Goal: Task Accomplishment & Management: Manage account settings

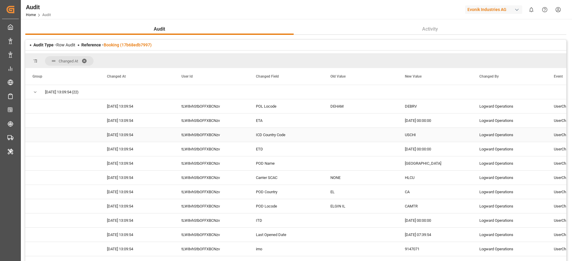
click at [245, 140] on div "tLW8vhStbOFFXBCNzv" at bounding box center [211, 135] width 74 height 14
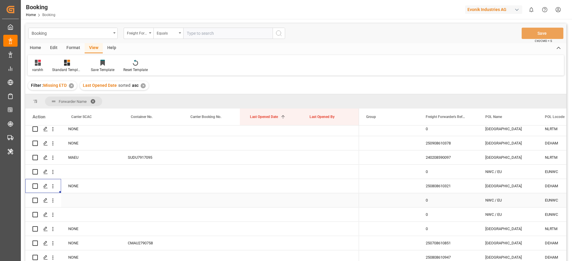
scroll to position [463, 0]
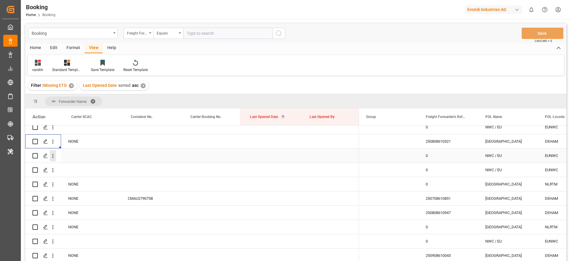
click at [55, 157] on icon "open menu" at bounding box center [53, 156] width 6 height 6
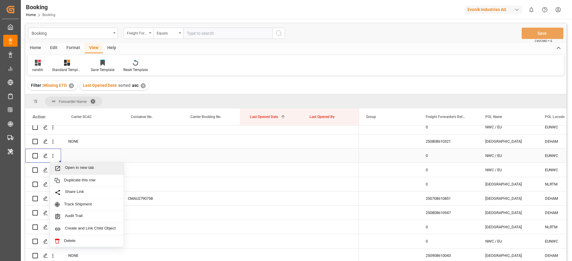
click at [71, 169] on span "Open in new tab" at bounding box center [92, 169] width 54 height 6
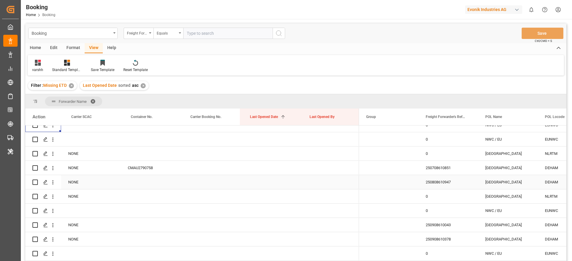
scroll to position [508, 0]
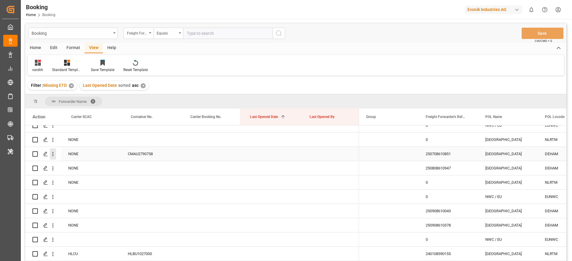
click at [53, 156] on icon "open menu" at bounding box center [52, 154] width 1 height 4
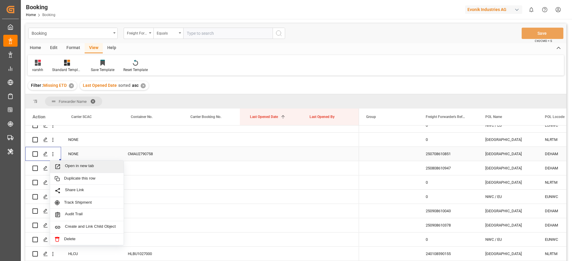
click at [70, 162] on div "Open in new tab" at bounding box center [87, 167] width 74 height 13
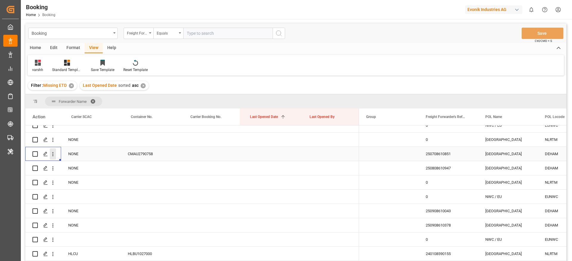
click at [52, 157] on icon "open menu" at bounding box center [53, 154] width 6 height 6
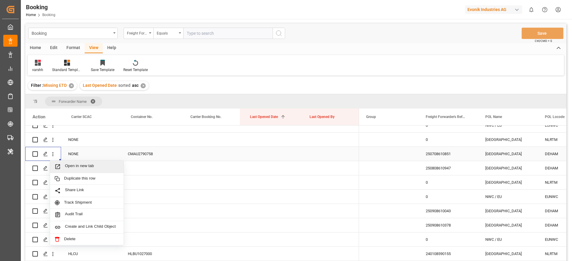
click at [64, 164] on span "Press SPACE to select this row." at bounding box center [60, 167] width 10 height 6
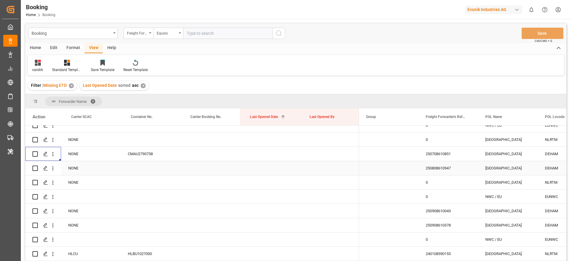
click at [431, 174] on div "250808610947" at bounding box center [448, 168] width 60 height 14
click at [54, 170] on icon "open menu" at bounding box center [53, 169] width 6 height 6
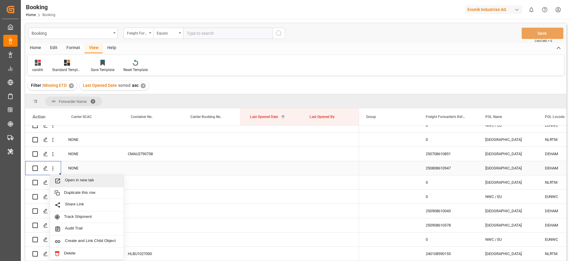
click at [68, 178] on span "Open in new tab" at bounding box center [92, 181] width 54 height 6
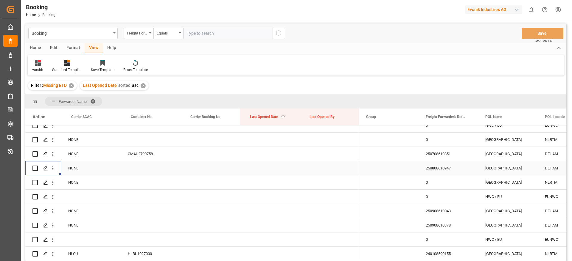
scroll to position [552, 0]
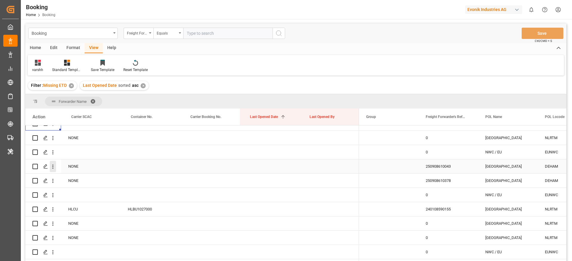
click at [54, 171] on button "open menu" at bounding box center [53, 166] width 6 height 11
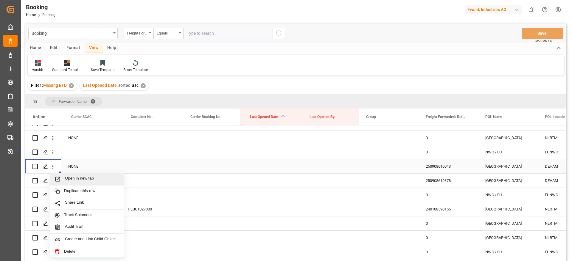
click at [69, 176] on div "Open in new tab" at bounding box center [87, 179] width 74 height 13
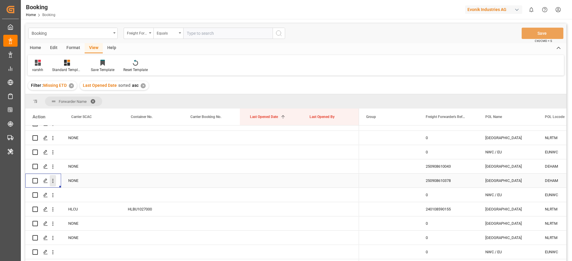
click at [53, 182] on icon "open menu" at bounding box center [53, 181] width 6 height 6
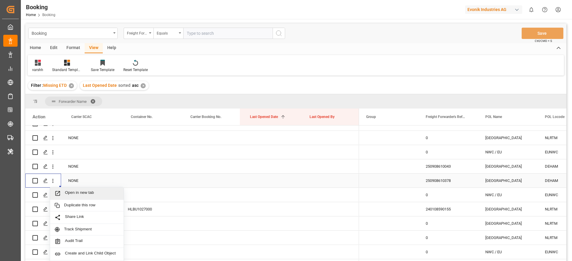
click at [71, 189] on div "Open in new tab" at bounding box center [87, 194] width 74 height 13
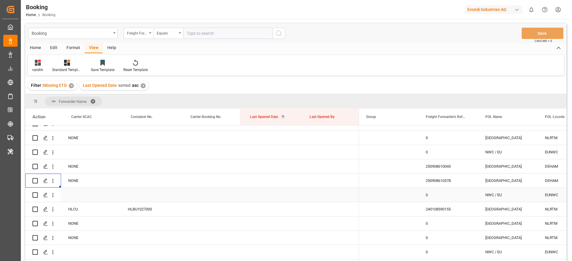
scroll to position [597, 0]
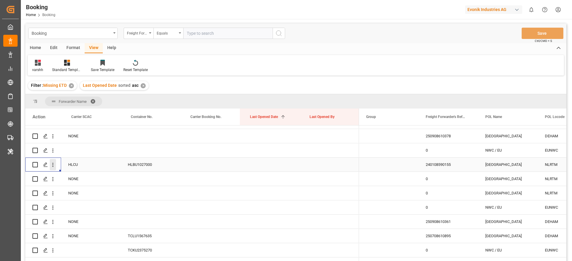
click at [55, 164] on icon "open menu" at bounding box center [53, 165] width 6 height 6
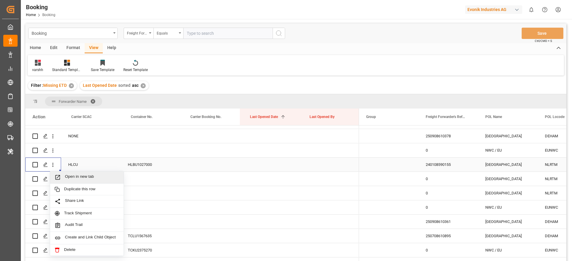
click at [79, 178] on span "Open in new tab" at bounding box center [92, 178] width 54 height 6
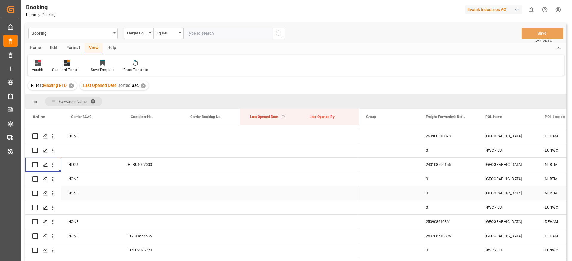
click at [448, 166] on div "240108590155" at bounding box center [448, 165] width 60 height 14
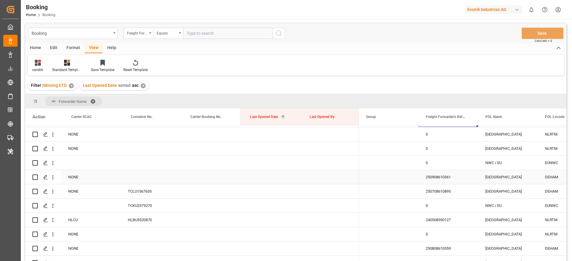
click at [438, 183] on div "250908610361" at bounding box center [448, 177] width 60 height 14
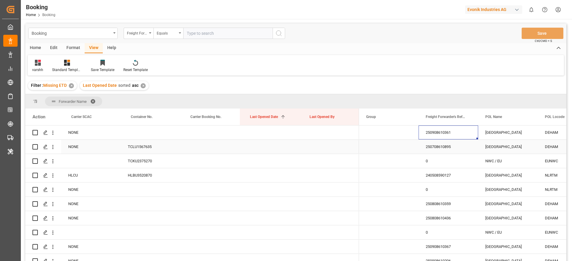
click at [429, 147] on div "250708610895" at bounding box center [448, 147] width 60 height 14
click at [52, 147] on icon "open menu" at bounding box center [53, 147] width 6 height 6
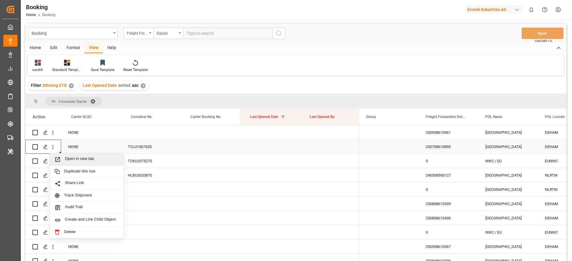
click at [77, 155] on div "Open in new tab" at bounding box center [87, 160] width 74 height 13
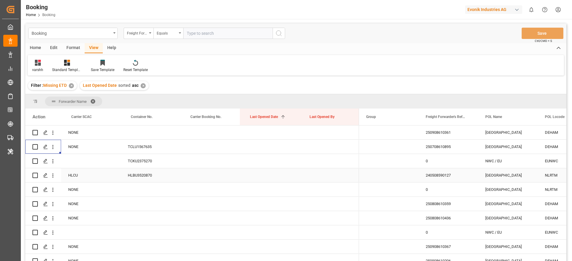
click at [429, 178] on div "240508590127" at bounding box center [448, 176] width 60 height 14
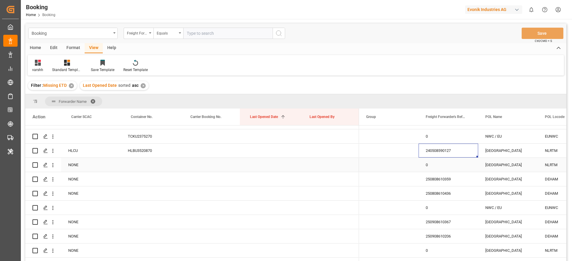
scroll to position [731, 0]
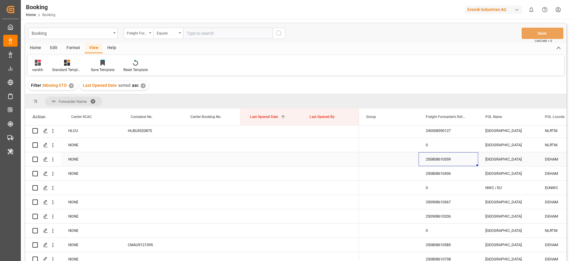
click at [432, 158] on div "250808610359" at bounding box center [448, 159] width 60 height 14
click at [53, 161] on icon "open menu" at bounding box center [52, 160] width 1 height 4
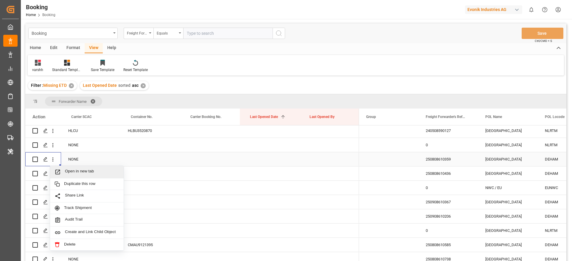
click at [69, 169] on span "Open in new tab" at bounding box center [92, 172] width 54 height 6
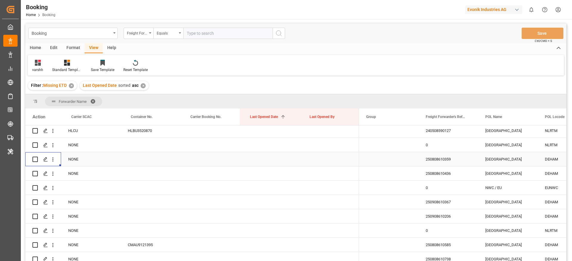
click at [422, 159] on div "250808610359" at bounding box center [448, 159] width 60 height 14
click at [54, 162] on icon "open menu" at bounding box center [53, 160] width 6 height 6
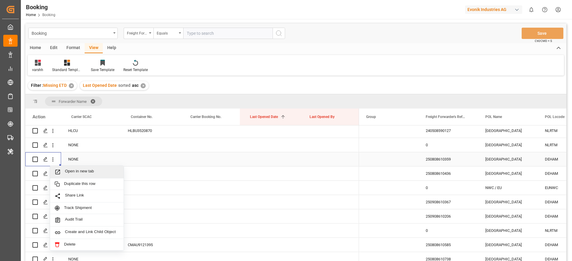
click at [70, 168] on div "Open in new tab" at bounding box center [87, 172] width 74 height 13
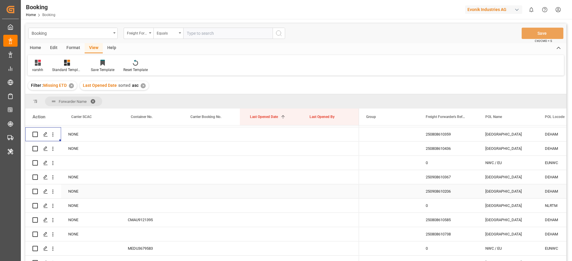
scroll to position [776, 0]
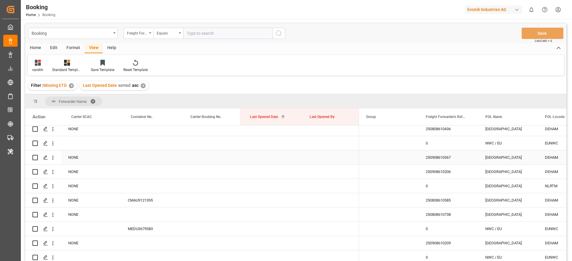
click at [440, 159] on div "250908610367" at bounding box center [448, 158] width 60 height 14
click at [424, 171] on div "250908610206" at bounding box center [448, 172] width 60 height 14
click at [52, 177] on button "open menu" at bounding box center [53, 171] width 6 height 11
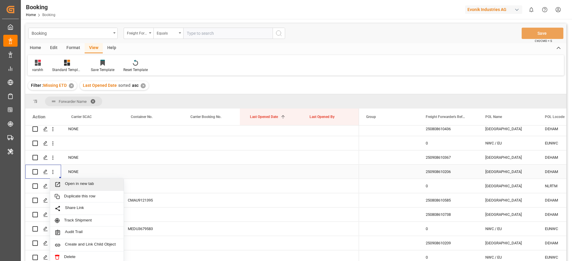
click at [64, 184] on span "Press SPACE to select this row." at bounding box center [60, 185] width 10 height 6
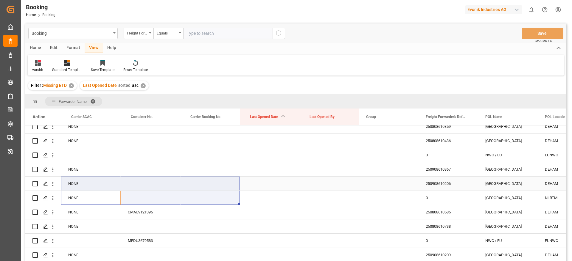
scroll to position [808, 0]
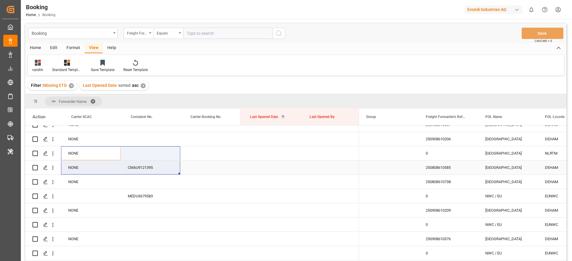
click at [157, 161] on div "CMAU9121395" at bounding box center [151, 168] width 60 height 14
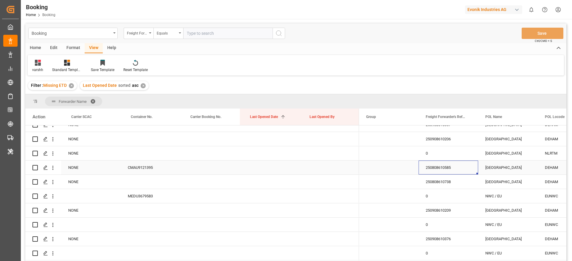
click at [424, 163] on div "250808610585" at bounding box center [448, 168] width 60 height 14
click at [426, 181] on div "250808610738" at bounding box center [448, 182] width 60 height 14
click at [53, 184] on icon "open menu" at bounding box center [52, 182] width 1 height 4
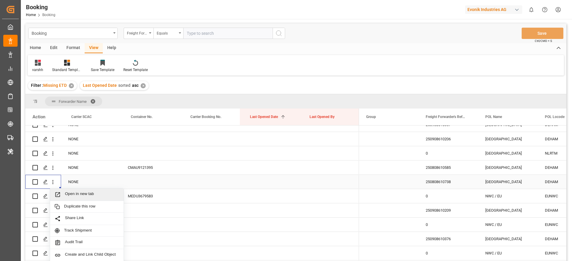
click at [69, 192] on span "Open in new tab" at bounding box center [92, 195] width 54 height 6
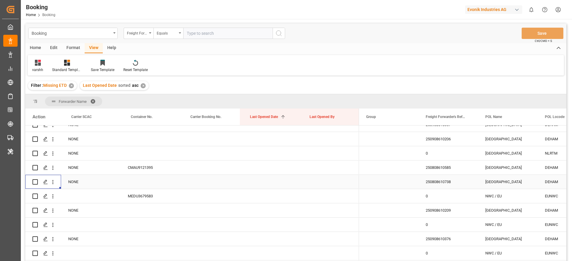
scroll to position [853, 0]
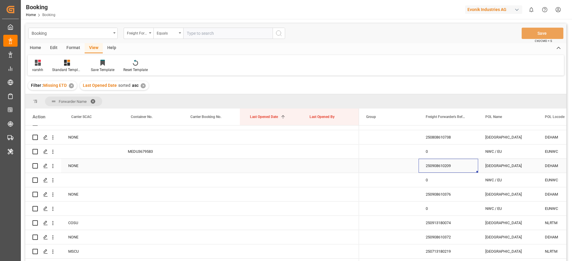
click at [429, 167] on div "250908610209" at bounding box center [448, 166] width 60 height 14
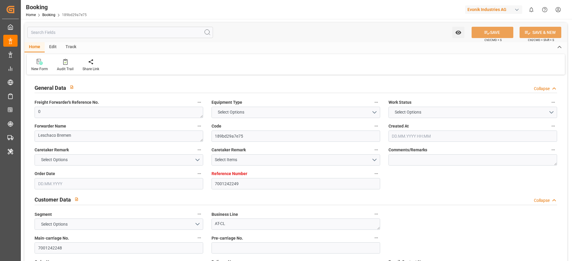
type input "7001242249"
type input "EUNWC"
type input "CNSHA"
type input "06.08.2025 13:47"
type input "06.08.2025"
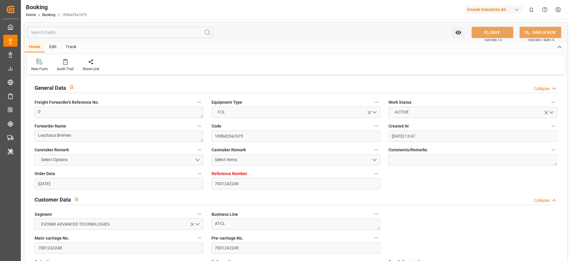
type input "16.10.2025"
type input "21.08.2025"
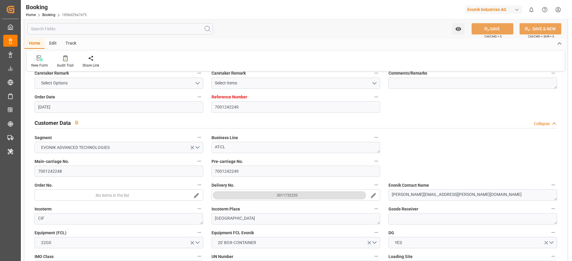
scroll to position [134, 0]
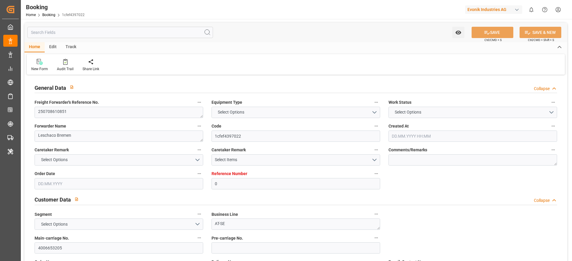
type input "0"
type input "Dummy"
type input "Dummy Carrier"
type input "DEHAM"
type input "COCTG"
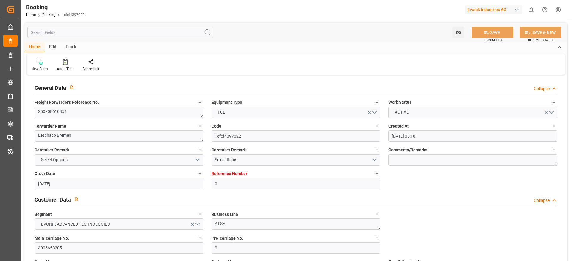
type input "29.07.2025 06:18"
type input "29.07.2025"
type input "15.08.2025"
type input "21.07.2025"
click at [40, 112] on textarea "250708610851" at bounding box center [119, 112] width 169 height 11
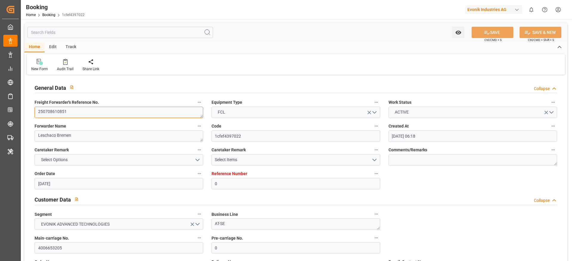
click at [40, 112] on textarea "250708610851" at bounding box center [119, 112] width 169 height 11
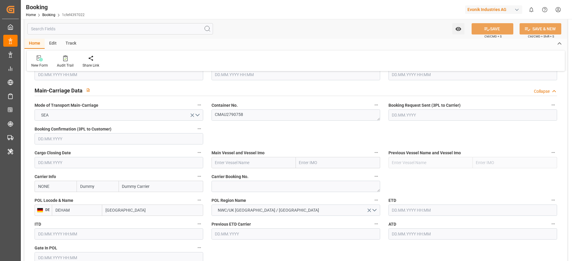
scroll to position [402, 0]
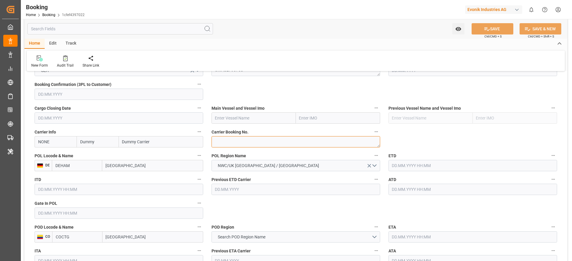
click at [227, 146] on textarea at bounding box center [295, 141] width 169 height 11
paste textarea "HBG2006881"
type textarea "HBG2006881"
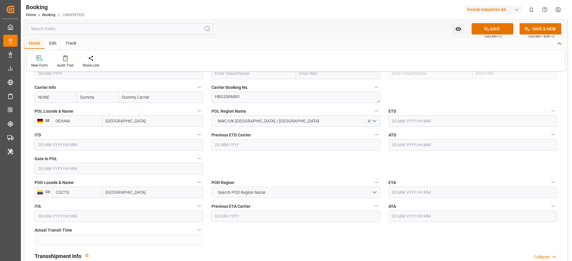
click at [61, 94] on input "NONE" at bounding box center [56, 97] width 42 height 11
click at [46, 110] on b "CMDU" at bounding box center [44, 110] width 12 height 5
type input "CMDU"
type input "CMACGM"
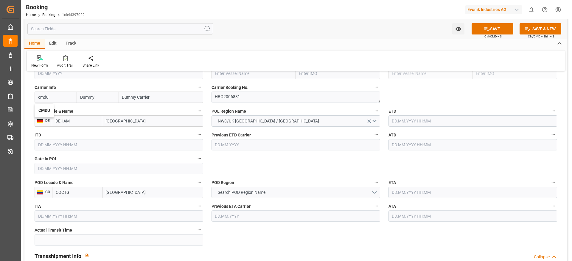
type input "CMA CGM Group"
type input "CMDU"
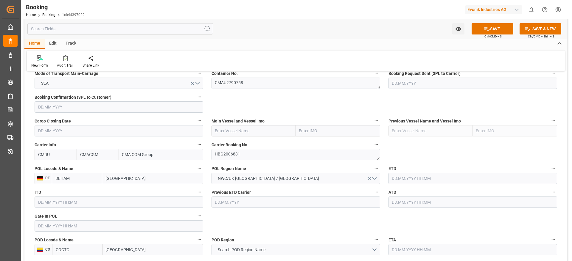
scroll to position [402, 0]
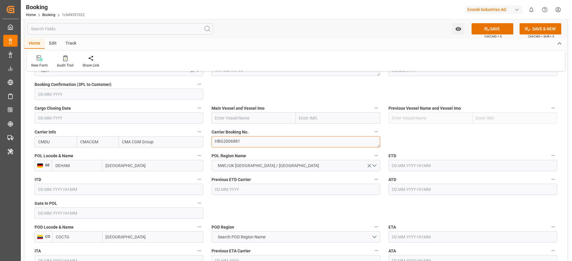
click at [214, 140] on textarea "HBG2006881" at bounding box center [295, 141] width 169 height 11
click at [228, 143] on textarea "HBG2006881" at bounding box center [295, 141] width 169 height 11
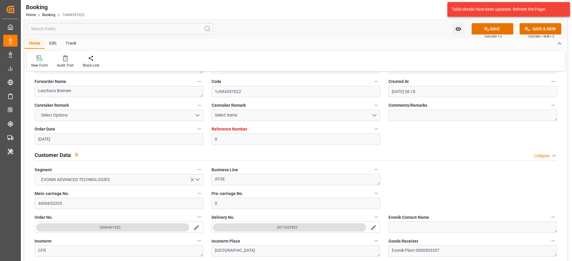
scroll to position [0, 0]
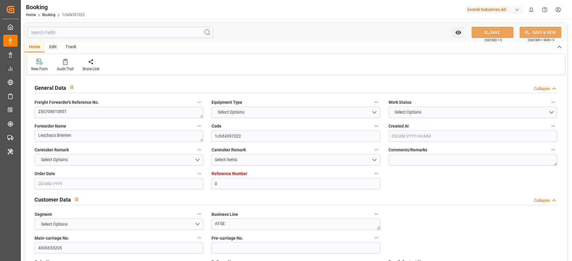
type input "0"
type input "Dummy"
type input "Dummy Carrier"
type input "DEHAM"
type input "COCTG"
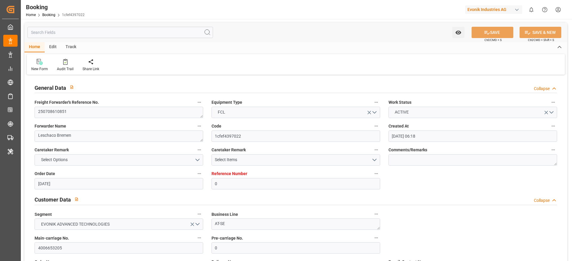
type input "29.07.2025 06:18"
type input "29.07.2025"
type input "15.08.2025"
type input "21.07.2025"
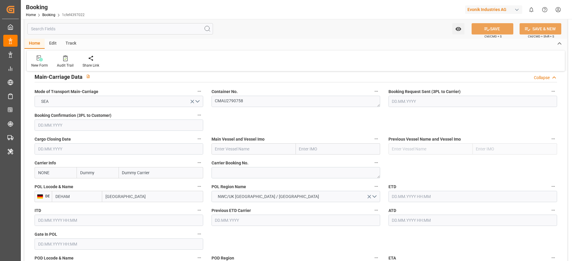
scroll to position [357, 0]
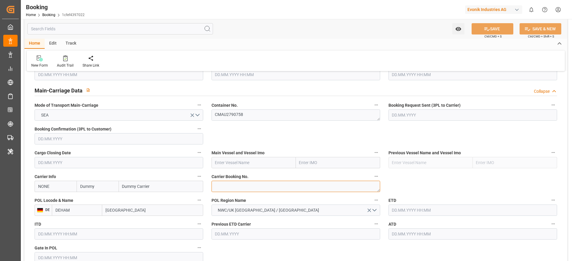
click at [220, 187] on textarea at bounding box center [295, 186] width 169 height 11
paste textarea "HBG2006881"
click at [220, 187] on textarea "HBG2006881" at bounding box center [295, 186] width 169 height 11
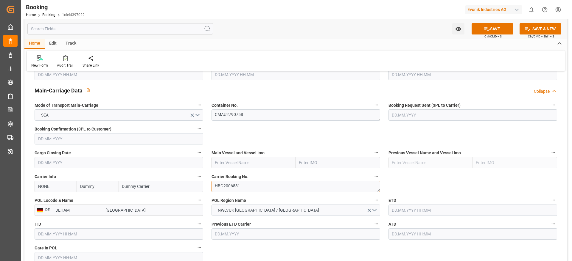
type textarea "HBG2006881"
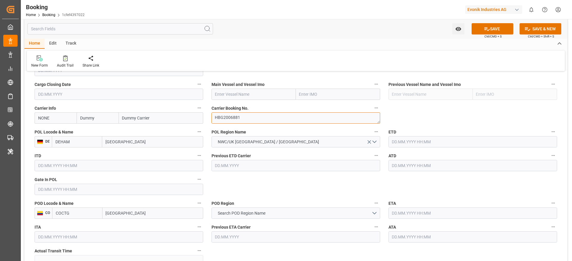
scroll to position [447, 0]
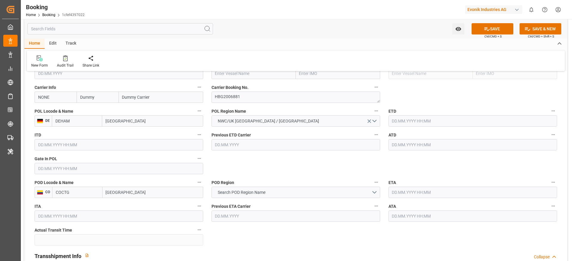
click at [51, 102] on input "NONE" at bounding box center [56, 97] width 42 height 11
click at [48, 108] on div "CMDU" at bounding box center [44, 110] width 19 height 13
type input "CMDU"
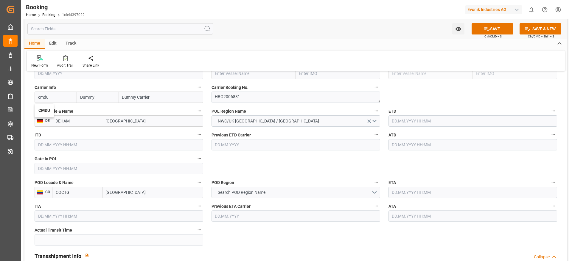
type input "CMACGM"
type input "CMA CGM Group"
type input "CMDU"
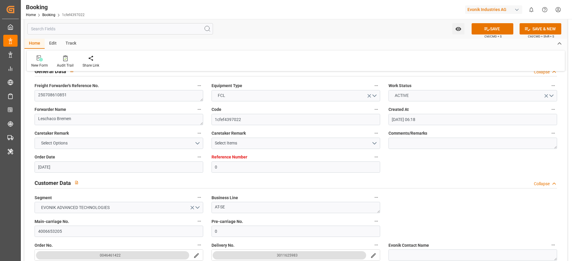
scroll to position [0, 0]
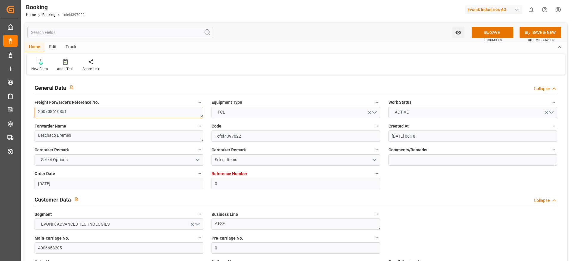
click at [97, 118] on textarea "250708610851" at bounding box center [119, 112] width 169 height 11
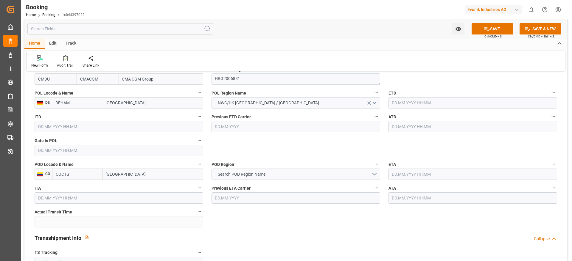
scroll to position [479, 0]
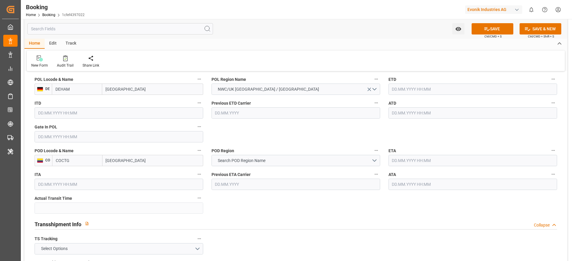
click at [64, 139] on input "text" at bounding box center [119, 136] width 169 height 11
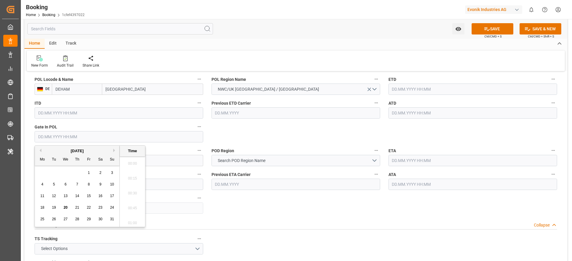
scroll to position [821, 0]
click at [39, 152] on button "Previous Month" at bounding box center [40, 151] width 4 height 4
click at [74, 207] on div "24" at bounding box center [77, 208] width 7 height 7
type input "24.07.2025 00:00"
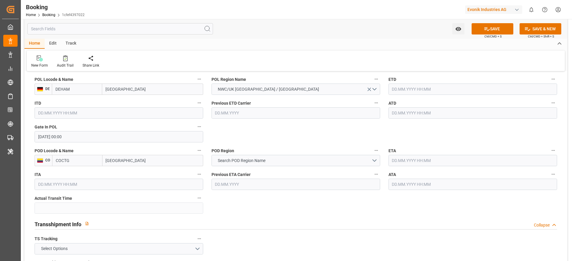
click input "text"
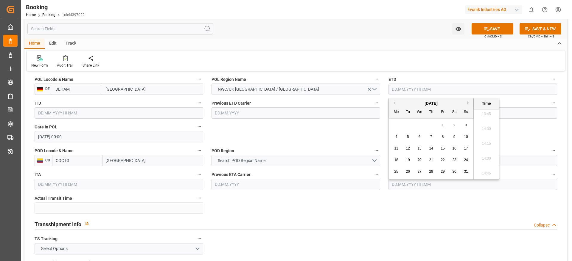
click div "[DATE]"
click button "Previous Month"
click span "29"
type input "29.07.2025 00:00"
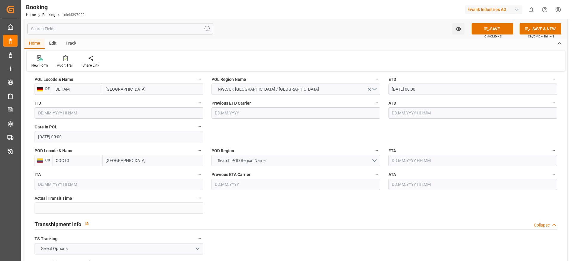
click div "General Data Collapse Freight Forwarder's Reference No. 250708610851 Equipment …"
click input "text"
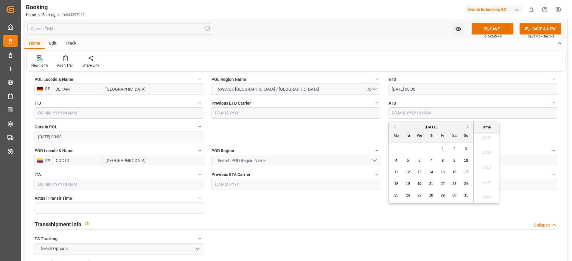
click button "Previous Month"
click div "29"
type input "29.07.2025 00:00"
click div "General Data Collapse Freight Forwarder's Reference No. 250708610851 Equipment …"
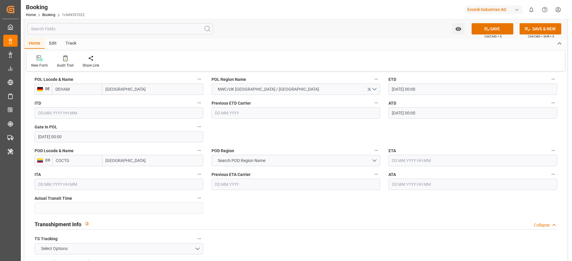
click input "text"
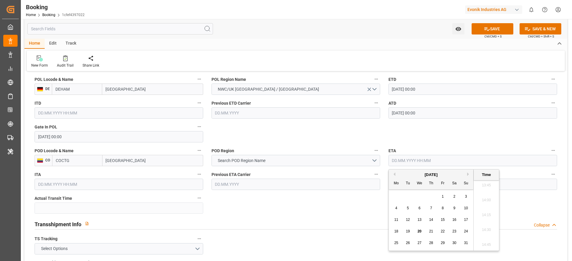
click div "16"
type input "16.08.2025 00:00"
click div "General Data Collapse Freight Forwarder's Reference No. 250708610851 Equipment …"
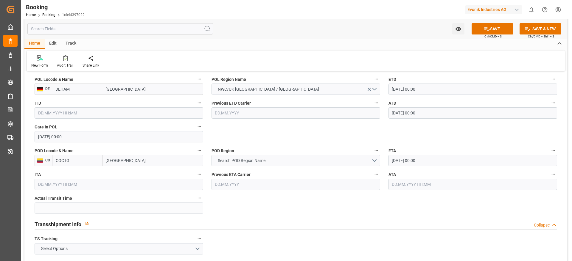
click input "text"
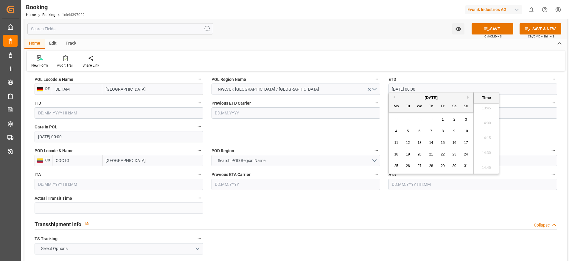
click span "16"
type input "16.08.2025 00:00"
click div "General Data Collapse Freight Forwarder's Reference No. 250708610851 Equipment …"
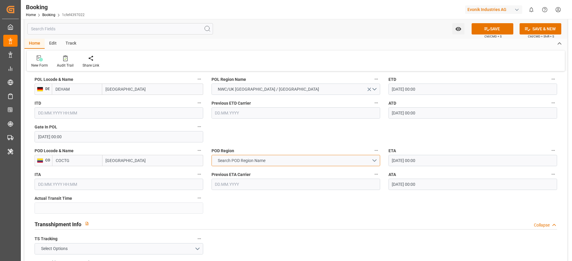
click span "Search POD Region Name"
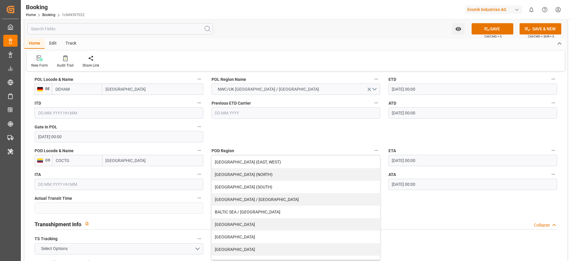
click input "Cartagena"
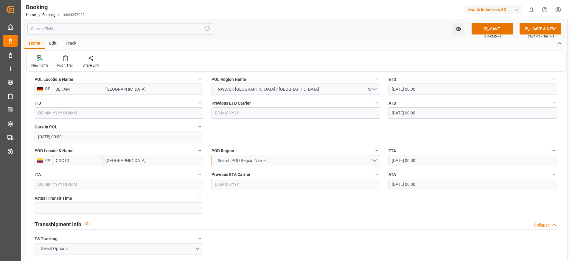
click span "Search POD Region Name"
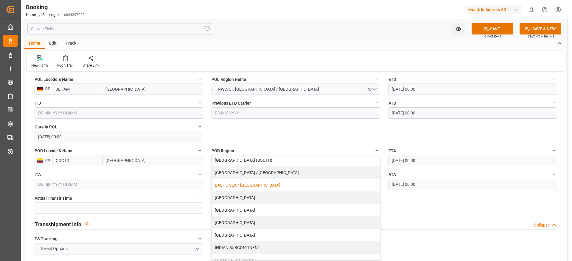
scroll to position [45, 0]
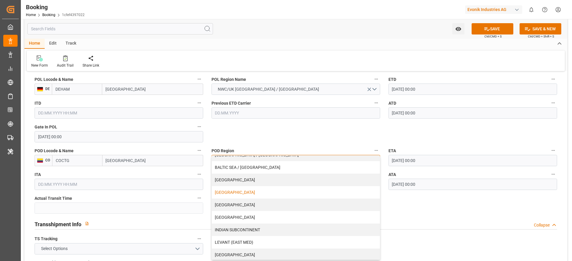
click div "[GEOGRAPHIC_DATA]"
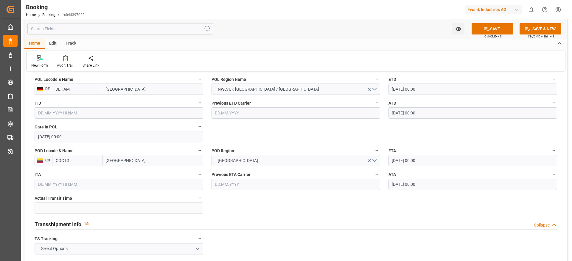
click div "General Data Collapse Freight Forwarder's Reference No. 250708610851 Equipment …"
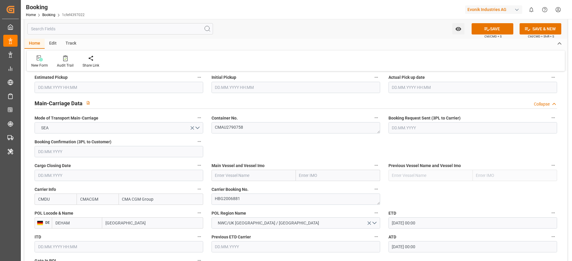
scroll to position [389, 0]
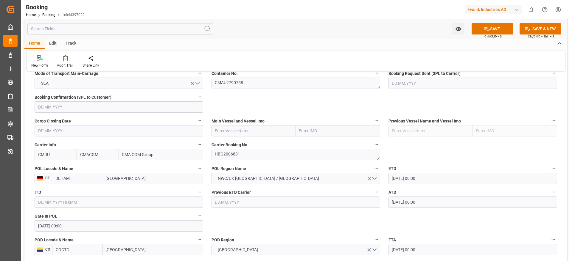
click input "text"
paste input "CMA CGM CARL ANTOINE"
click b "CMA CGM Carl Antoine"
type input "CMA CGM Carl Antoine"
type input "9729087"
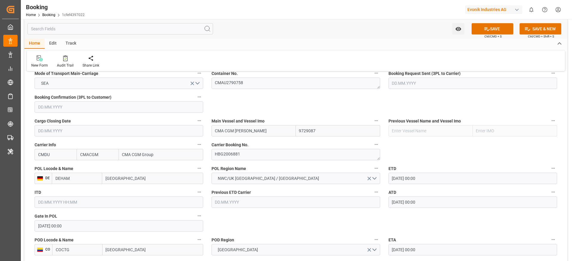
scroll to position [434, 0]
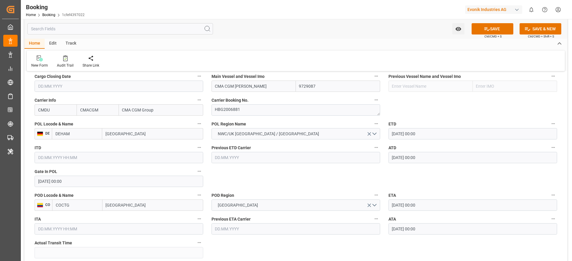
type input "CMA CGM Carl Antoine"
click div "General Data Collapse Freight Forwarder's Reference No. 250708610851 Equipment …"
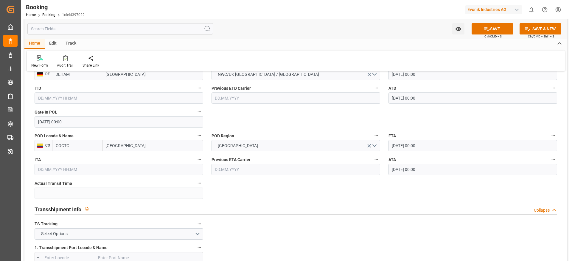
scroll to position [523, 0]
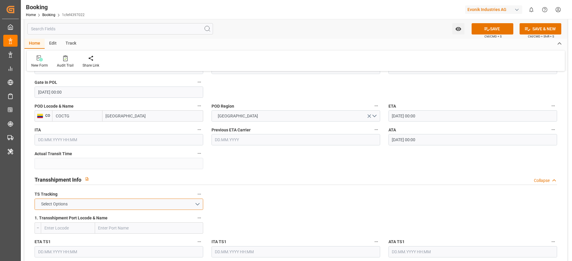
click button "Select Options"
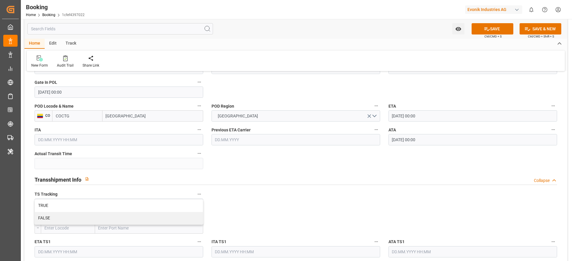
click input "text"
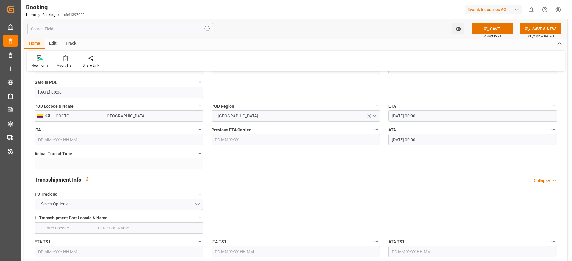
click button "Select Options"
click div "FALSE"
click div "General Data Collapse Freight Forwarder's Reference No. 250708610851 Equipment …"
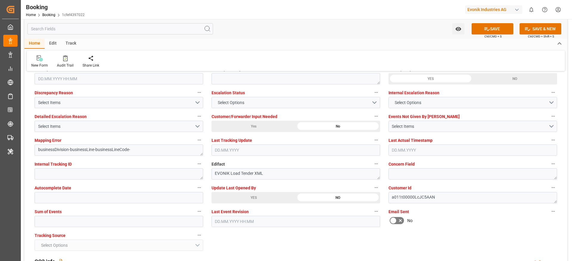
scroll to position [1117, 0]
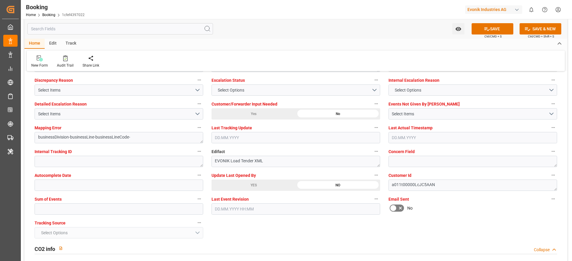
click div "Update Last Opened By YES NO"
click div "YES"
click button "SAVE"
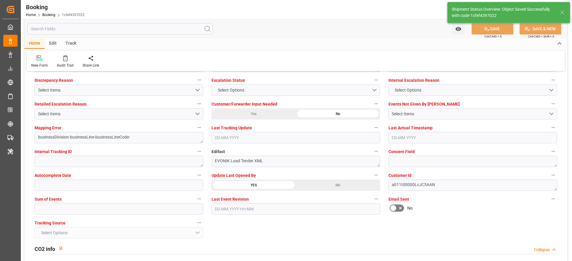
type textarea "NWC/UK North West Continent / UK_COCTG_CMDU_AT-SE"
type textarea "[PERSON_NAME]"
type textarea "businessDivision-businessLine-"
type input "18"
type input "29.07.2025 00:00"
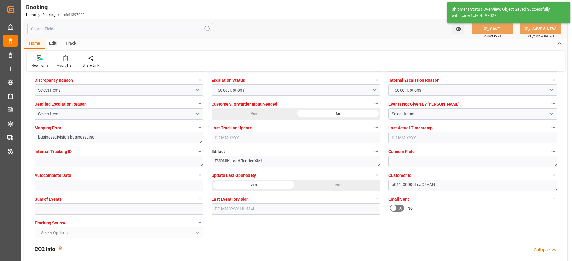
type input "16.08.2025 00:00"
type input "20.08.2025 08:58"
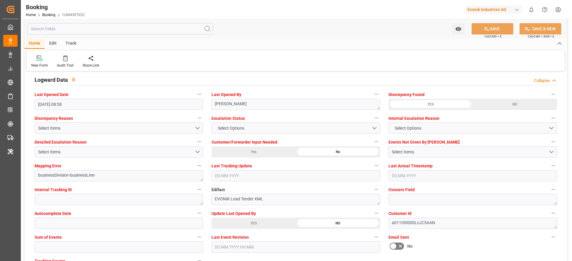
scroll to position [1028, 0]
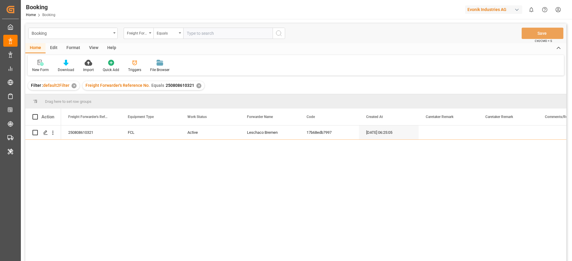
click at [183, 36] on div "Freight Forwarder's Reference No. Equals" at bounding box center [204, 33] width 161 height 11
click at [196, 85] on div "✕" at bounding box center [198, 85] width 5 height 5
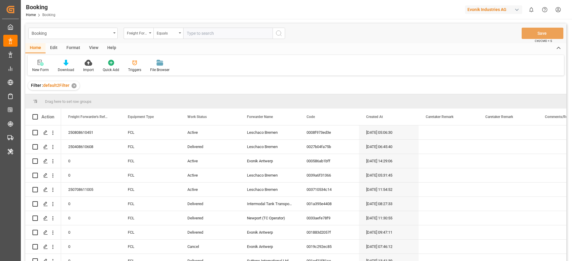
click at [203, 38] on div "Booking Freight Forwarder's Reference No. Equals Save Ctrl/CMD + S" at bounding box center [295, 34] width 541 height 20
paste input "250708610851"
click at [203, 38] on input "250708610851" at bounding box center [227, 33] width 89 height 11
type input "250708610851"
click at [274, 38] on button "search button" at bounding box center [279, 33] width 13 height 11
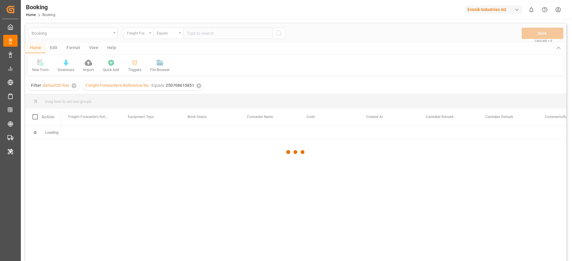
click at [274, 38] on div "Booking Freight Forwarder's Reference No. Equals Save Ctrl/CMD + S Home Edit Fo…" at bounding box center [295, 151] width 541 height 254
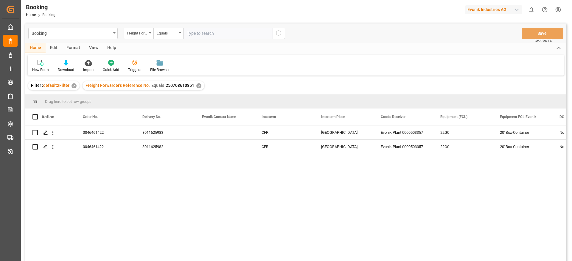
click at [202, 37] on input "text" at bounding box center [227, 33] width 89 height 11
click at [144, 35] on div "Freight Forwarder's Reference No." at bounding box center [137, 32] width 20 height 7
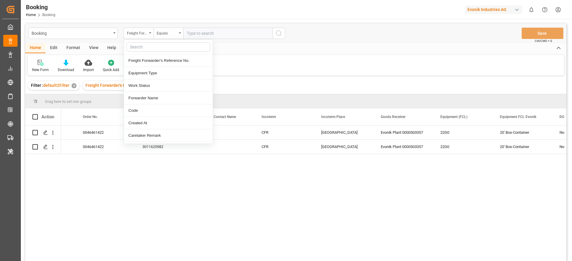
click at [138, 47] on input "text" at bounding box center [168, 47] width 84 height 10
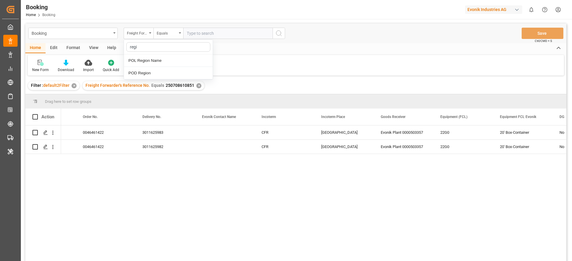
type input "regio"
click at [149, 64] on div "POL Region Name" at bounding box center [168, 61] width 89 height 13
click at [198, 34] on input "text" at bounding box center [227, 33] width 89 height 11
click at [197, 84] on div "✕" at bounding box center [198, 85] width 5 height 5
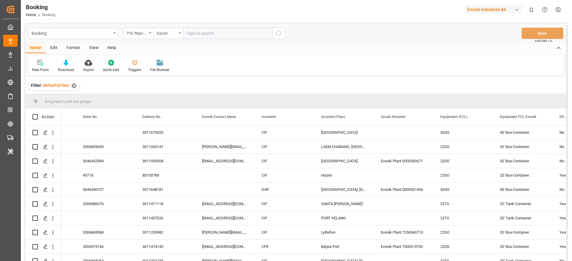
click at [206, 36] on input "text" at bounding box center [227, 33] width 89 height 11
paste input "[GEOGRAPHIC_DATA]"
type input "Cartagena"
click at [278, 34] on icon "search button" at bounding box center [278, 33] width 7 height 7
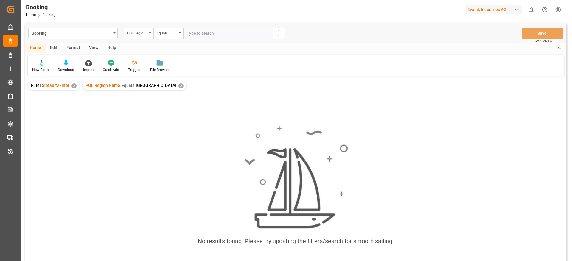
click at [140, 34] on div "POL Region Name" at bounding box center [137, 32] width 20 height 7
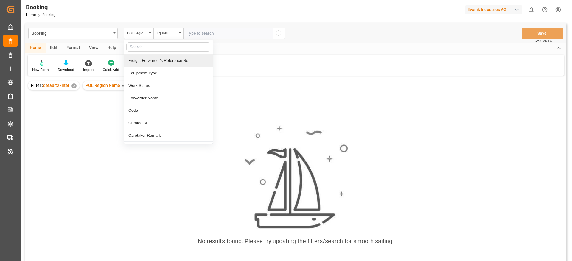
click at [147, 46] on input "text" at bounding box center [168, 47] width 84 height 10
type input "r"
type input "po"
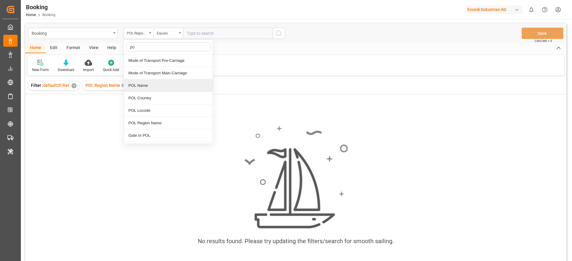
click at [155, 84] on div "POL Name" at bounding box center [168, 86] width 89 height 13
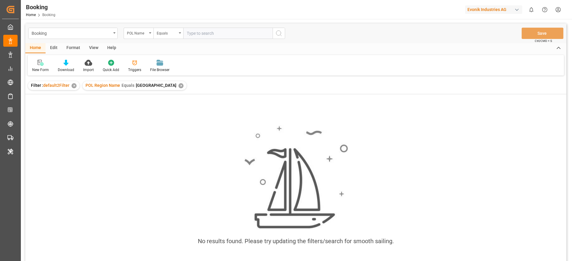
click at [195, 36] on input "text" at bounding box center [227, 33] width 89 height 11
click at [144, 33] on div "POL Name" at bounding box center [137, 32] width 20 height 7
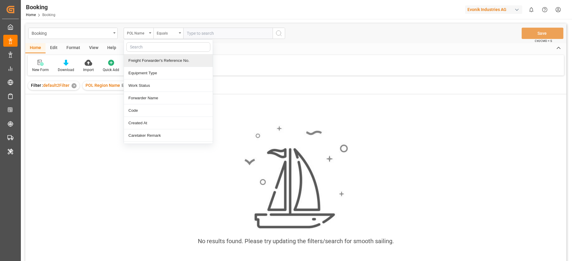
click at [143, 63] on div "Freight Forwarder's Reference No." at bounding box center [168, 61] width 89 height 13
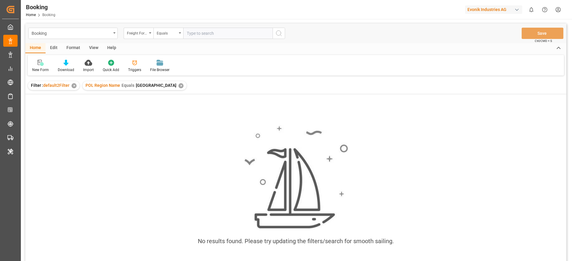
click at [178, 84] on div "✕" at bounding box center [180, 85] width 5 height 5
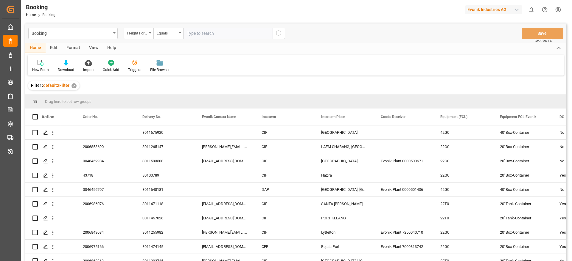
click at [195, 35] on input "text" at bounding box center [227, 33] width 89 height 11
paste input "250808610947"
type input "250808610947"
click at [281, 35] on icon "search button" at bounding box center [278, 33] width 7 height 7
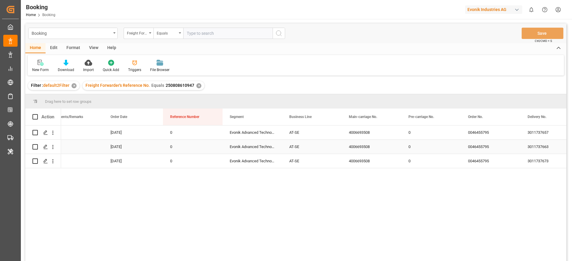
scroll to position [0, 493]
click at [196, 85] on div "✕" at bounding box center [198, 85] width 5 height 5
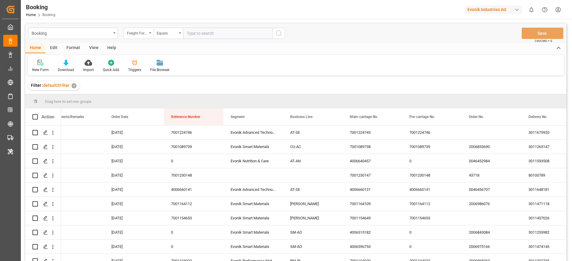
click at [197, 39] on input "text" at bounding box center [227, 33] width 89 height 11
click at [197, 35] on input "text" at bounding box center [227, 33] width 89 height 11
paste input "250708610895"
type input "250708610895"
click at [278, 34] on icon "search button" at bounding box center [278, 33] width 7 height 7
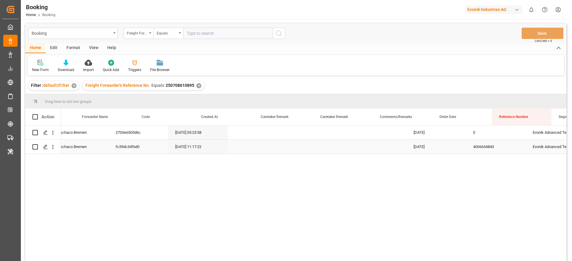
scroll to position [0, 151]
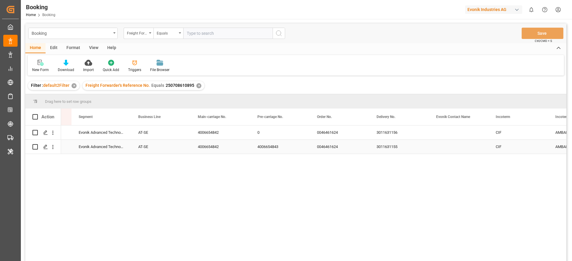
click at [260, 145] on div "4006654843" at bounding box center [280, 147] width 60 height 14
click at [262, 134] on div "0" at bounding box center [280, 133] width 60 height 14
click at [260, 145] on div "4006654843" at bounding box center [280, 147] width 60 height 14
click at [379, 134] on div "3011631156" at bounding box center [399, 133] width 60 height 14
click at [383, 150] on div "3011631155" at bounding box center [399, 147] width 60 height 14
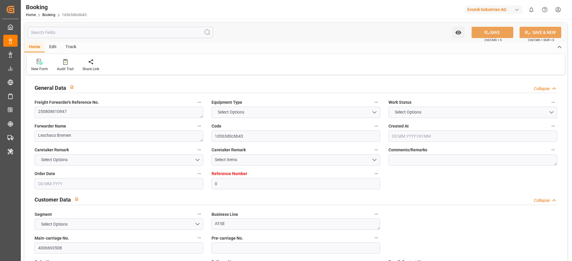
type input "0"
type input "Dummy"
type input "Dummy Carrier"
type input "DEHAM"
type input "CNSHA"
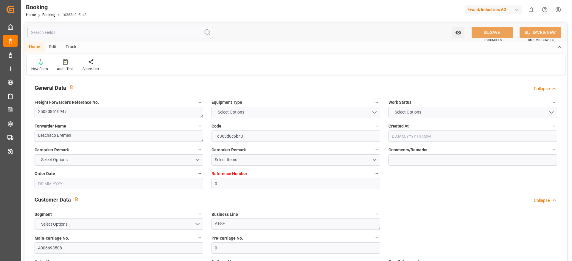
type input "[DATE] 07:58"
type input "[DATE]"
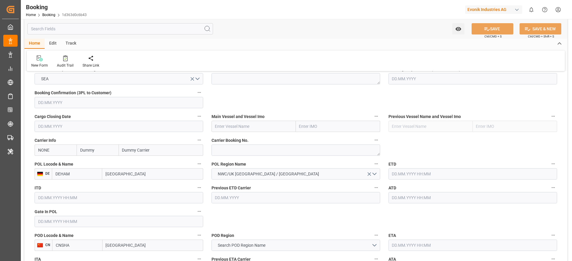
scroll to position [402, 0]
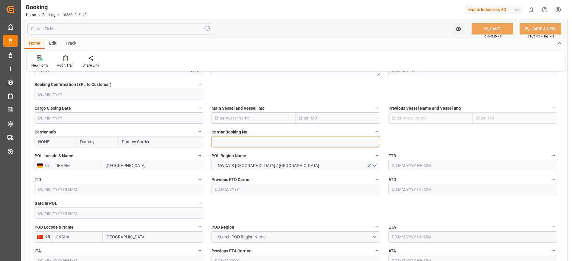
click at [233, 141] on textarea at bounding box center [295, 141] width 169 height 11
paste textarea "6427327320"
type textarea "6427327320"
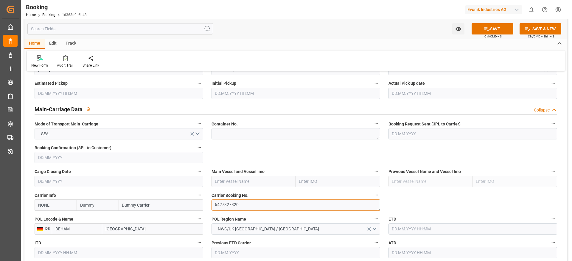
scroll to position [357, 0]
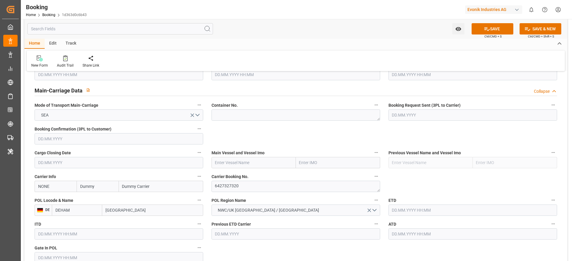
click at [55, 184] on input "NONE" at bounding box center [56, 186] width 42 height 11
click at [46, 200] on b "COSU" at bounding box center [43, 199] width 11 height 5
type input "COSU"
type input "Cosco"
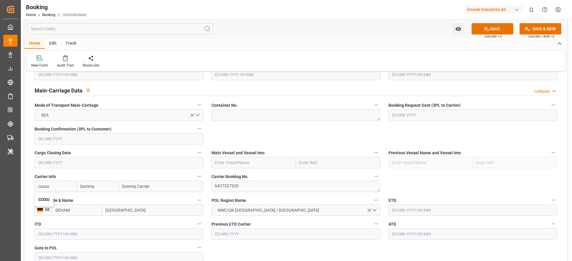
type input "COSCO Shipping Co. Ltd."
type input "COSU"
click at [223, 191] on textarea "6427327320" at bounding box center [295, 186] width 169 height 11
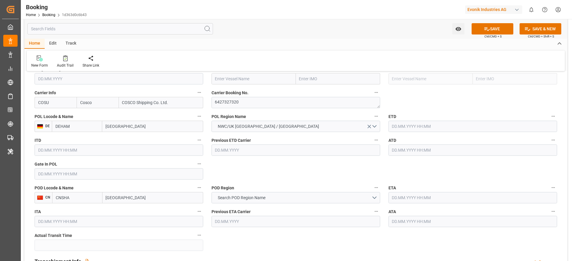
scroll to position [447, 0]
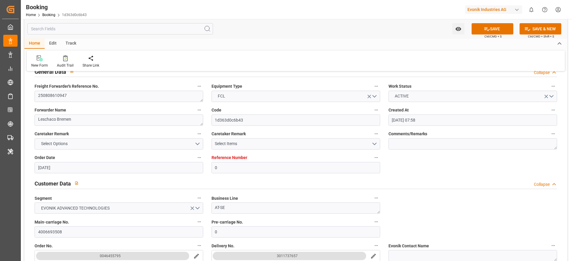
scroll to position [0, 0]
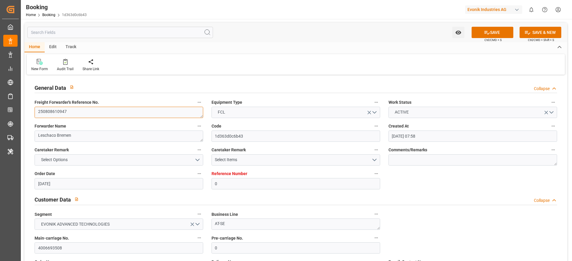
click at [119, 114] on textarea "250808610947" at bounding box center [119, 112] width 169 height 11
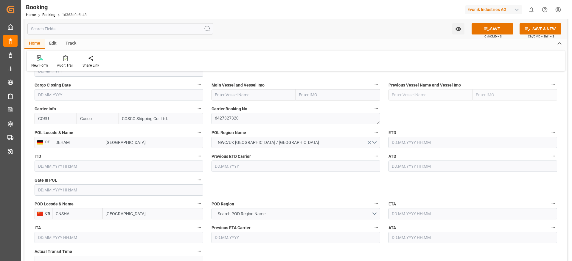
scroll to position [447, 0]
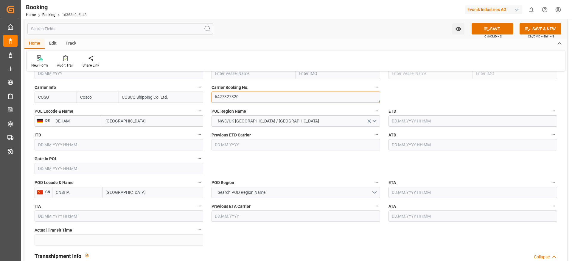
click at [233, 97] on textarea "6427327320" at bounding box center [295, 97] width 169 height 11
click at [127, 195] on input "[GEOGRAPHIC_DATA]" at bounding box center [152, 192] width 101 height 11
type input "[GEOGRAPHIC_DATA]"
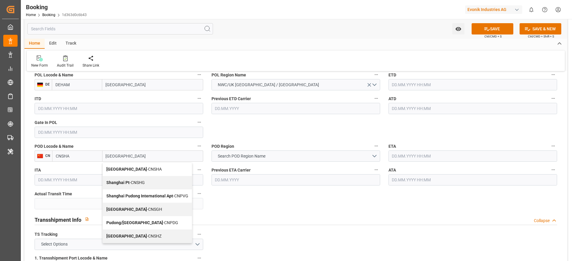
scroll to position [491, 0]
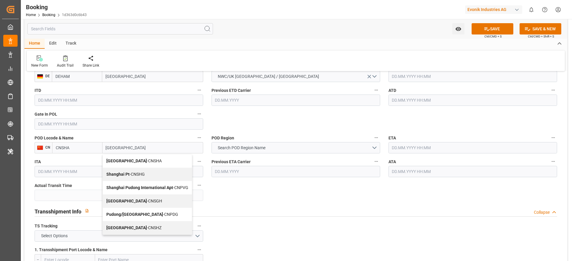
click at [145, 198] on div "Shanghai - CNSGH" at bounding box center [147, 201] width 89 height 13
type input "CNSGH"
type input "Shanghai"
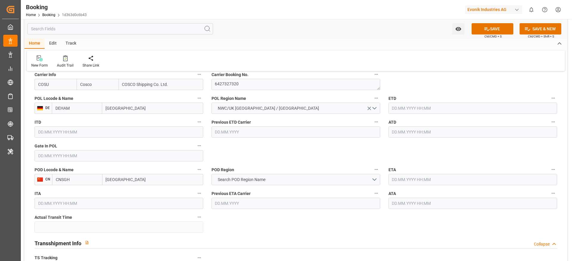
scroll to position [447, 0]
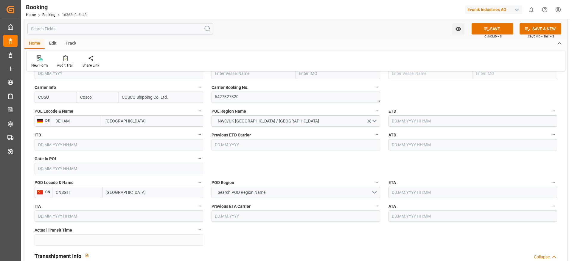
click at [248, 206] on span "Previous ETA Carrier" at bounding box center [230, 207] width 39 height 6
click at [372, 206] on button "Previous ETA Carrier" at bounding box center [376, 207] width 8 height 8
click at [249, 193] on div at bounding box center [286, 130] width 572 height 261
click at [249, 193] on span "Search POD Region Name" at bounding box center [242, 193] width 54 height 6
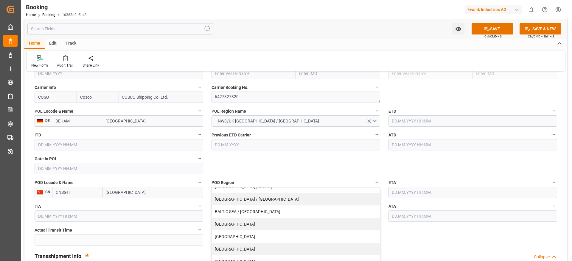
scroll to position [45, 0]
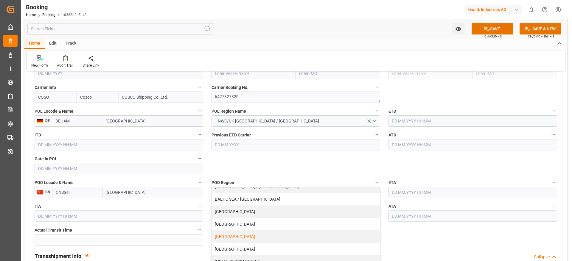
click at [230, 233] on div "[GEOGRAPHIC_DATA]" at bounding box center [296, 237] width 168 height 13
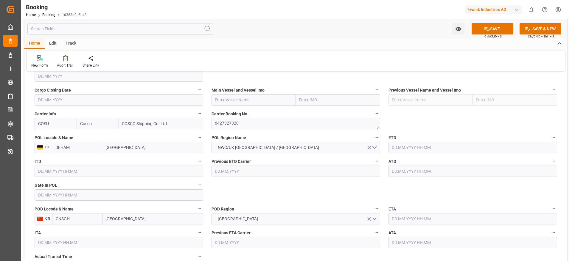
scroll to position [402, 0]
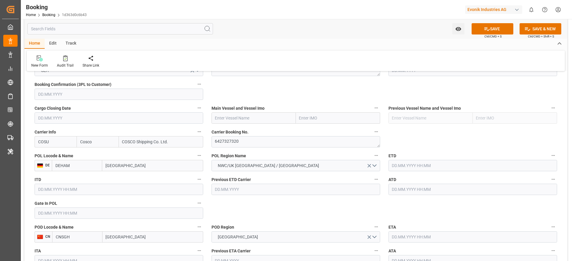
click at [225, 113] on input "text" at bounding box center [253, 118] width 84 height 11
paste input "COSCO SHIPPING ARIES"
click at [261, 130] on span "COSCO Shipping Aries - 9783497" at bounding box center [245, 131] width 60 height 5
type input "COSCO Shipping Aries"
type input "9783497"
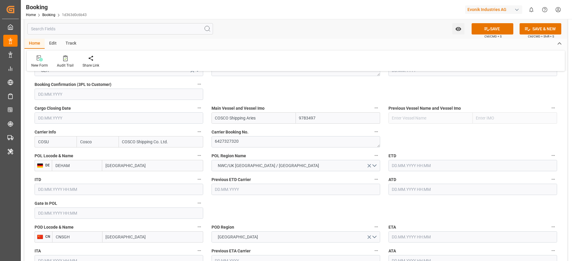
type input "COSCO Shipping Aries"
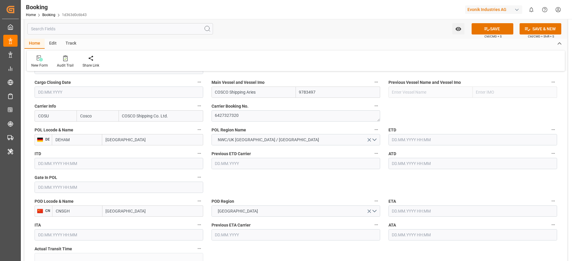
scroll to position [447, 0]
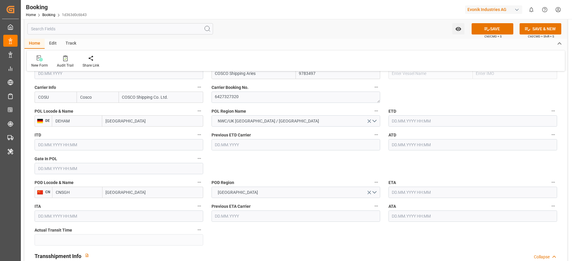
click at [420, 124] on input "text" at bounding box center [472, 121] width 169 height 11
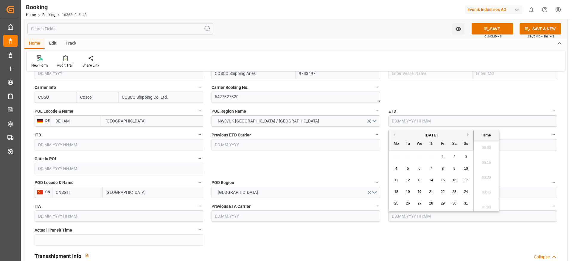
scroll to position [836, 0]
click at [468, 136] on button "Next Month" at bounding box center [469, 135] width 4 height 4
click at [431, 159] on span "4" at bounding box center [431, 157] width 2 height 4
type input "04.09.2025 00:00"
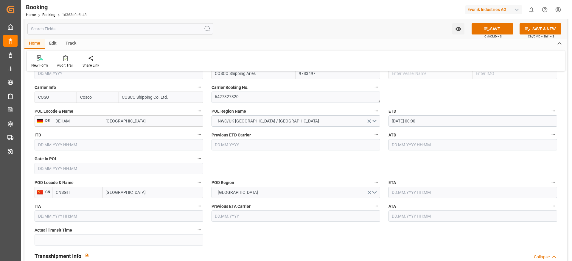
click at [404, 189] on input "text" at bounding box center [472, 192] width 169 height 11
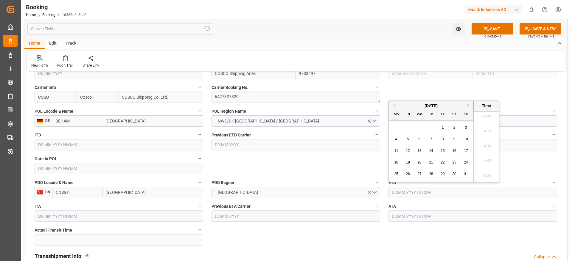
click at [469, 105] on button "Next Month" at bounding box center [469, 106] width 4 height 4
click at [409, 152] on span "14" at bounding box center [408, 151] width 4 height 4
type input "14.10.2025 00:00"
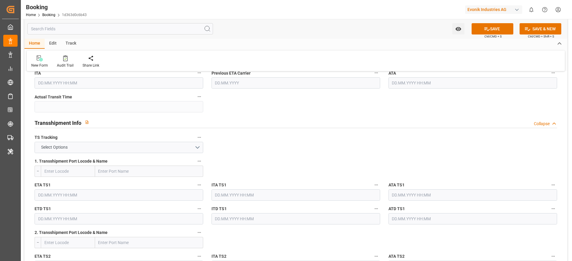
scroll to position [581, 0]
click at [140, 146] on button "Select Options" at bounding box center [119, 146] width 169 height 11
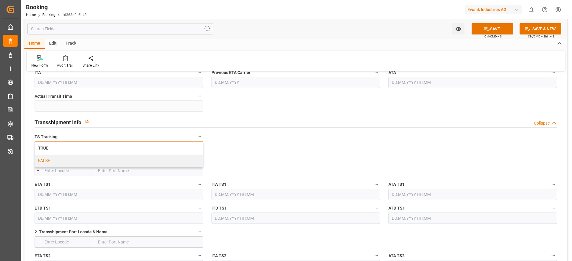
click at [130, 160] on div "FALSE" at bounding box center [119, 161] width 168 height 13
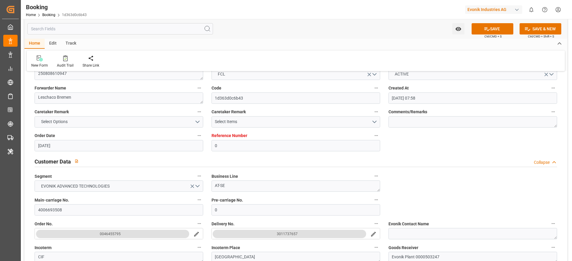
scroll to position [0, 0]
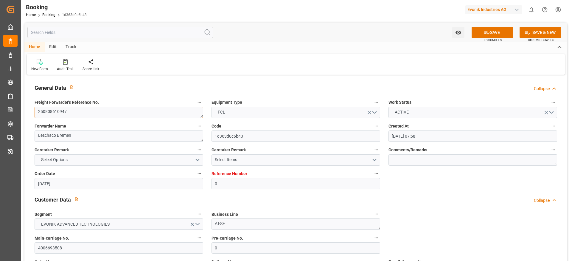
click at [72, 113] on textarea "250808610947" at bounding box center [119, 112] width 169 height 11
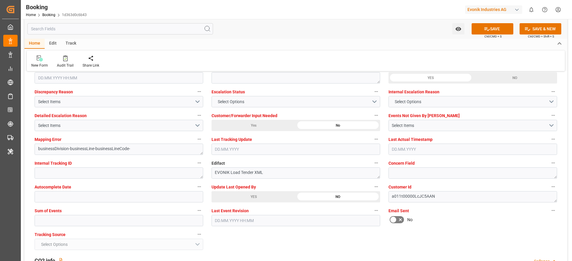
scroll to position [1117, 0]
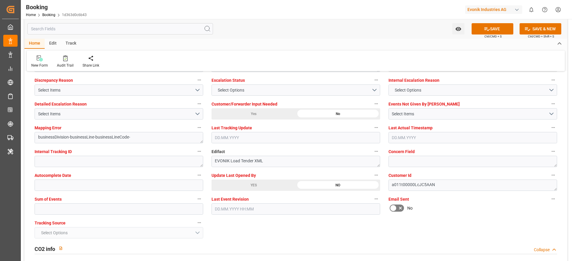
click at [486, 31] on icon at bounding box center [487, 29] width 6 height 6
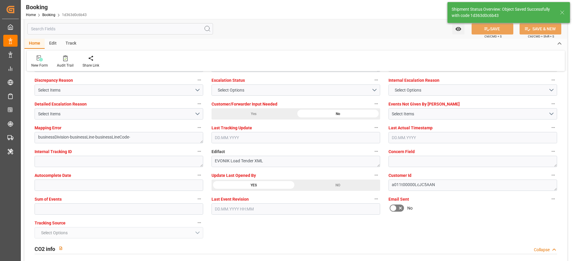
type textarea "NWC/UK North West Continent / UK_CNSGH_COSU_AT-SE"
type textarea "[PERSON_NAME]"
type textarea "Pod-PodRegionName-businessDivision-businessLine-"
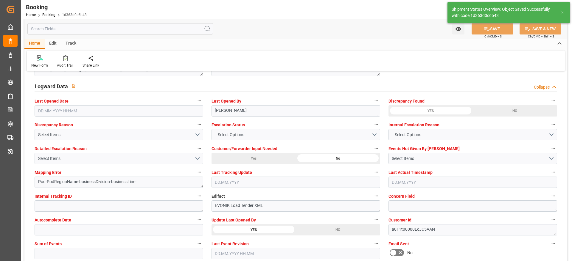
type input "04.09.2025 00:00"
type input "14.10.2025 00:00"
type input "20.08.2025 09:10"
click at [69, 67] on div "Audit Trail" at bounding box center [65, 65] width 17 height 5
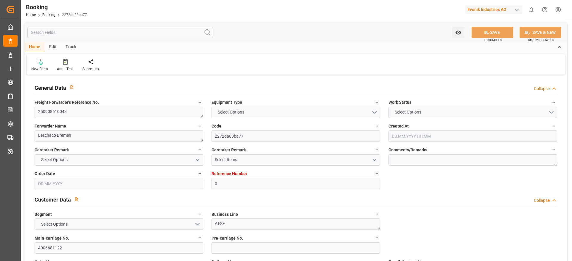
type input "0"
type input "Dummy"
type input "Dummy Carrier"
type input "DEHAM"
type input "USNCD"
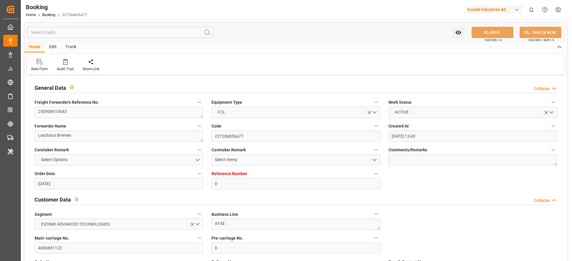
type input "[DATE] 13:43"
type input "[DATE]"
click at [62, 115] on textarea "250908610043" at bounding box center [119, 112] width 169 height 11
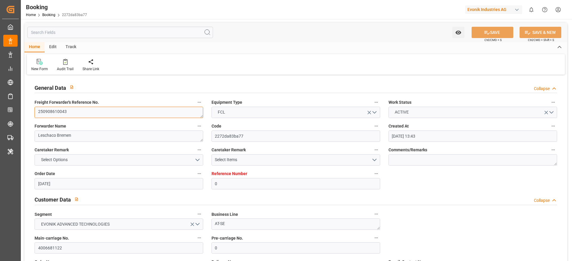
click at [62, 115] on textarea "250908610043" at bounding box center [119, 112] width 169 height 11
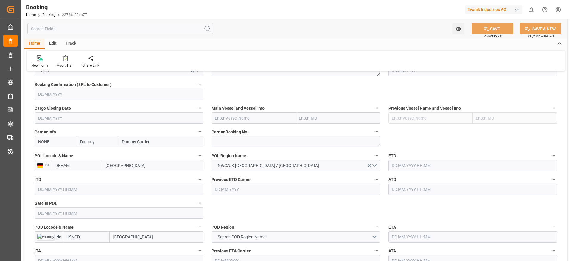
scroll to position [447, 0]
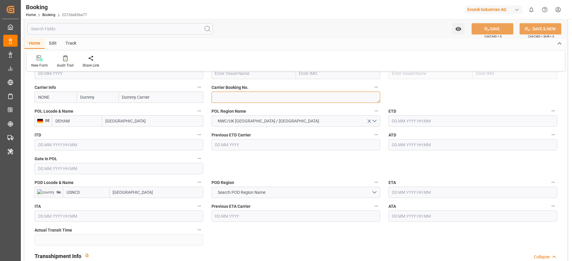
click at [225, 97] on textarea at bounding box center [295, 97] width 169 height 11
paste textarea "16411615"
type textarea "16411615"
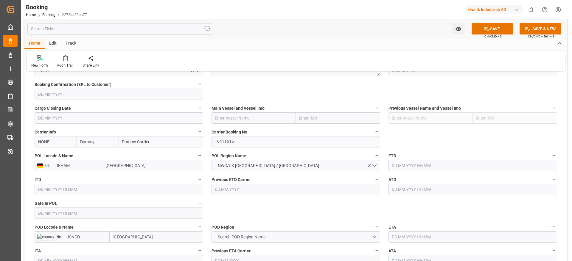
click at [59, 143] on input "NONE" at bounding box center [56, 141] width 42 height 11
click at [47, 152] on div "HLCU" at bounding box center [44, 155] width 18 height 13
type input "HLCU"
type input "Hapag Lloyd"
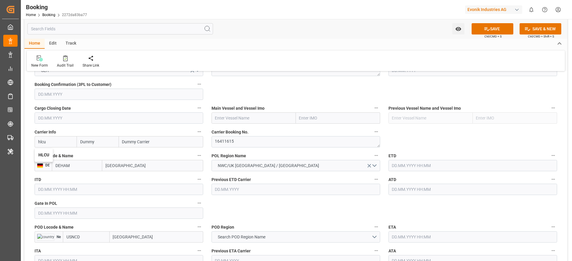
type input "Hapag Lloyd Aktiengesellschaft"
type input "HLCU"
click at [230, 144] on textarea "16411615" at bounding box center [295, 141] width 169 height 11
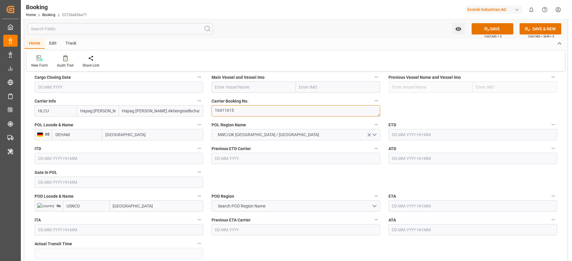
scroll to position [447, 0]
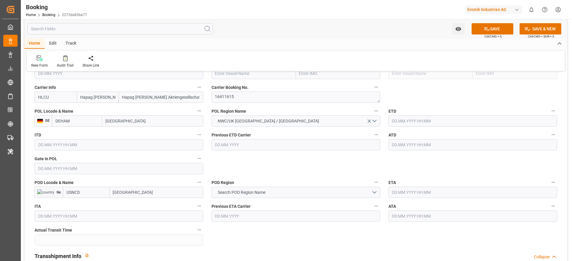
drag, startPoint x: 112, startPoint y: 196, endPoint x: 136, endPoint y: 194, distance: 23.6
click at [136, 194] on input "New Castle" at bounding box center [157, 192] width 94 height 11
paste input "PHILADELPHIA"
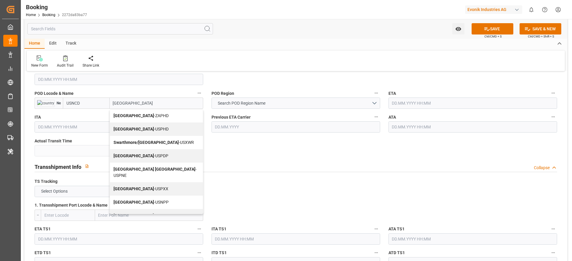
scroll to position [0, 0]
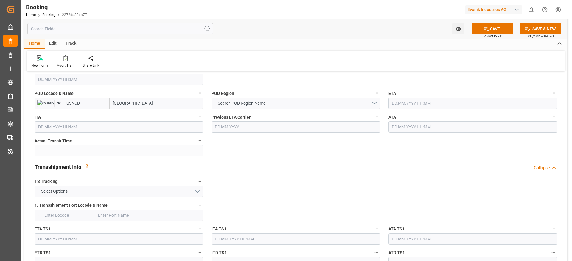
type input "PHILADELPHIA"
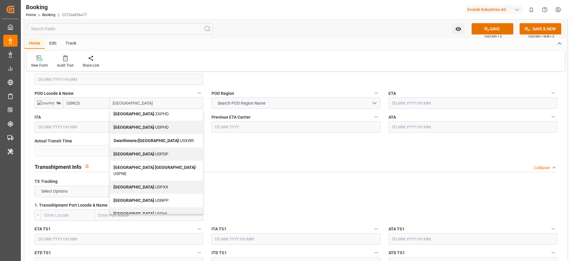
scroll to position [3, 0]
click at [148, 207] on div "Philadelphia - USPHL" at bounding box center [156, 213] width 93 height 13
type input "USPHL"
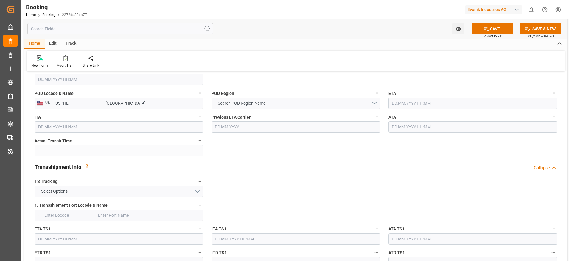
type input "Philadelphia"
click at [263, 106] on span "Search POD Region Name" at bounding box center [242, 103] width 54 height 6
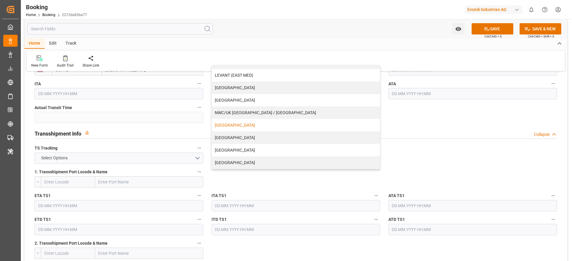
scroll to position [581, 0]
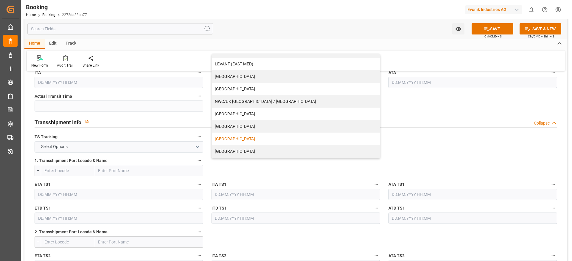
click at [235, 136] on div "[GEOGRAPHIC_DATA]" at bounding box center [296, 139] width 168 height 13
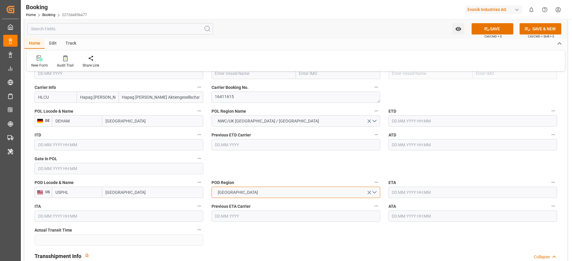
scroll to position [402, 0]
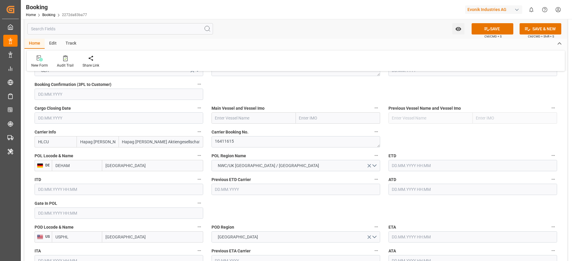
click at [219, 121] on input "text" at bounding box center [253, 118] width 84 height 11
paste input "PUERTO LIMON EXPRESS"
click at [259, 130] on b "PUERTO LIMON EXPRESS" at bounding box center [249, 131] width 68 height 5
type input "PUERTO LIMON EXPRESS"
type input "9434943"
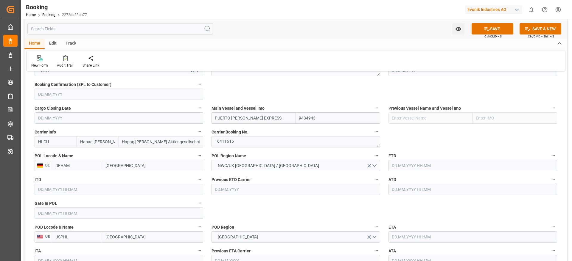
type input "PUERTO LIMON EXPRESS"
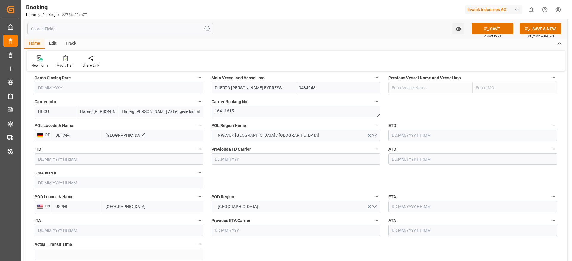
scroll to position [447, 0]
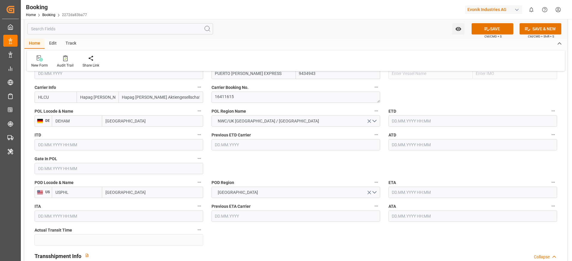
click at [405, 128] on div "ETD" at bounding box center [472, 117] width 177 height 24
click at [405, 122] on input "text" at bounding box center [472, 121] width 169 height 11
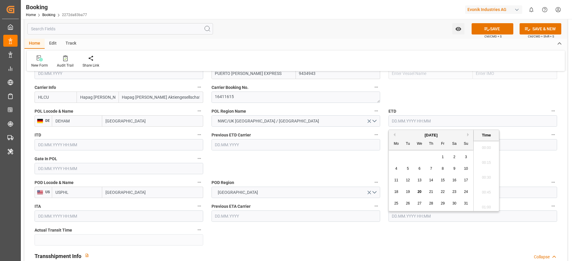
scroll to position [836, 0]
click at [470, 135] on button "Next Month" at bounding box center [469, 135] width 4 height 4
click at [396, 172] on div "8" at bounding box center [396, 169] width 7 height 7
type input "08.09.2025 00:00"
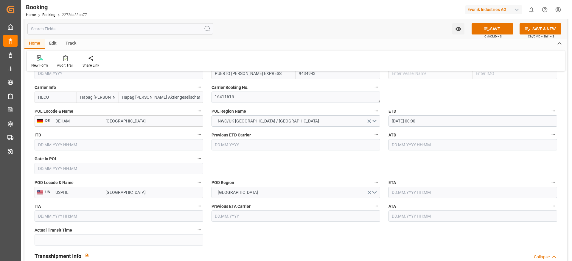
click at [405, 196] on input "text" at bounding box center [472, 192] width 169 height 11
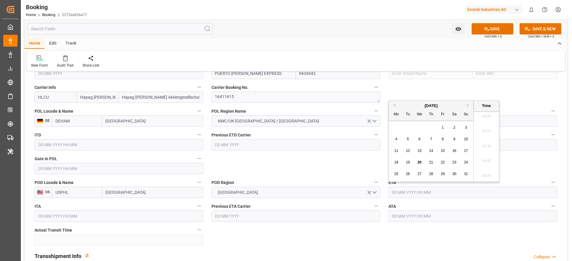
click at [467, 105] on button "Next Month" at bounding box center [469, 106] width 4 height 4
click at [419, 162] on span "24" at bounding box center [419, 163] width 4 height 4
type input "24.09.2025 00:00"
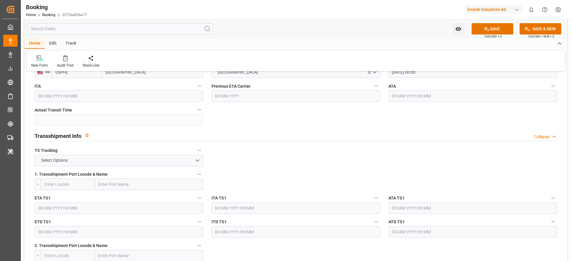
scroll to position [581, 0]
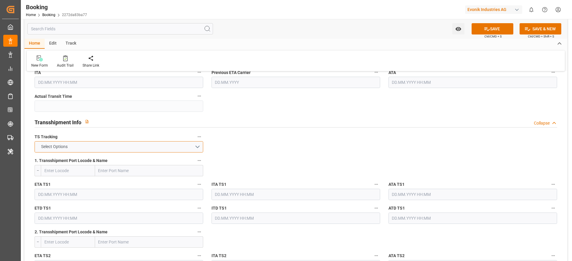
click at [166, 142] on button "Select Options" at bounding box center [119, 146] width 169 height 11
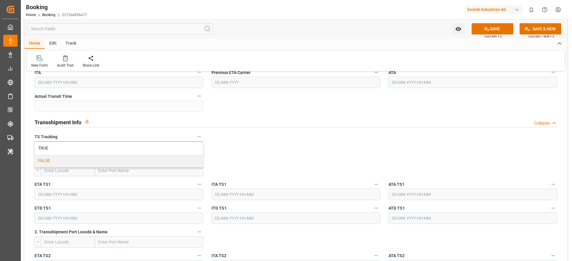
click at [153, 162] on div "FALSE" at bounding box center [119, 161] width 168 height 13
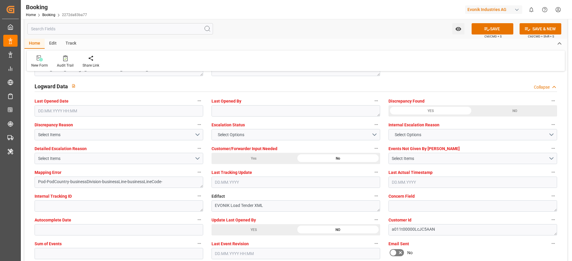
scroll to position [1162, 0]
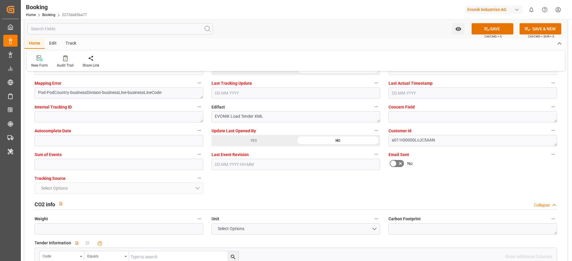
click at [484, 32] on button "SAVE" at bounding box center [492, 28] width 42 height 11
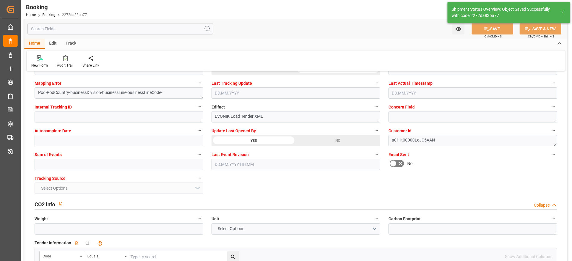
type textarea "NWC/UK North West Continent / UK_USPHL_HLCU_AT-SE"
type textarea "[PERSON_NAME]"
type textarea "businessDivision-businessLine-"
type input "08.09.2025 00:00"
type input "24.09.2025 00:00"
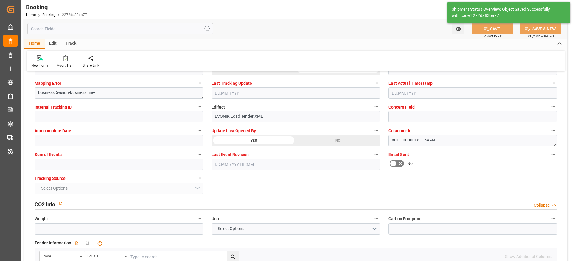
type input "20.08.2025 09:13"
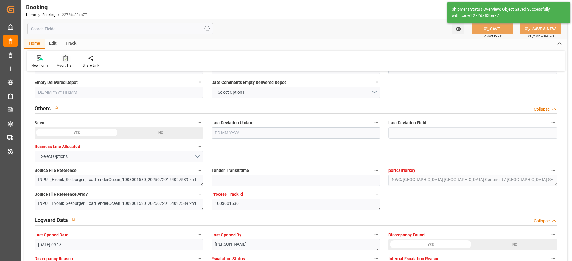
click at [64, 60] on icon at bounding box center [65, 59] width 2 height 2
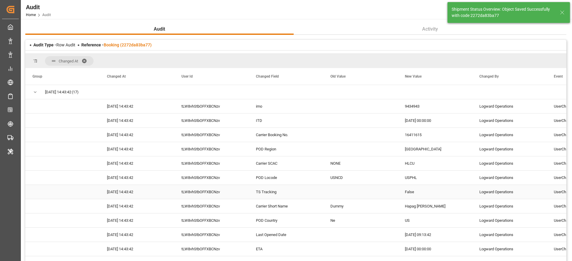
scroll to position [106, 0]
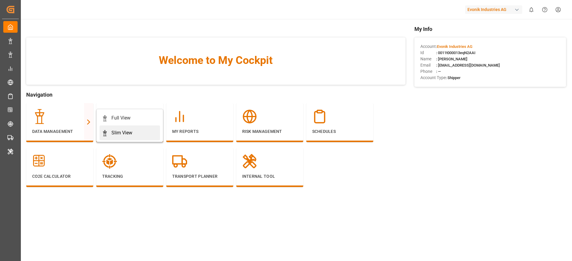
click at [113, 132] on div "Slim View" at bounding box center [121, 133] width 21 height 7
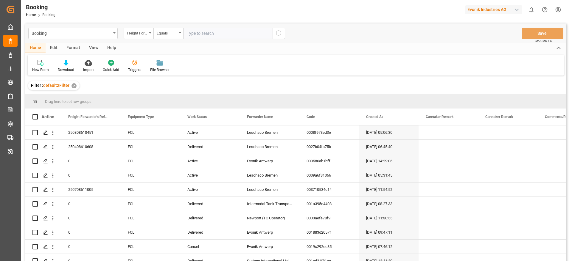
click at [142, 36] on div "Freight Forwarder's Reference No." at bounding box center [139, 33] width 30 height 11
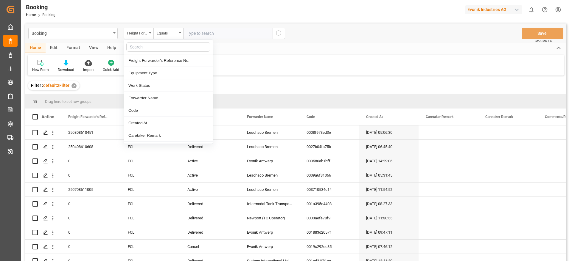
click at [142, 43] on input "text" at bounding box center [168, 47] width 84 height 10
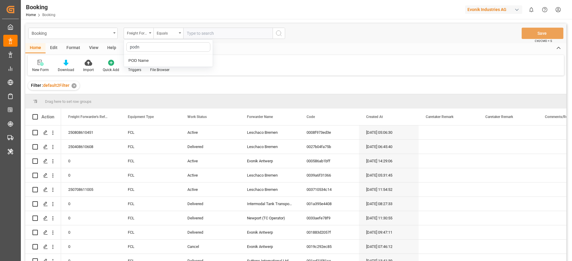
type input "podna"
click at [143, 58] on div "POD Name" at bounding box center [168, 61] width 89 height 13
click at [190, 31] on input "text" at bounding box center [227, 33] width 89 height 11
paste input "[GEOGRAPHIC_DATA]"
type input "[GEOGRAPHIC_DATA]"
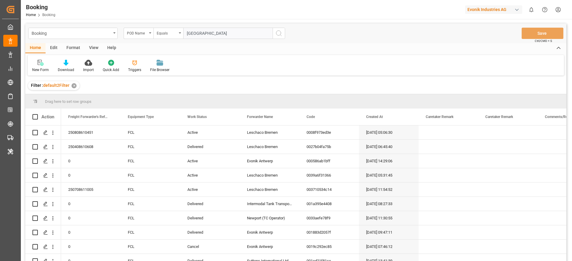
click at [279, 34] on icon "search button" at bounding box center [278, 33] width 7 height 7
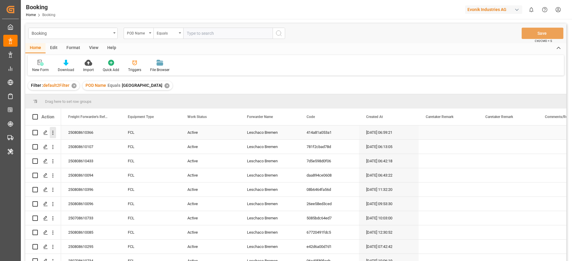
click at [54, 135] on icon "open menu" at bounding box center [53, 133] width 6 height 6
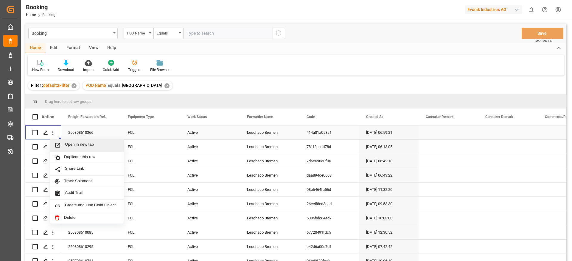
click at [73, 141] on div "Open in new tab" at bounding box center [87, 145] width 74 height 13
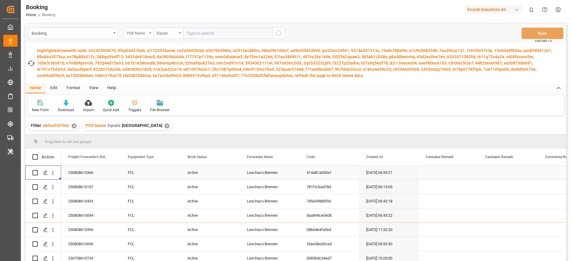
click at [141, 33] on div "POD Name" at bounding box center [137, 32] width 20 height 7
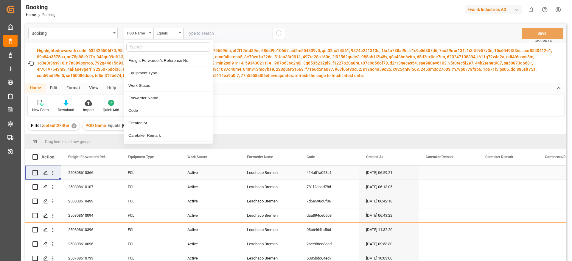
click at [206, 34] on input "text" at bounding box center [227, 33] width 89 height 11
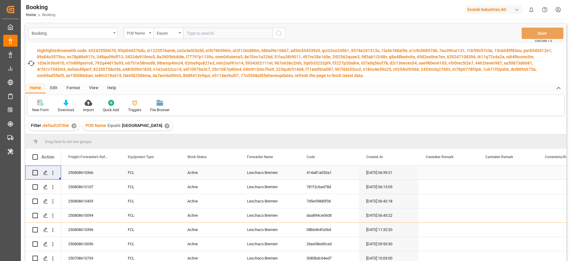
paste input "Istanbul"
type input "Istanbul"
click at [278, 35] on icon "search button" at bounding box center [278, 33] width 7 height 7
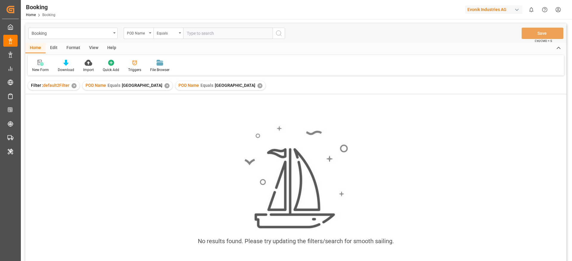
click at [164, 85] on div "✕" at bounding box center [166, 85] width 5 height 5
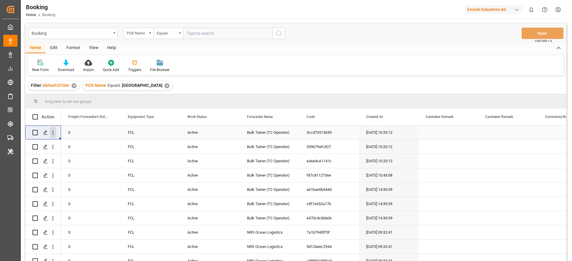
click at [53, 133] on icon "open menu" at bounding box center [52, 133] width 1 height 4
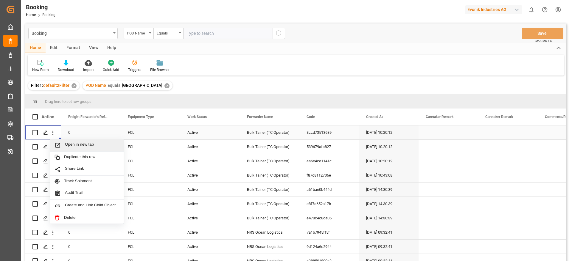
click at [71, 144] on span "Open in new tab" at bounding box center [92, 145] width 54 height 6
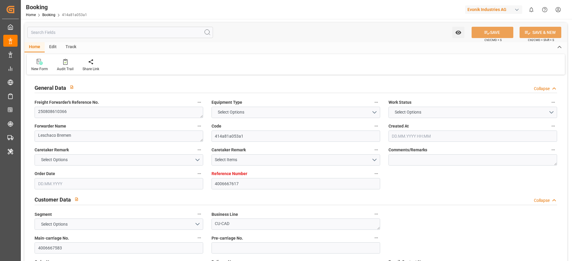
type input "4006667617"
type input "9283227"
type input "Hapag [PERSON_NAME]"
type input "Hapag [PERSON_NAME] Aktiengesellschaft"
type input "DEWVN"
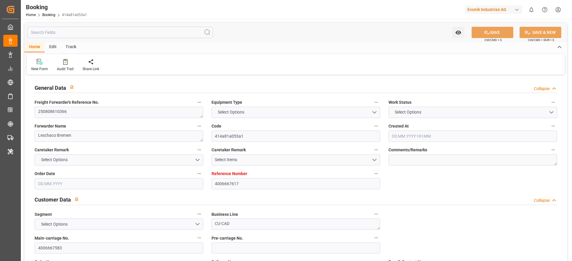
type input "USPHL"
type input "CASJB"
type input "0"
type input "DEWVN"
type input "USPHL"
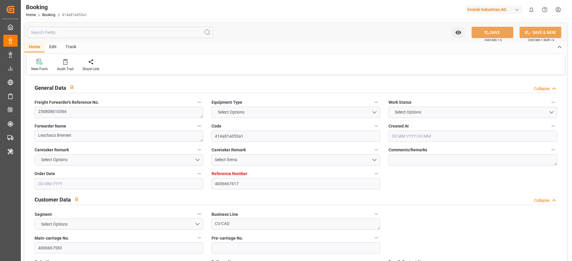
type input "9857432"
type input "[DATE] 06:59"
type input "[DATE]"
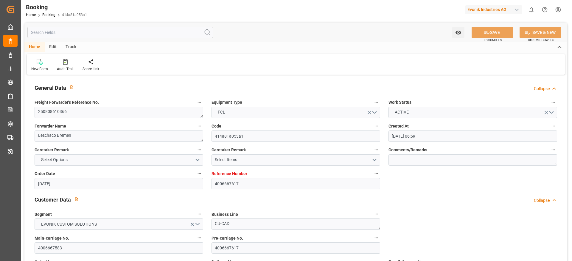
type input "[DATE]"
type input "[DATE] 08:00"
type input "[DATE] 07:31"
type input "[DATE] 08:00"
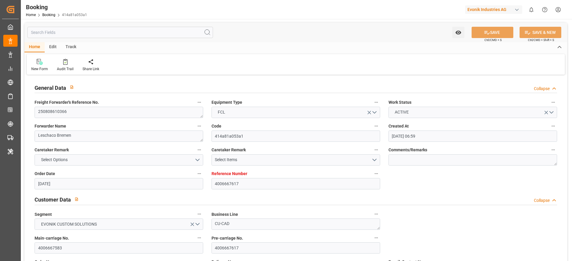
type input "[DATE] 00:00"
type input "[DATE] 08:00"
type input "[DATE] 00:00"
type input "[DATE] 07:00"
type input "[DATE] 00:00"
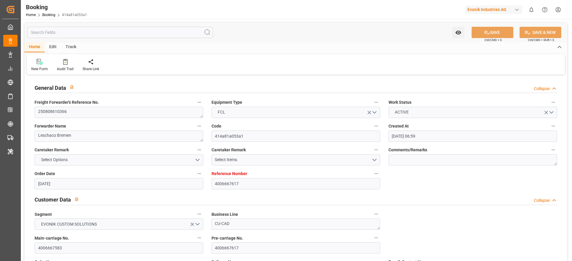
type input "[DATE]"
type input "[DATE] 08:54"
type input "[DATE]"
type input "[DATE] 13:13"
type input "[DATE] 12:00"
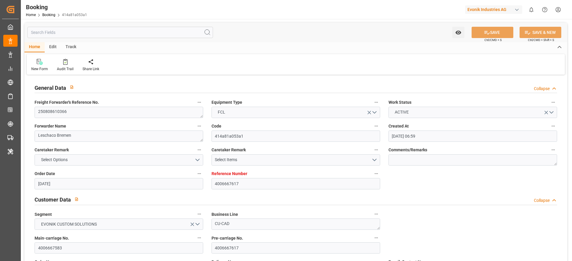
type input "[DATE] 12:00"
type input "[DATE] 08:00"
type input "[DATE] 16:10"
type input "[DATE] 07:00"
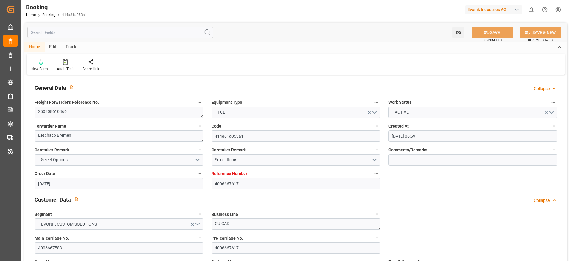
type input "[DATE] 08:00"
type input "[DATE] 10:03"
type input "[DATE] 12:00"
type input "[DATE] 10:03"
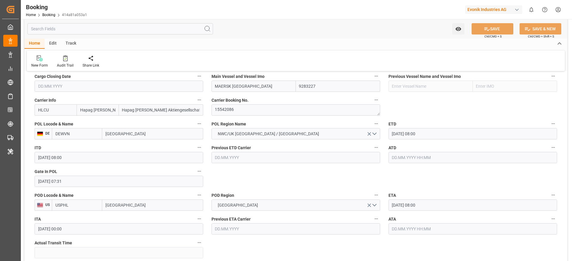
scroll to position [447, 0]
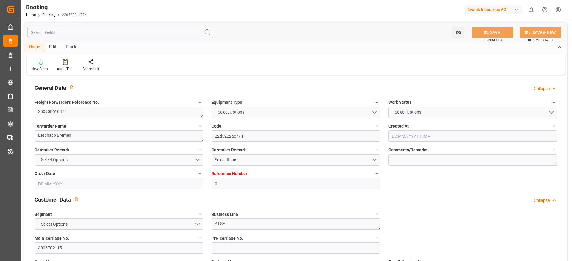
type input "0"
type input "Dummy"
type input "Dummy Carrier"
type input "DEHAM"
type input "CNSHA"
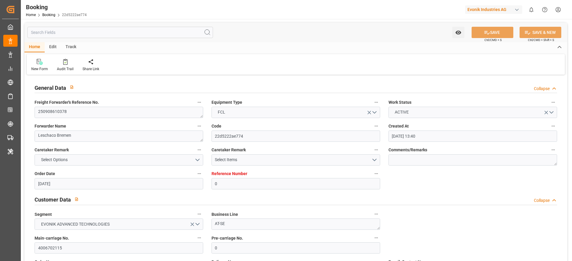
type input "[DATE] 13:40"
type input "[DATE]"
type input "15.11.2025"
type input "17.09.2025"
click at [43, 111] on textarea "250908610378" at bounding box center [119, 112] width 169 height 11
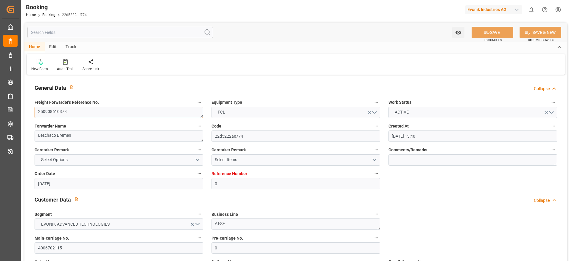
click at [43, 111] on textarea "250908610378" at bounding box center [119, 112] width 169 height 11
type input "0"
type input "Dummy"
type input "Dummy Carrier"
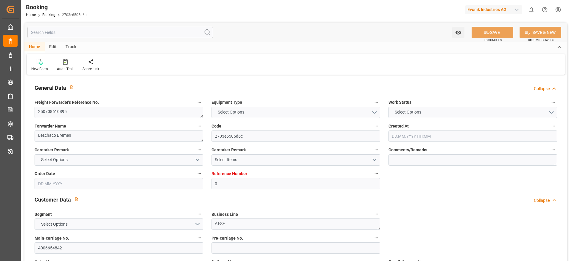
type input "DEHAM"
type input "TRIST"
type input "[DATE] 05:23"
type input "[DATE]"
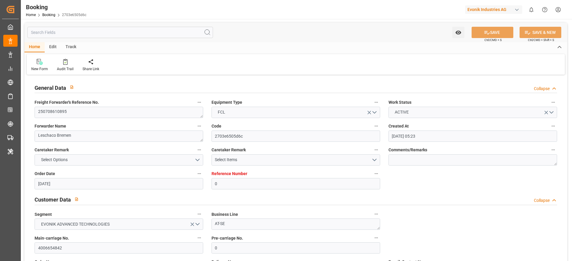
type input "[DATE]"
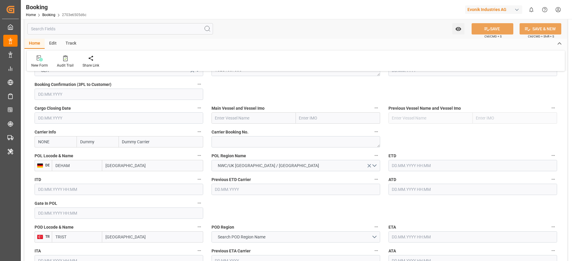
scroll to position [357, 0]
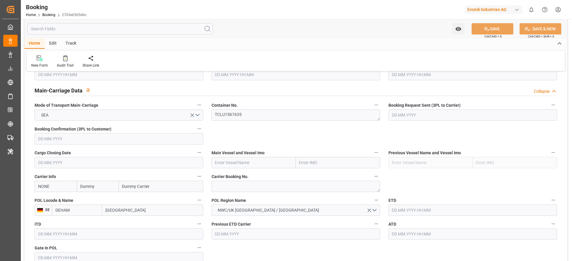
click at [227, 179] on span "Carrier Booking No." at bounding box center [229, 177] width 37 height 6
click at [372, 179] on button "Carrier Booking No." at bounding box center [376, 177] width 8 height 8
click at [225, 184] on div at bounding box center [286, 130] width 572 height 261
click at [221, 190] on textarea at bounding box center [295, 186] width 169 height 11
paste textarea "HBG2008979"
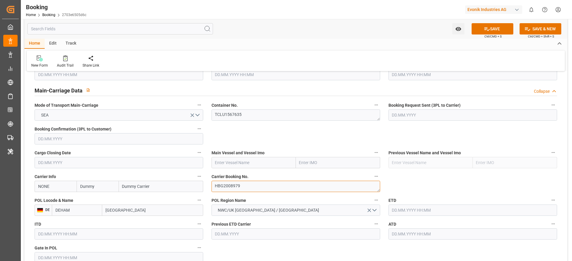
click at [221, 189] on textarea "HBG2008979" at bounding box center [295, 186] width 169 height 11
type textarea "HBG2008979"
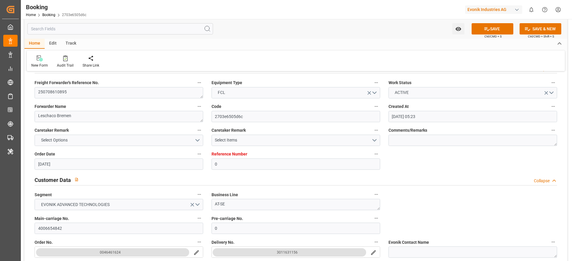
scroll to position [0, 0]
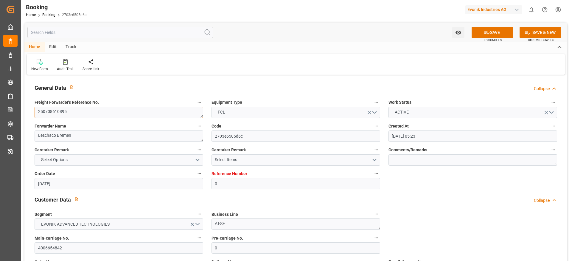
click at [68, 113] on textarea "250708610895" at bounding box center [119, 112] width 169 height 11
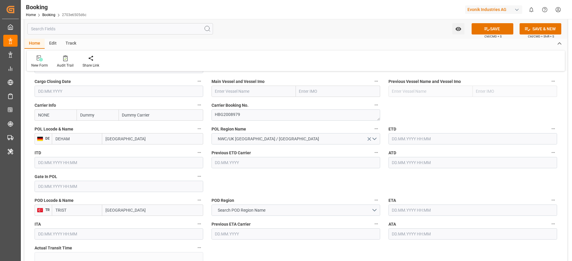
scroll to position [447, 0]
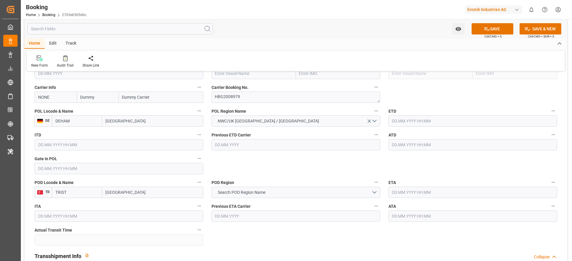
click at [253, 191] on span "Search POD Region Name" at bounding box center [242, 193] width 54 height 6
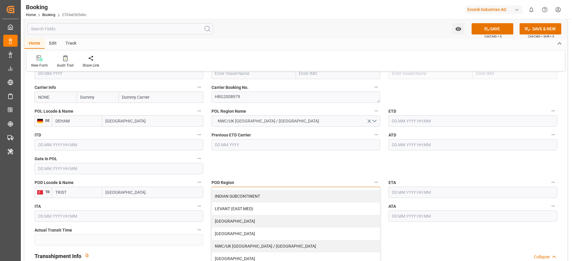
scroll to position [121, 0]
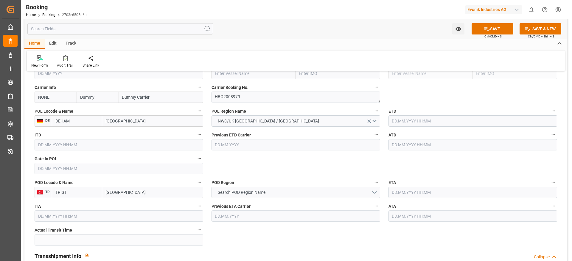
scroll to position [491, 0]
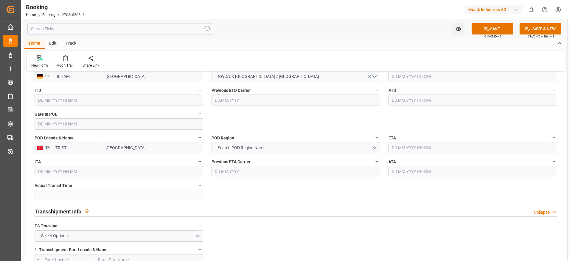
click at [122, 152] on input "[GEOGRAPHIC_DATA]" at bounding box center [152, 147] width 101 height 11
click at [264, 151] on span "Search POD Region Name" at bounding box center [242, 148] width 54 height 6
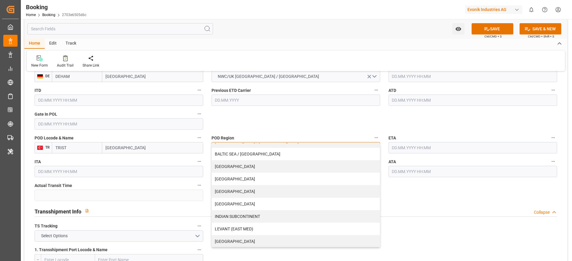
scroll to position [89, 0]
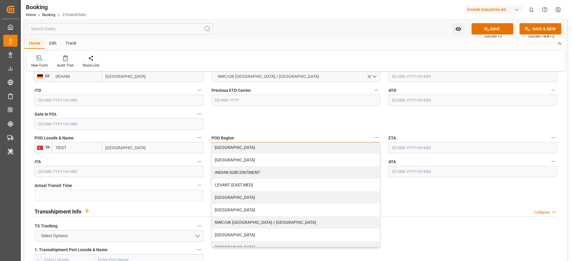
click at [258, 186] on div "LEVANT (EAST MED)" at bounding box center [296, 185] width 168 height 13
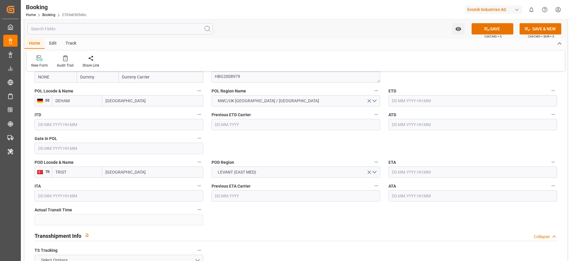
scroll to position [447, 0]
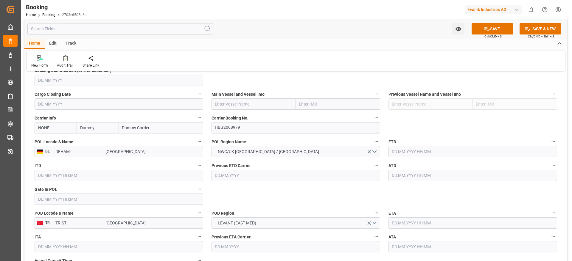
scroll to position [402, 0]
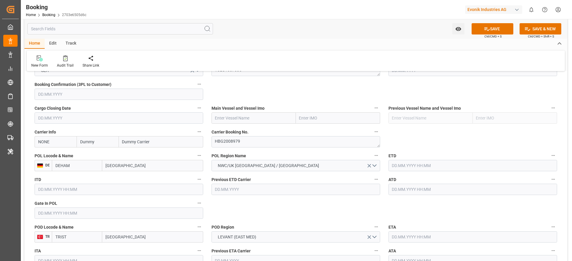
click at [231, 121] on input "text" at bounding box center [253, 118] width 84 height 11
paste input "Accessible text CMA CGM SYDNEY"
click at [245, 119] on input "Accessible text CMA CGM SYDNEY" at bounding box center [253, 118] width 84 height 11
click at [256, 131] on span "CMA CGM SYDNEY - 9315953" at bounding box center [244, 134] width 58 height 11
type input "CMA CGM SYDNEY"
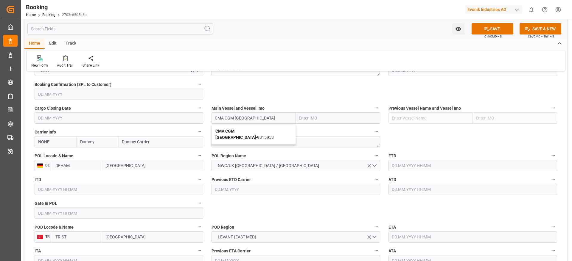
type input "9315953"
type input "CMA CGM SYDNEY"
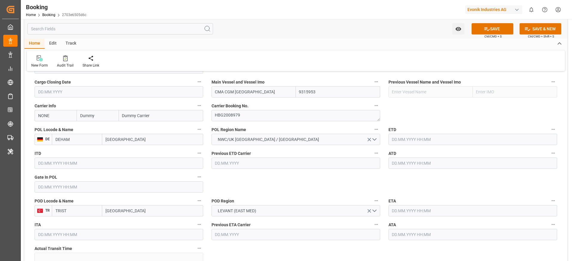
scroll to position [447, 0]
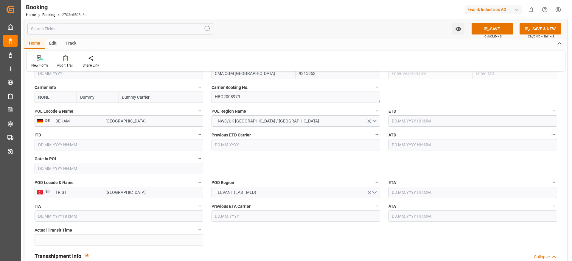
click at [412, 119] on input "text" at bounding box center [472, 121] width 169 height 11
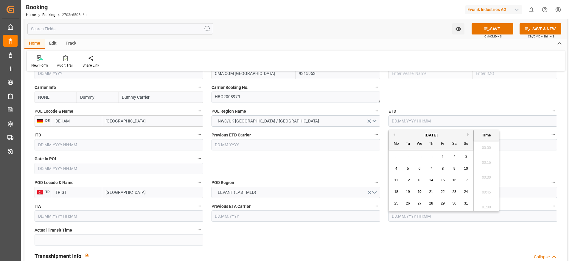
scroll to position [851, 0]
click at [393, 134] on button "Previous Month" at bounding box center [394, 135] width 4 height 4
click at [455, 179] on span "19" at bounding box center [454, 180] width 4 height 4
type input "19.07.2025 00:00"
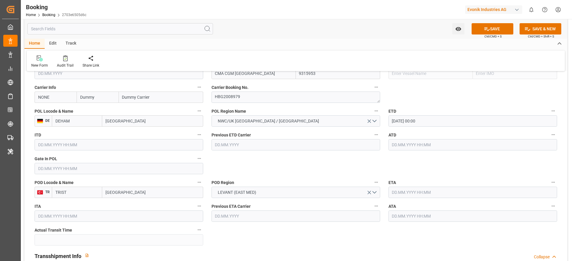
click at [396, 148] on input "text" at bounding box center [472, 144] width 169 height 11
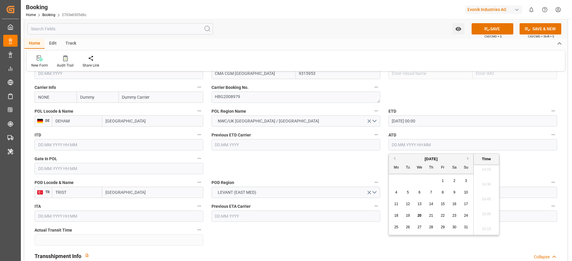
click at [394, 159] on button "Previous Month" at bounding box center [394, 159] width 4 height 4
click at [455, 206] on span "19" at bounding box center [454, 204] width 4 height 4
type input "19.07.2025 00:00"
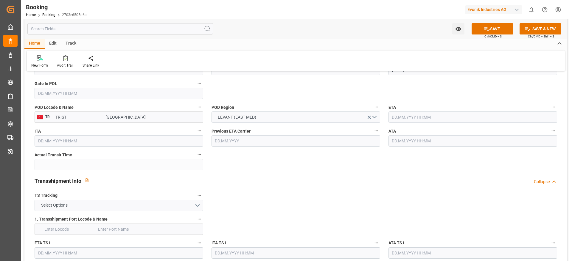
scroll to position [536, 0]
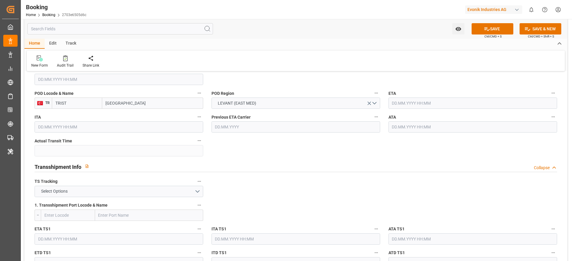
click at [404, 108] on input "text" at bounding box center [472, 103] width 169 height 11
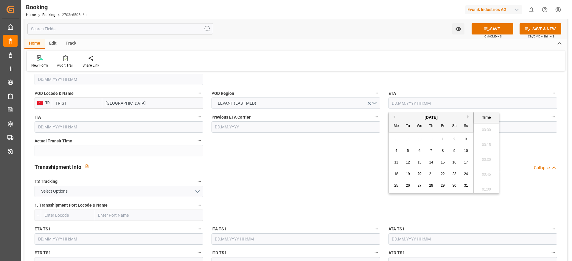
scroll to position [851, 0]
click at [432, 153] on div "7" at bounding box center [430, 151] width 7 height 7
type input "07.08.2025 00:00"
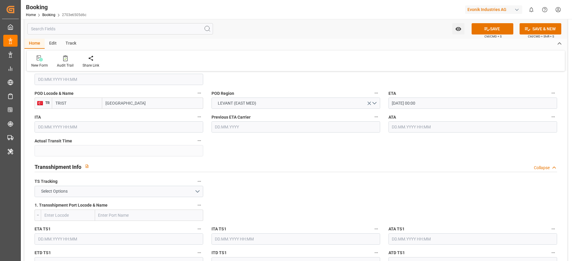
click at [396, 122] on input "text" at bounding box center [472, 127] width 169 height 11
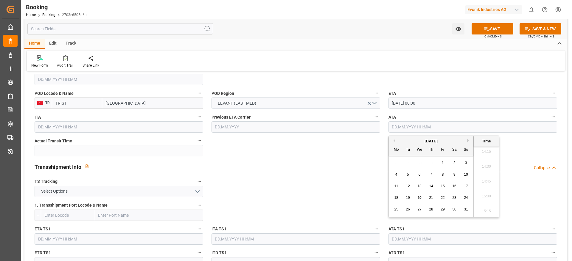
click at [432, 174] on span "7" at bounding box center [431, 175] width 2 height 4
type input "07.08.2025 00:00"
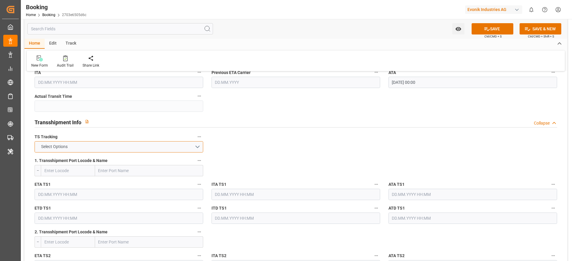
click at [141, 147] on button "Select Options" at bounding box center [119, 146] width 169 height 11
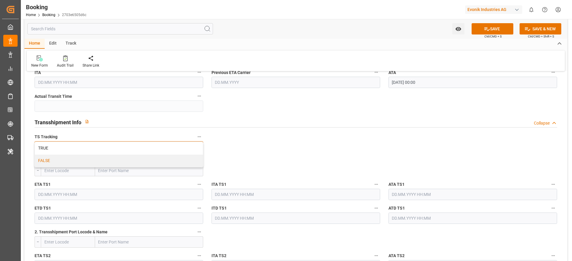
click at [134, 161] on div "FALSE" at bounding box center [119, 161] width 168 height 13
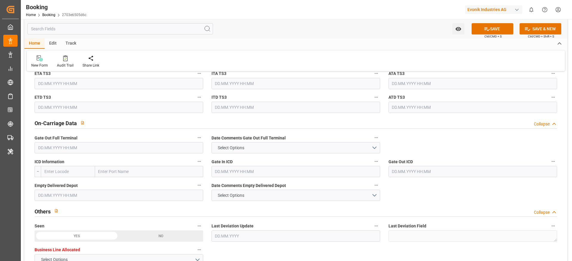
scroll to position [849, 0]
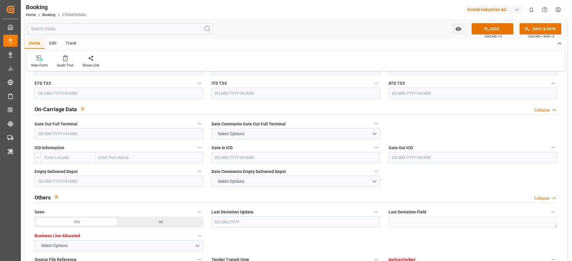
click at [52, 138] on input "text" at bounding box center [119, 133] width 169 height 11
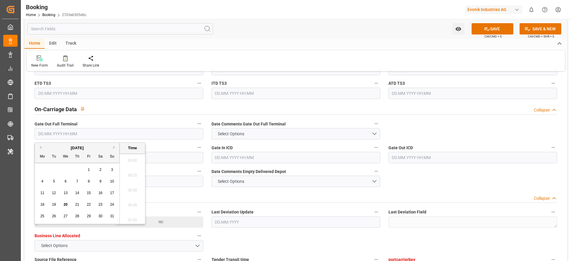
scroll to position [851, 0]
click at [55, 192] on span "12" at bounding box center [54, 193] width 4 height 4
type input "12.08.2025 00:00"
click at [250, 203] on div "Others Collapse" at bounding box center [295, 197] width 531 height 17
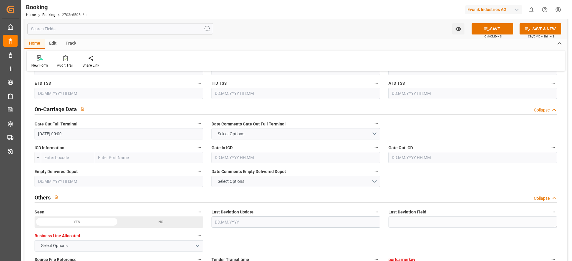
click at [72, 184] on input "text" at bounding box center [119, 181] width 169 height 11
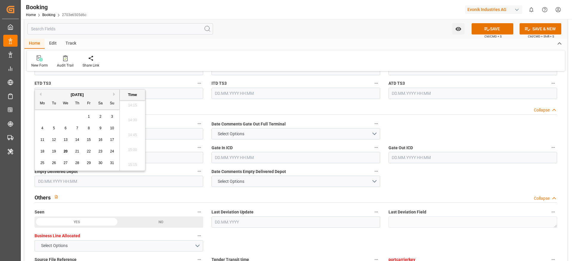
click at [68, 141] on div "13" at bounding box center [65, 140] width 7 height 7
type input "13.08.2025 00:00"
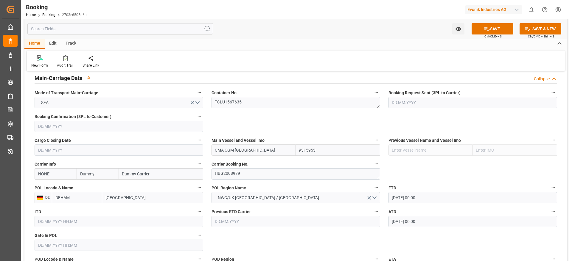
scroll to position [357, 0]
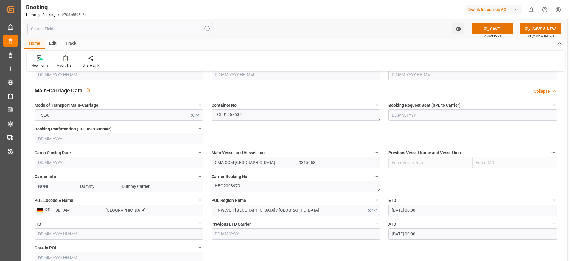
click at [41, 188] on input "NONE" at bounding box center [56, 186] width 42 height 11
click at [47, 200] on b "CMDU" at bounding box center [44, 199] width 12 height 5
type input "CMDU"
type input "CMACGM"
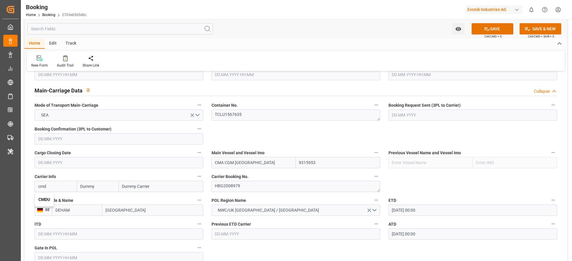
type input "CMA CGM Group"
type input "CMDU"
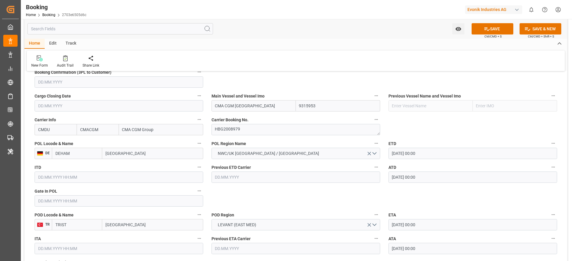
scroll to position [447, 0]
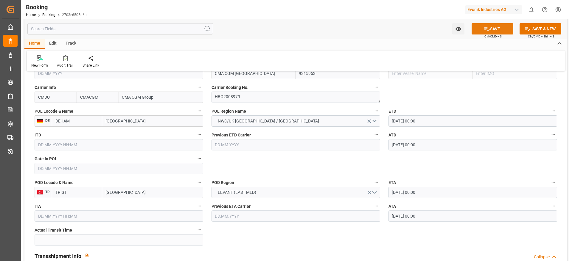
click at [478, 30] on button "SAVE" at bounding box center [492, 28] width 42 height 11
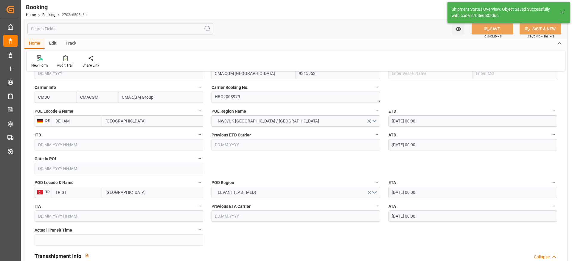
type textarea "NWC/UK North West Continent / UK_TRIST_CMDU_AT-SE"
type textarea "varshini suresh"
type textarea "businessDivision-businessLine-"
type input "19"
type input "19.07.2025 00:00"
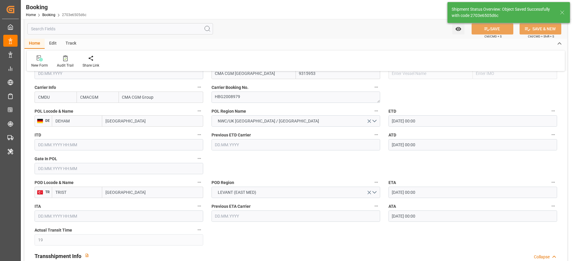
type input "07.08.2025 00:00"
type input "20.08.2025 09:23"
click at [62, 63] on div "Audit Trail" at bounding box center [65, 65] width 17 height 5
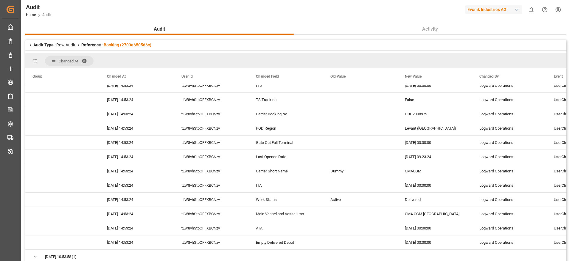
scroll to position [135, 0]
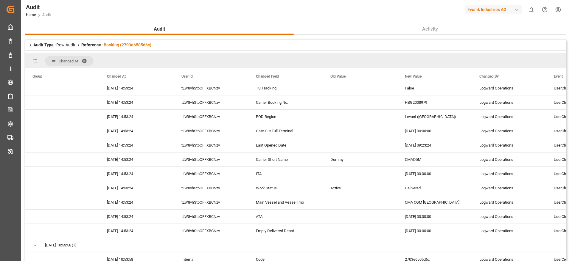
click at [139, 45] on link "Booking (2703e6505d6c)" at bounding box center [128, 45] width 48 height 5
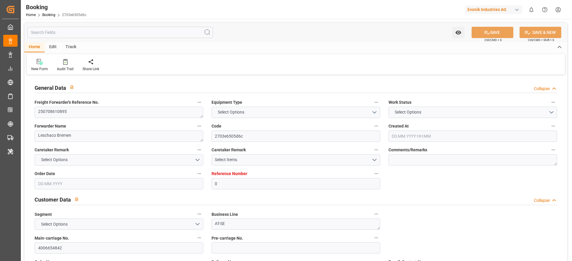
type input "0"
type input "9315953"
type input "CMACGM"
type input "CMA CGM Group"
type input "DEHAM"
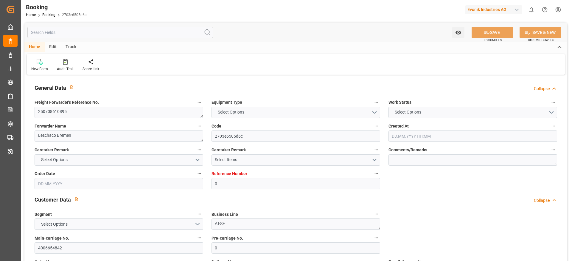
type input "TRIST"
type input "19"
type input "21.07.2025 05:23"
type input "21.07.2025"
type input "11.08.2025"
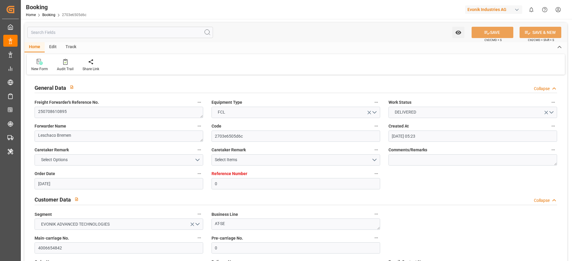
type input "11.07.2025"
type input "19.07.2025 00:00"
type input "07.08.2025 00:00"
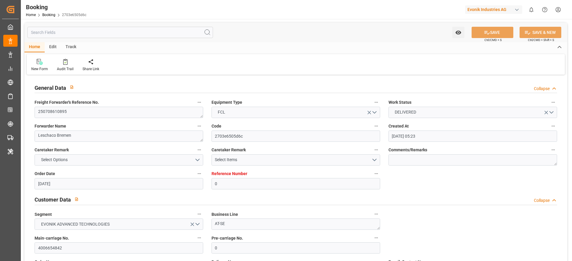
type input "07.08.2025 00:00"
type input "12.08.2025 00:00"
type input "13.08.2025 00:00"
type input "20.08.2025 09:23"
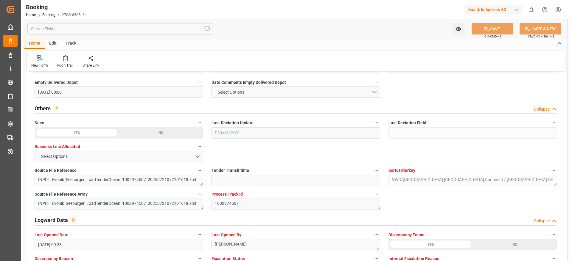
scroll to position [1028, 0]
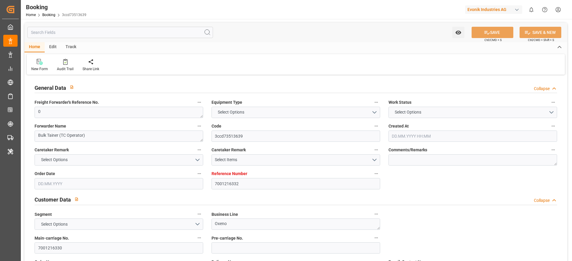
type input "7001216332"
type input "EUNWC"
type input "TRIST"
type input "[DATE] 10:20"
type input "[DATE]"
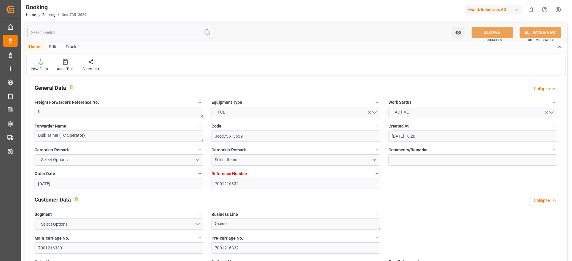
type input "[DATE]"
type input "[DATE] 21:25"
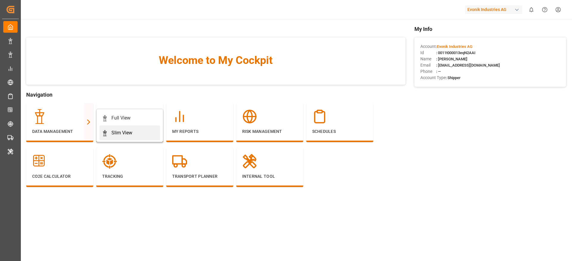
click at [111, 131] on div "Slim View" at bounding box center [121, 133] width 21 height 7
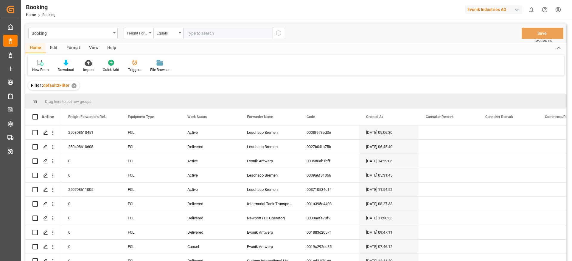
click at [152, 34] on div "Freight Forwarder's Reference No." at bounding box center [139, 33] width 30 height 11
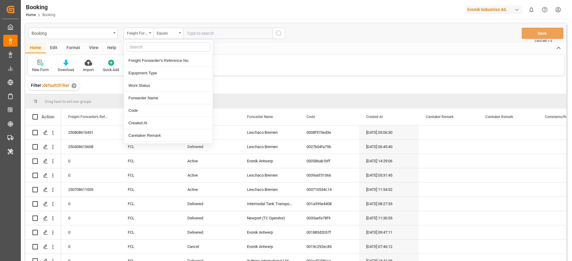
click at [140, 52] on div at bounding box center [168, 47] width 89 height 15
click at [140, 46] on input "text" at bounding box center [168, 47] width 84 height 10
type input "last"
click at [165, 86] on div "Last Opened Date" at bounding box center [168, 86] width 89 height 13
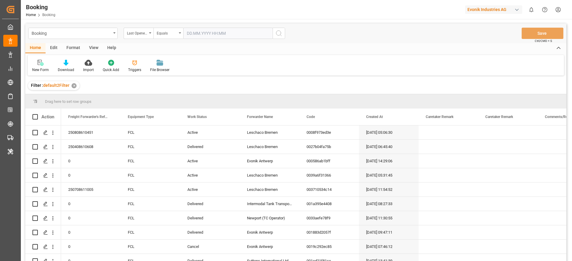
click at [199, 33] on input "text" at bounding box center [227, 33] width 89 height 11
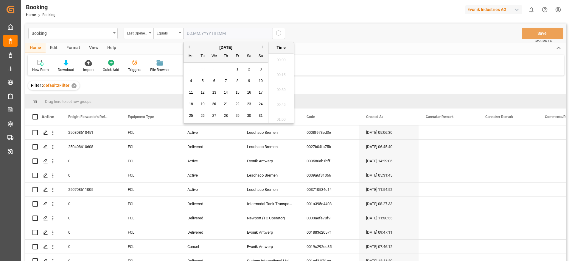
scroll to position [851, 0]
click at [216, 105] on div "20" at bounding box center [214, 104] width 7 height 7
type input "[DATE] 00:00"
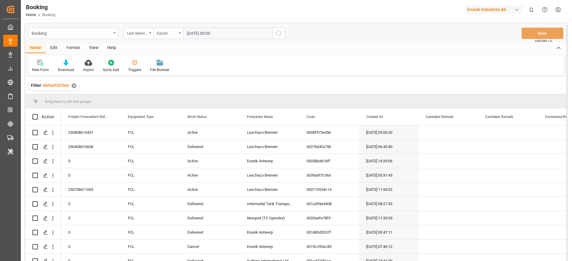
click at [278, 32] on icon "search button" at bounding box center [278, 33] width 7 height 7
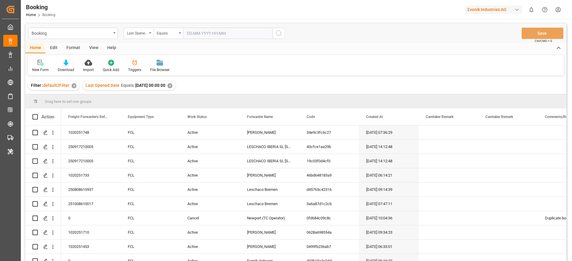
click at [93, 48] on div "View" at bounding box center [94, 48] width 18 height 10
click at [43, 65] on div at bounding box center [38, 63] width 12 height 6
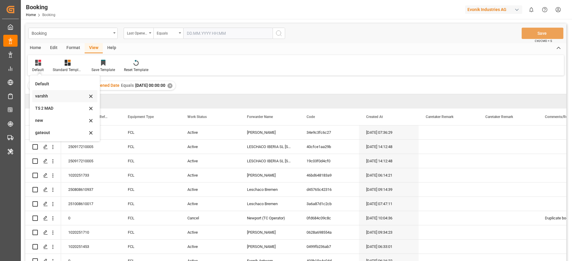
click at [51, 94] on div "varshh" at bounding box center [61, 96] width 52 height 6
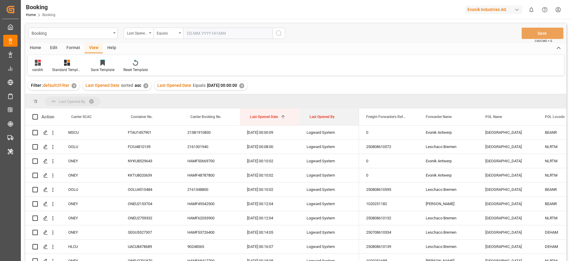
drag, startPoint x: 317, startPoint y: 121, endPoint x: 316, endPoint y: 106, distance: 14.3
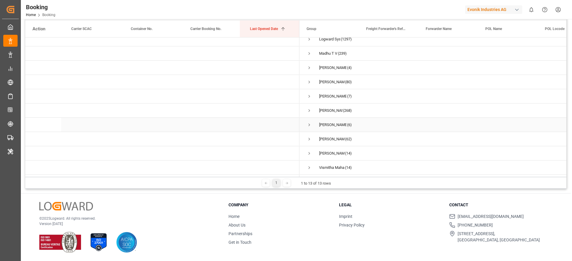
scroll to position [6, 0]
click at [311, 111] on span "Press SPACE to select this row." at bounding box center [308, 110] width 5 height 5
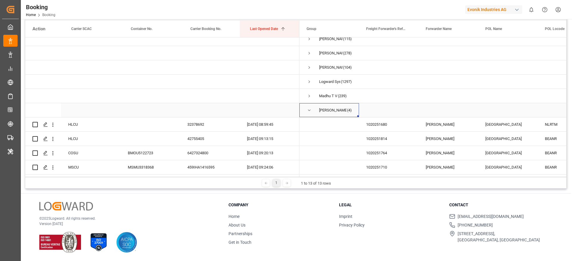
click at [311, 111] on span "Press SPACE to select this row." at bounding box center [308, 110] width 5 height 5
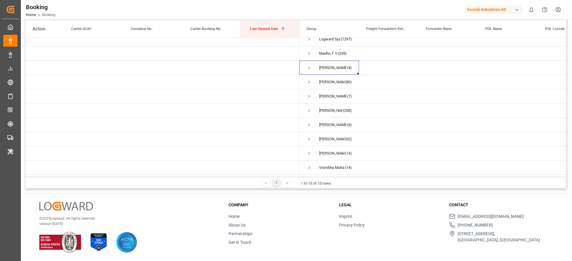
scroll to position [0, 0]
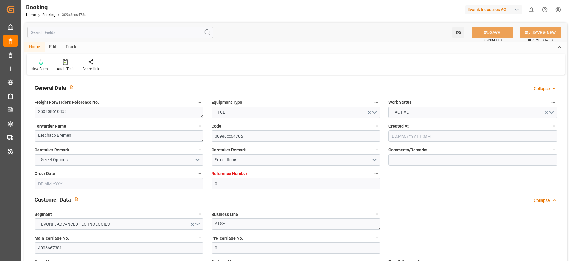
type input "0"
type input "Dummy"
type input "Dummy Carrier"
type input "DEHAM"
type input "[GEOGRAPHIC_DATA], [GEOGRAPHIC_DATA]"
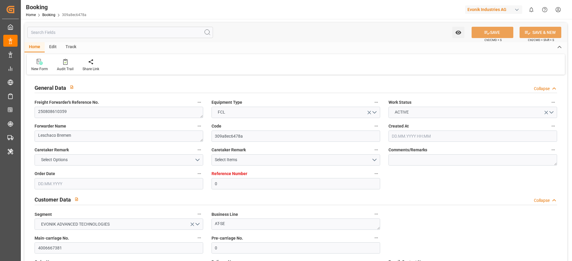
type input "[DATE] 11:05"
type input "[DATE]"
click at [87, 114] on textarea "250808610359" at bounding box center [119, 112] width 169 height 11
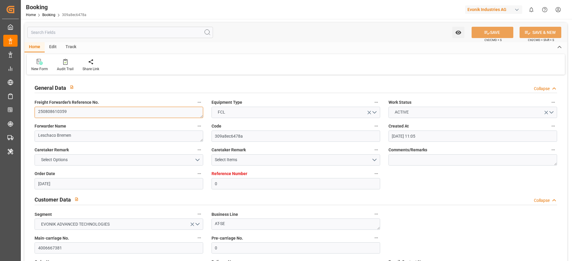
click at [87, 114] on textarea "250808610359" at bounding box center [119, 112] width 169 height 11
click at [95, 114] on textarea "250808610359" at bounding box center [119, 112] width 169 height 11
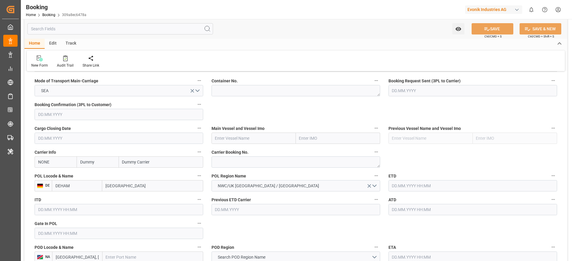
scroll to position [402, 0]
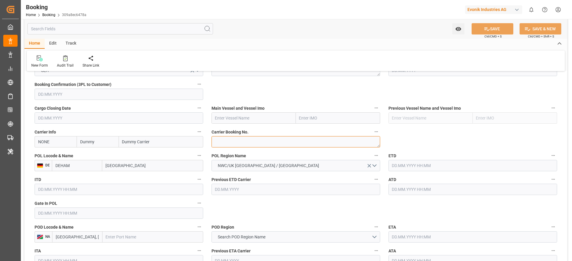
click at [229, 144] on textarea at bounding box center [295, 141] width 169 height 11
paste textarea "256957435"
click at [226, 142] on textarea "256957435" at bounding box center [295, 141] width 169 height 11
type textarea "256957435"
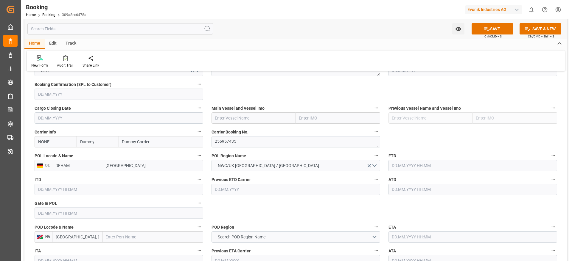
click at [52, 143] on input "NONE" at bounding box center [56, 141] width 42 height 11
click at [49, 155] on b "MAEU" at bounding box center [43, 155] width 11 height 5
type input "MAEU"
type input "Maersk"
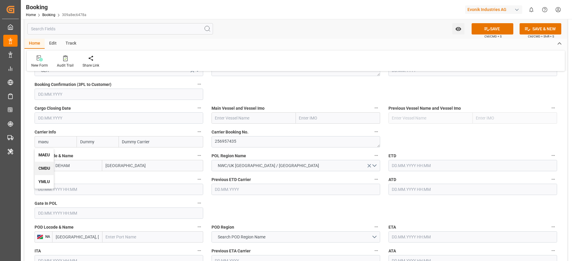
type input "Maersk Line AS"
type input "MAEU"
click at [220, 147] on textarea "256957435" at bounding box center [295, 141] width 169 height 11
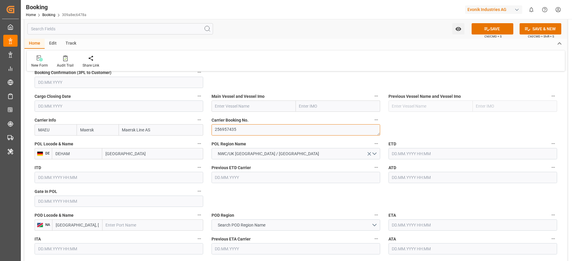
scroll to position [447, 0]
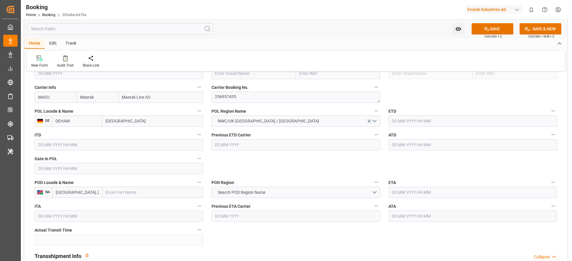
click at [109, 127] on div "POL Locode & Name DE DEHAM [GEOGRAPHIC_DATA]" at bounding box center [118, 117] width 177 height 24
click at [111, 121] on input "[GEOGRAPHIC_DATA]" at bounding box center [152, 121] width 101 height 11
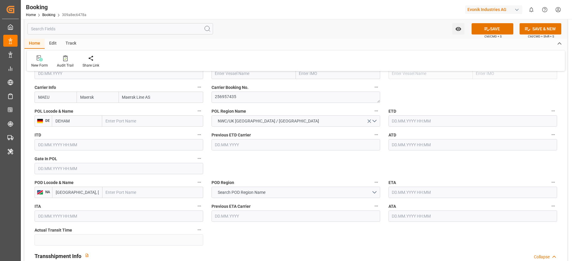
paste input "[GEOGRAPHIC_DATA]"
type input "[GEOGRAPHIC_DATA]"
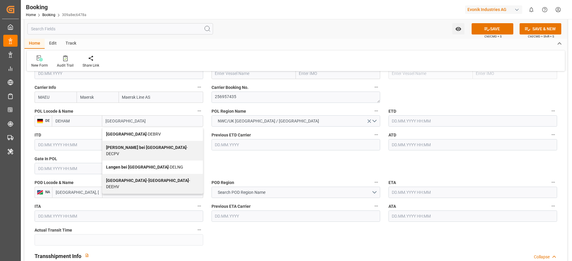
click at [136, 130] on div "[GEOGRAPHIC_DATA] - DEBRV" at bounding box center [152, 134] width 100 height 13
type input "DEBRV"
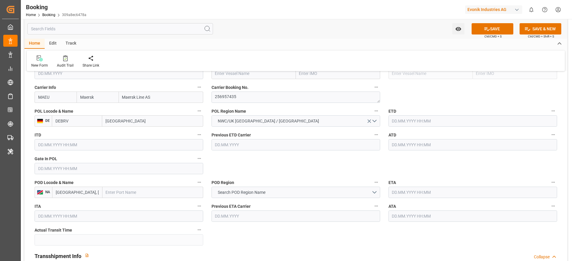
type input "[GEOGRAPHIC_DATA]"
click at [112, 192] on input "text" at bounding box center [152, 192] width 101 height 11
paste input "NANSHA [GEOGRAPHIC_DATA]"
click at [132, 197] on input "NANSHA [GEOGRAPHIC_DATA]" at bounding box center [152, 192] width 101 height 11
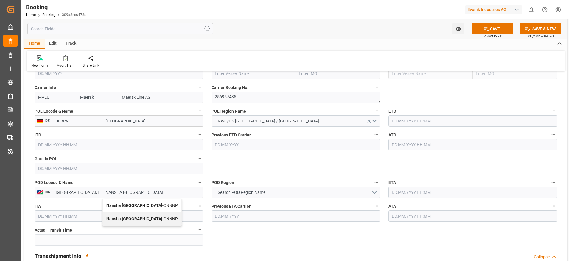
drag, startPoint x: 122, startPoint y: 193, endPoint x: 147, endPoint y: 192, distance: 25.6
click at [147, 192] on input "NANSHA [GEOGRAPHIC_DATA]" at bounding box center [152, 192] width 101 height 11
type input "NANSHA"
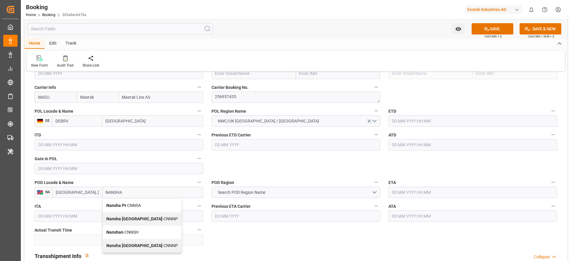
click at [135, 208] on span "Nansha Pt - CNNSA" at bounding box center [123, 205] width 35 height 5
type input "CNNSA"
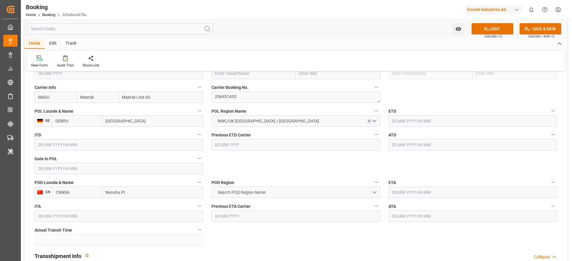
type input "Nansha Pt"
click at [233, 197] on button "Search POD Region Name" at bounding box center [295, 192] width 169 height 11
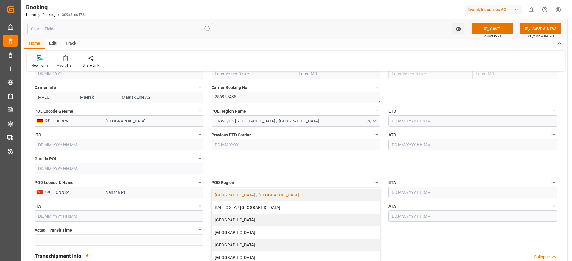
scroll to position [45, 0]
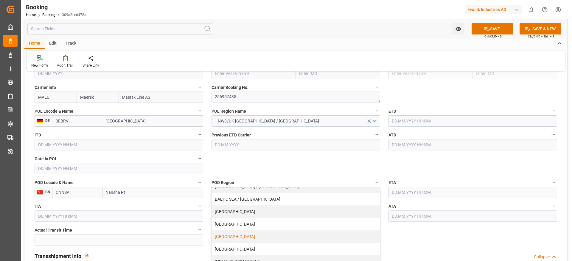
click at [234, 239] on div "[GEOGRAPHIC_DATA]" at bounding box center [296, 237] width 168 height 13
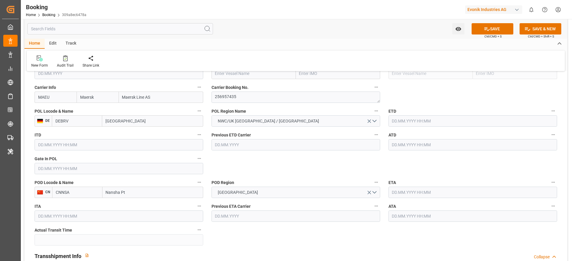
click at [237, 138] on span "Previous ETD Carrier" at bounding box center [230, 135] width 39 height 6
click at [372, 138] on button "Previous ETD Carrier" at bounding box center [376, 135] width 8 height 8
click at [226, 162] on div at bounding box center [286, 130] width 572 height 261
click at [233, 74] on input "text" at bounding box center [253, 73] width 84 height 11
paste input "[PERSON_NAME]"
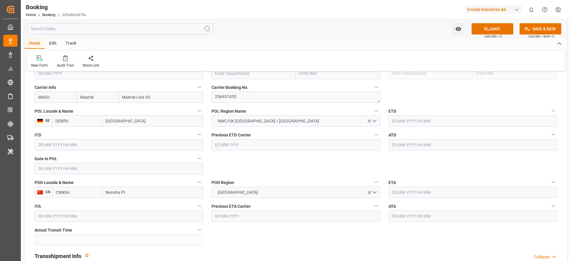
type input "[PERSON_NAME]"
click at [240, 86] on b "[PERSON_NAME]" at bounding box center [231, 86] width 32 height 5
type input "9632105"
type input "[PERSON_NAME]"
click at [394, 123] on input "text" at bounding box center [472, 121] width 169 height 11
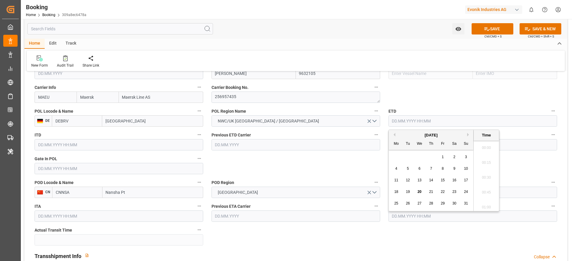
scroll to position [866, 0]
click at [464, 204] on span "31" at bounding box center [466, 204] width 4 height 4
type input "[DATE] 00:00"
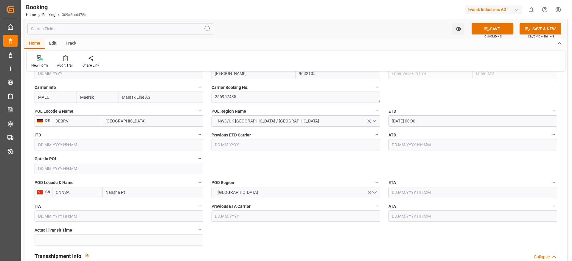
click at [399, 188] on input "text" at bounding box center [472, 192] width 169 height 11
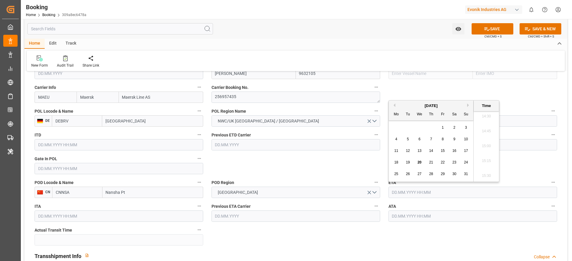
click at [466, 107] on div "[DATE]" at bounding box center [431, 106] width 85 height 6
click at [468, 106] on button "Next Month" at bounding box center [469, 106] width 4 height 4
click at [421, 162] on span "22" at bounding box center [419, 163] width 4 height 4
type input "[DATE] 00:00"
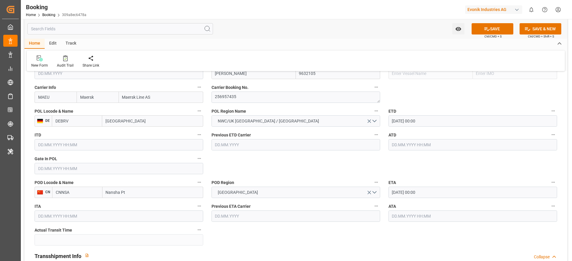
scroll to position [491, 0]
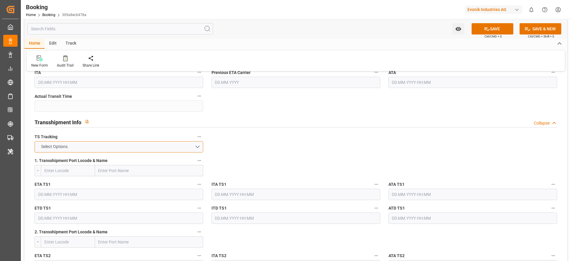
click at [164, 144] on button "Select Options" at bounding box center [119, 146] width 169 height 11
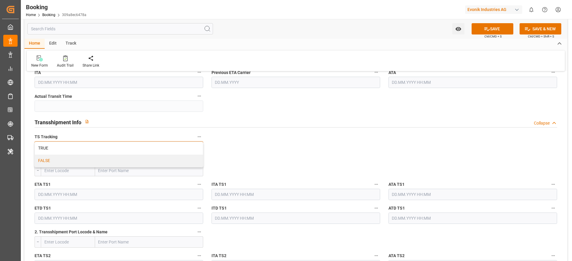
click at [153, 162] on div "FALSE" at bounding box center [119, 161] width 168 height 13
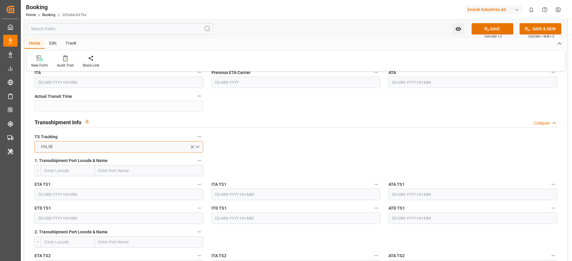
click at [92, 152] on button "FALSE" at bounding box center [119, 146] width 169 height 11
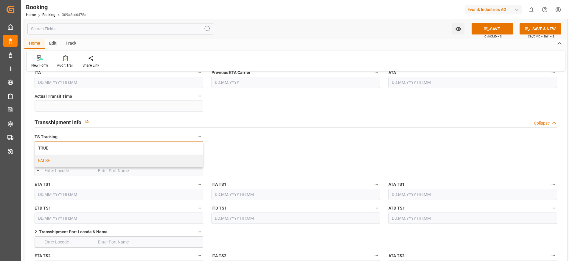
click at [92, 152] on div "TRUE" at bounding box center [119, 148] width 168 height 13
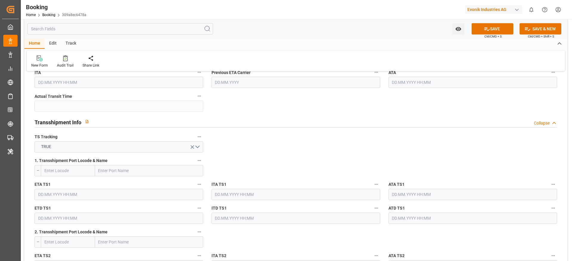
click at [104, 167] on input "text" at bounding box center [149, 170] width 108 height 11
paste input "TANJUNG PELEPAS"
type input "TANJUNG PELEPAS"
click at [123, 185] on b "Tanjung Pelepas" at bounding box center [115, 184] width 32 height 5
type input "MYTPP"
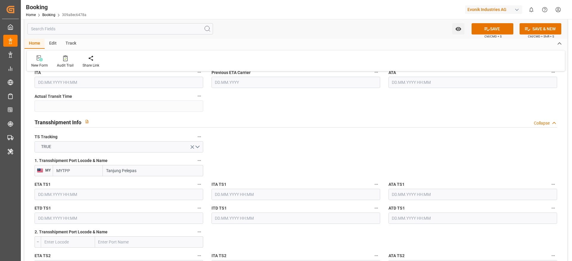
type input "Tanjung Pelepas"
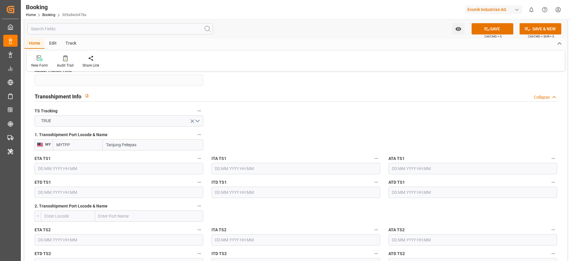
scroll to position [625, 0]
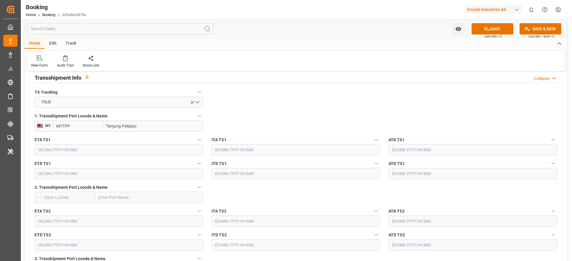
click at [59, 158] on div "ETD TS1" at bounding box center [118, 170] width 177 height 24
click at [61, 146] on input "text" at bounding box center [119, 149] width 169 height 11
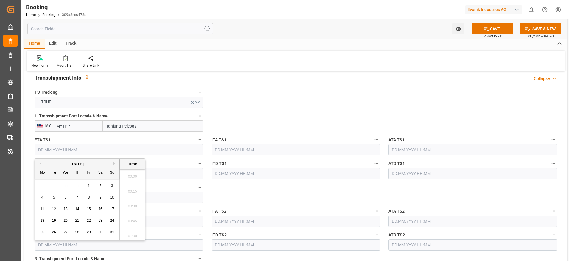
scroll to position [866, 0]
click at [114, 164] on button "Next Month" at bounding box center [115, 164] width 4 height 4
click at [65, 198] on span "8" at bounding box center [66, 198] width 2 height 4
type input "[DATE] 00:00"
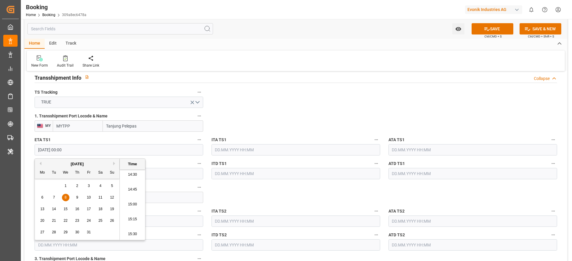
click at [168, 172] on input "text" at bounding box center [119, 173] width 169 height 11
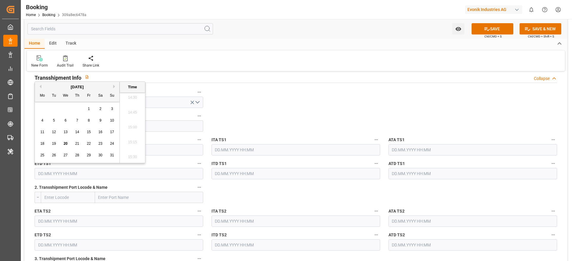
click at [138, 177] on input "text" at bounding box center [119, 173] width 169 height 11
click at [114, 86] on button "Next Month" at bounding box center [115, 87] width 4 height 4
click at [98, 135] on div "18" at bounding box center [100, 132] width 7 height 7
type input "18.10.2025 00:00"
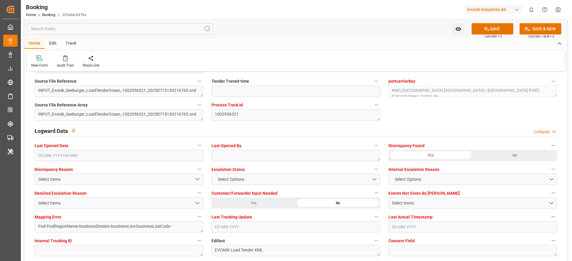
scroll to position [1117, 0]
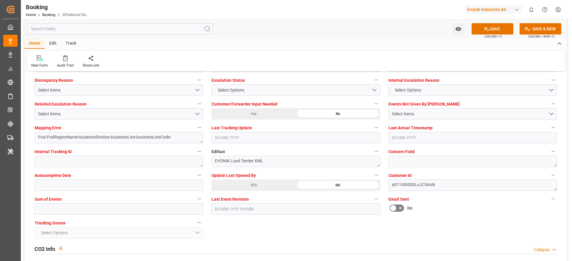
click at [477, 29] on button "SAVE" at bounding box center [492, 28] width 42 height 11
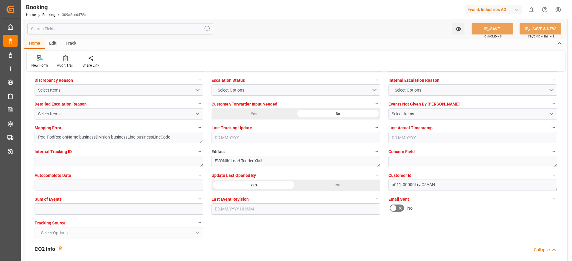
click at [66, 66] on div "Audit Trail" at bounding box center [65, 65] width 17 height 5
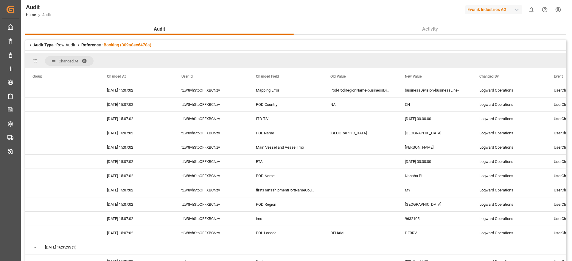
scroll to position [192, 0]
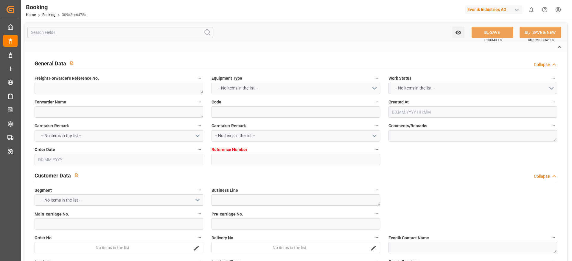
type textarea "250808610359"
type textarea "Leschaco Bremen"
type input "309a8ec6478a"
type input "0"
type textarea "AT-SE"
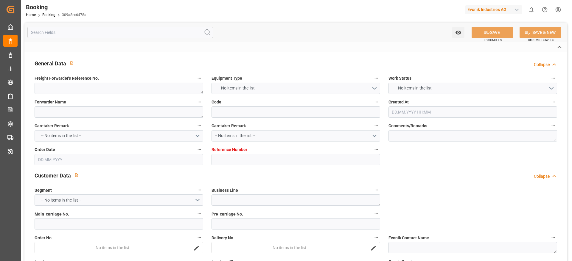
type input "4006667381"
type textarea "[PERSON_NAME][EMAIL_ADDRESS][DOMAIN_NAME]"
type textarea "CIF"
type textarea "[GEOGRAPHIC_DATA], [GEOGRAPHIC_DATA]"
type textarea "Evonik Plant 7000079987"
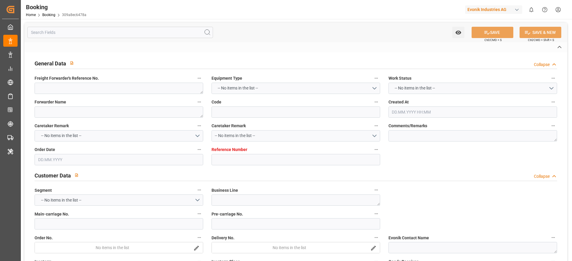
type textarea "Hombourg"
type input "NONE"
type input "[GEOGRAPHIC_DATA]"
type textarea "INPUT_Evonik_Seeburger_LoadTenderOcean_1002956321_20250715130216765.xml"
type textarea "NWC/[GEOGRAPHIC_DATA] [GEOGRAPHIC_DATA] / [GEOGRAPHIC_DATA] PORT, [GEOGRAPHIC_D…"
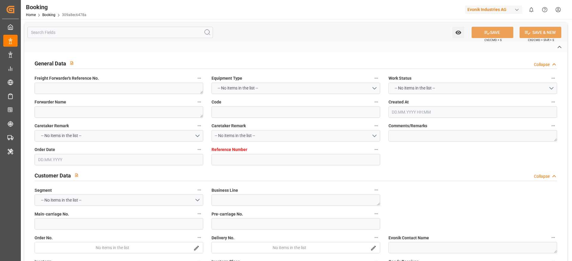
type textarea "INPUT_Evonik_Seeburger_LoadTenderOcean_1002956321_20250715130216765.xml"
type textarea "1002956321"
type textarea "Pod-PodRegionName-businessDivision-businessLine-businessLineCode-"
type textarea "EVONIK Load Tender XML"
type textarea "a011t00000LcJC5AAN"
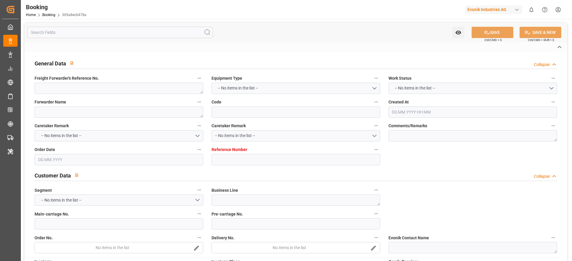
type textarea "No"
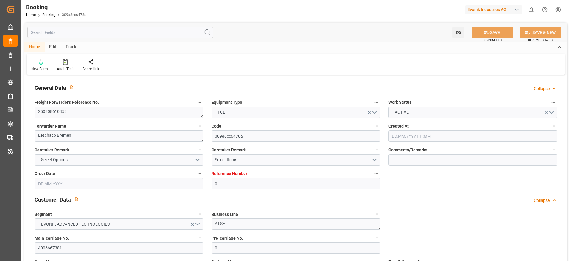
type input "0"
type input "Dummy"
type input "Dummy Carrier"
type input "DEHAM"
type input "[GEOGRAPHIC_DATA], [GEOGRAPHIC_DATA]"
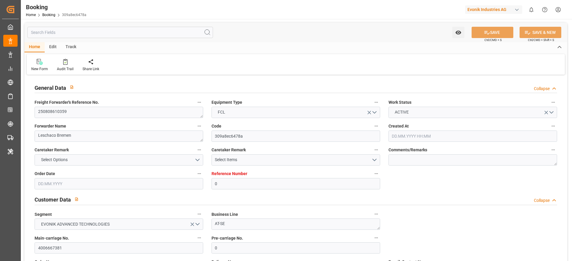
type input "[DATE] 11:05"
type input "[DATE]"
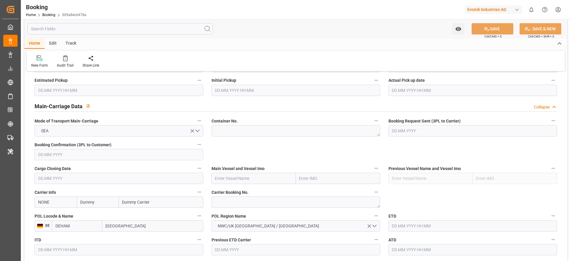
scroll to position [357, 0]
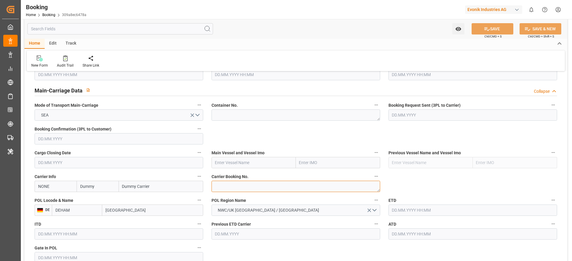
click at [238, 192] on textarea at bounding box center [295, 186] width 169 height 11
paste textarea "256957435"
click at [233, 190] on textarea "256957435" at bounding box center [295, 186] width 169 height 11
type textarea "256957435"
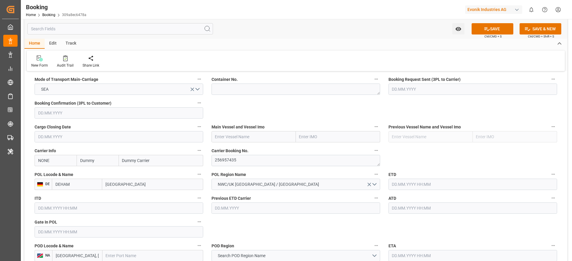
scroll to position [402, 0]
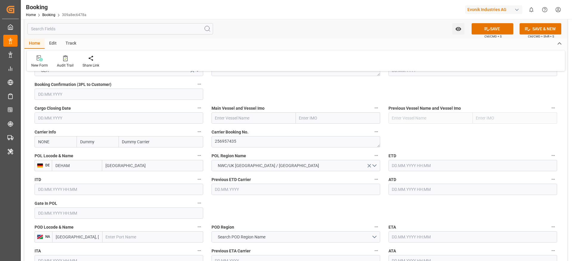
click at [113, 163] on input "[GEOGRAPHIC_DATA]" at bounding box center [152, 165] width 101 height 11
paste input "[GEOGRAPHIC_DATA]"
type input "[GEOGRAPHIC_DATA]"
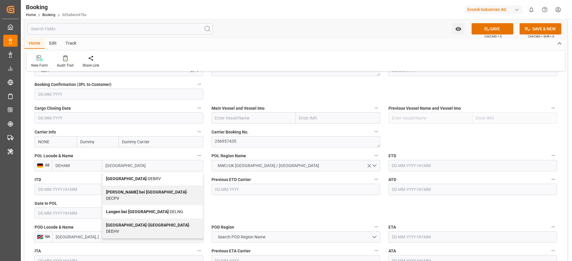
click at [140, 176] on div "[GEOGRAPHIC_DATA] - DEBRV" at bounding box center [152, 178] width 100 height 13
type input "DEBRV"
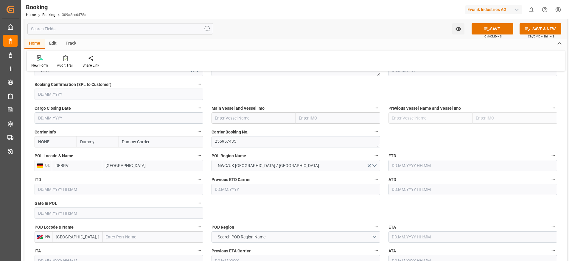
scroll to position [447, 0]
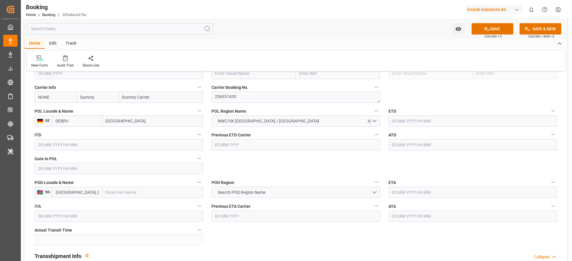
type input "[GEOGRAPHIC_DATA]"
click at [250, 151] on div "Previous ETD Carrier" at bounding box center [295, 141] width 177 height 24
click at [105, 197] on input "text" at bounding box center [152, 192] width 101 height 11
paste input "NANSHA [GEOGRAPHIC_DATA]"
type input "NANSHA"
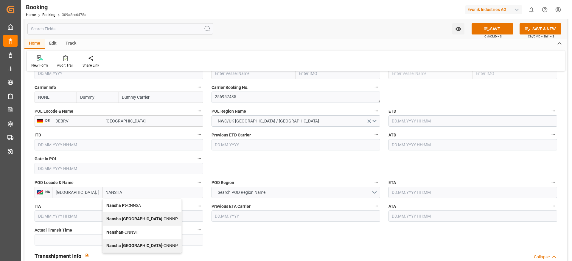
click at [135, 206] on span "Nansha Pt - CNNSA" at bounding box center [123, 205] width 35 height 5
type input "CNNSA"
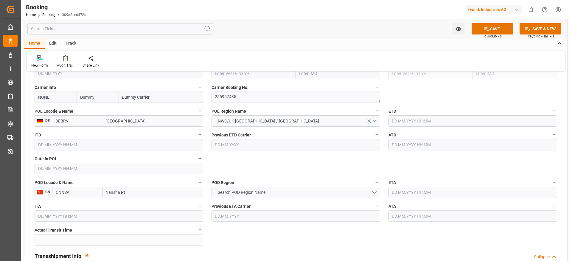
type input "Nansha Pt"
click at [248, 191] on span "Search POD Region Name" at bounding box center [242, 193] width 54 height 6
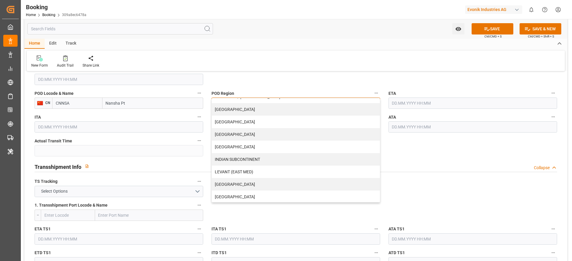
scroll to position [32, 0]
click at [225, 158] on div "[GEOGRAPHIC_DATA]" at bounding box center [296, 160] width 168 height 13
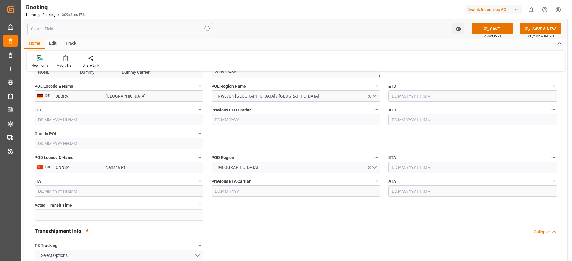
scroll to position [447, 0]
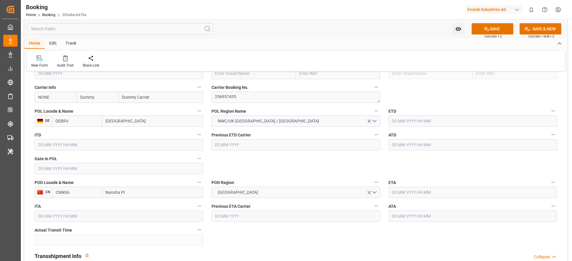
click at [215, 75] on input "text" at bounding box center [253, 73] width 84 height 11
paste input "([PERSON_NAME]"
click at [245, 91] on div "[PERSON_NAME] - 9632105" at bounding box center [240, 86] width 57 height 13
type input "[PERSON_NAME]"
type input "9632105"
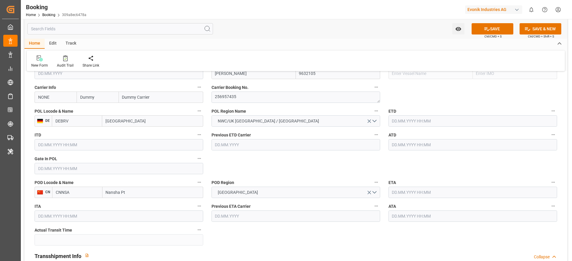
type input "[PERSON_NAME]"
click at [396, 120] on input "text" at bounding box center [472, 121] width 169 height 11
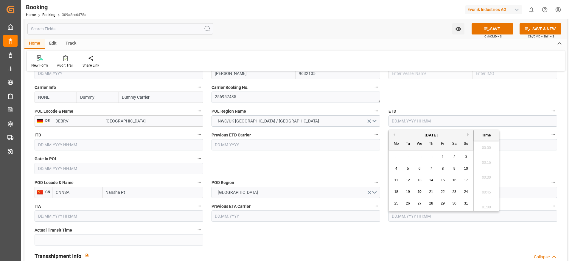
scroll to position [866, 0]
click at [464, 206] on div "31" at bounding box center [465, 203] width 7 height 7
type input "[DATE] 00:00"
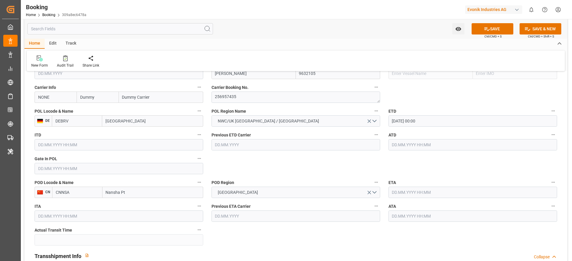
click at [395, 192] on input "text" at bounding box center [472, 192] width 169 height 11
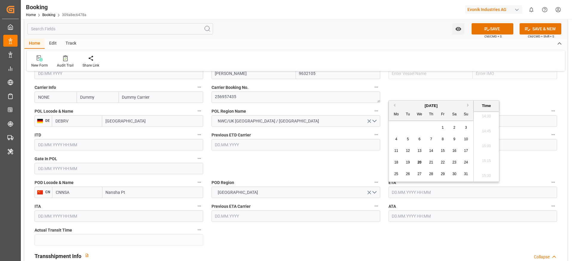
click at [469, 106] on button "Next Month" at bounding box center [469, 106] width 4 height 4
click at [418, 165] on div "22" at bounding box center [419, 162] width 7 height 7
type input "[DATE] 00:00"
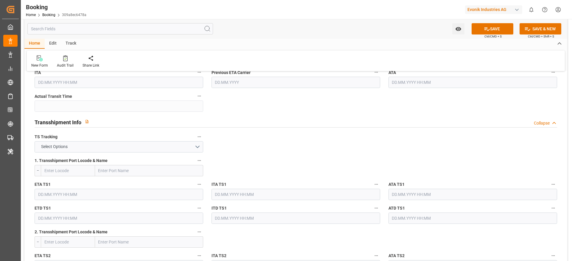
scroll to position [625, 0]
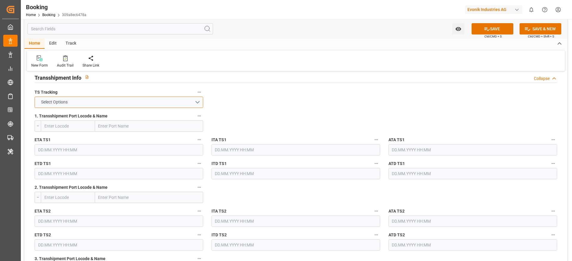
click at [83, 104] on button "Select Options" at bounding box center [119, 102] width 169 height 11
click at [82, 106] on div "TRUE" at bounding box center [119, 104] width 168 height 13
click at [99, 123] on input "text" at bounding box center [149, 126] width 108 height 11
paste input "TANJUNG PELEPAS"
type input "TANJUNG PELEPAS"
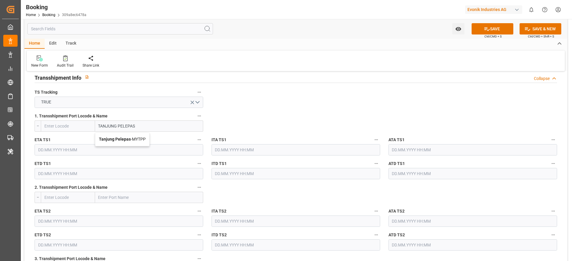
click at [133, 145] on div "Tanjung Pelepas - MYTPP" at bounding box center [122, 139] width 54 height 13
type input "MYTPP"
type input "Tanjung Pelepas"
click at [57, 151] on input "text" at bounding box center [119, 149] width 169 height 11
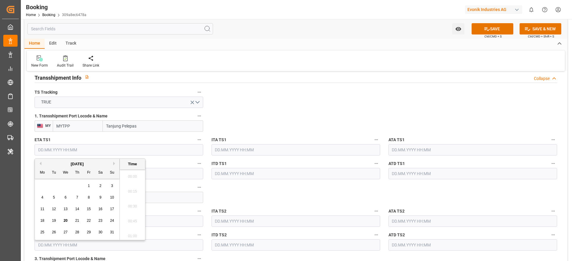
scroll to position [866, 0]
click at [113, 164] on button "Next Month" at bounding box center [115, 164] width 4 height 4
click at [66, 200] on div "8" at bounding box center [65, 197] width 7 height 7
type input "[DATE] 00:00"
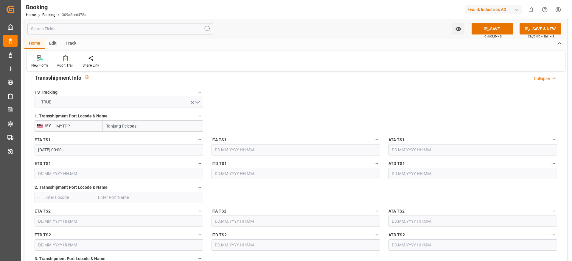
click at [59, 180] on div "ETD TS1" at bounding box center [118, 170] width 177 height 24
click at [43, 177] on input "text" at bounding box center [119, 173] width 169 height 11
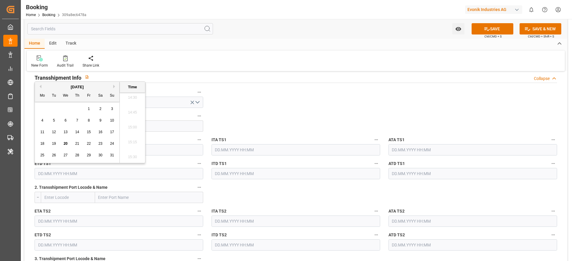
click at [113, 88] on button "Next Month" at bounding box center [115, 87] width 4 height 4
click at [99, 130] on span "18" at bounding box center [100, 132] width 4 height 4
type input "[DATE] 00:00"
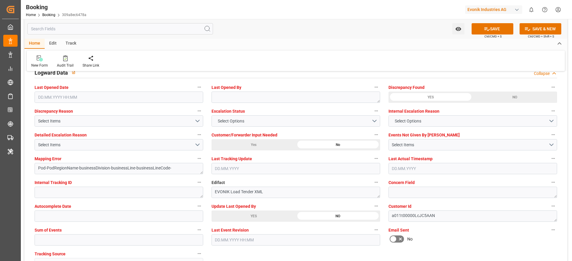
scroll to position [1072, 0]
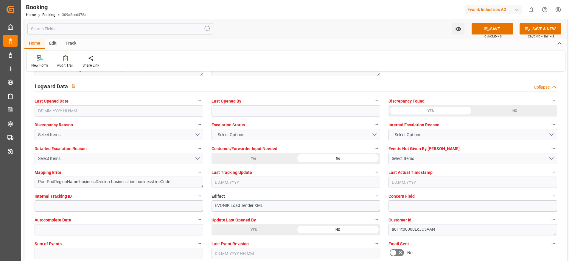
click at [476, 32] on button "SAVE" at bounding box center [492, 28] width 42 height 11
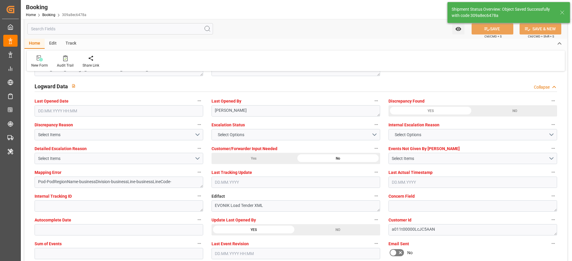
type textarea "NWC/[GEOGRAPHIC_DATA] [GEOGRAPHIC_DATA] / [GEOGRAPHIC_DATA]-SE"
type textarea "[PERSON_NAME]"
type textarea "businessDivision-businessLine-"
type textarea "Yes"
type input "[DATE] 00:00"
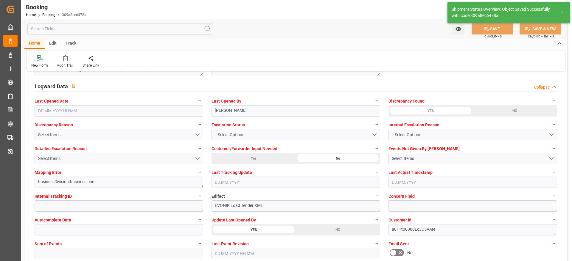
type input "[DATE] 00:00"
type input "[DATE] 09:37"
click at [62, 63] on div "Audit Trail" at bounding box center [65, 65] width 17 height 5
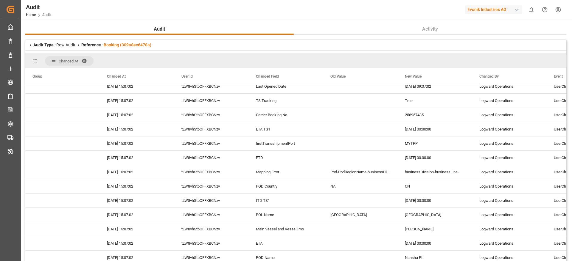
scroll to position [102, 0]
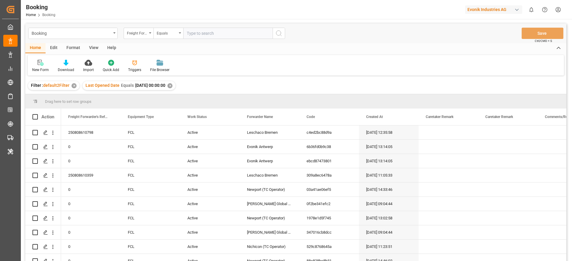
click at [99, 47] on div "View" at bounding box center [94, 48] width 18 height 10
click at [46, 68] on div "Default" at bounding box center [38, 66] width 21 height 13
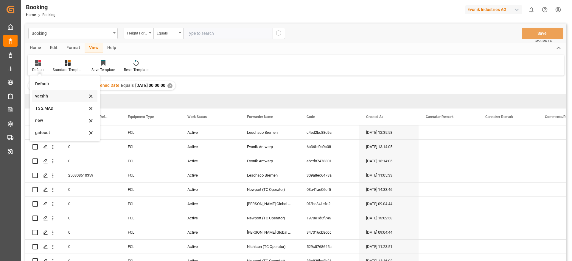
click at [50, 94] on div "varshh" at bounding box center [61, 96] width 52 height 6
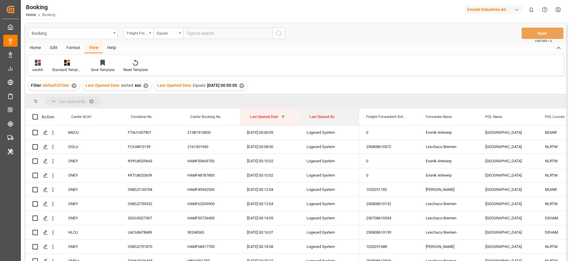
drag, startPoint x: 314, startPoint y: 122, endPoint x: 313, endPoint y: 107, distance: 15.2
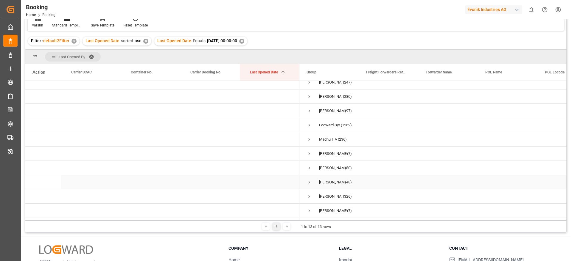
scroll to position [50, 0]
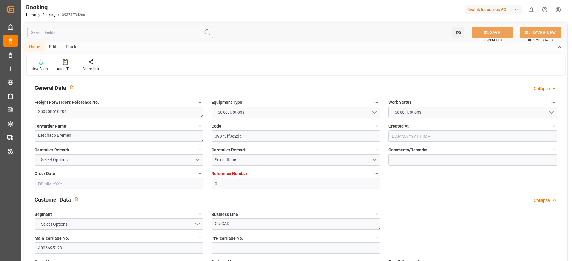
type input "0"
type input "Dummy"
type input "Dummy Carrier"
type input "DEHAM"
type input "CABRP"
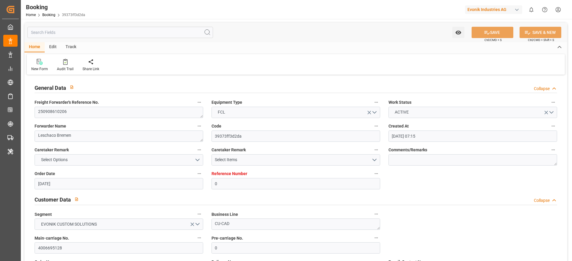
type input "[DATE] 07:15"
type input "[DATE]"
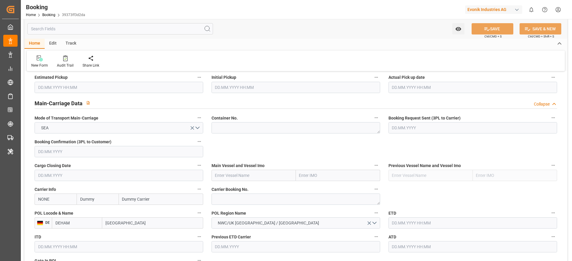
scroll to position [357, 0]
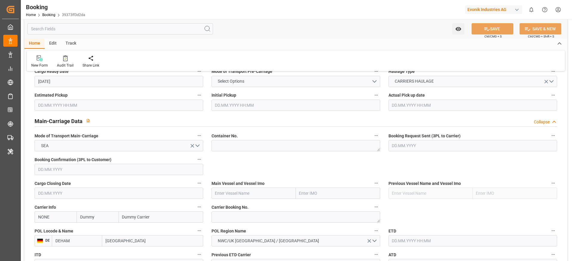
scroll to position [313, 0]
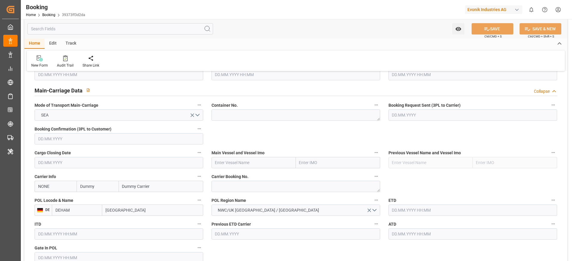
click at [54, 192] on input "NONE" at bounding box center [56, 186] width 42 height 11
click at [49, 196] on div "HLCU" at bounding box center [44, 199] width 18 height 13
type input "HLCU"
type input "Hapag [PERSON_NAME]"
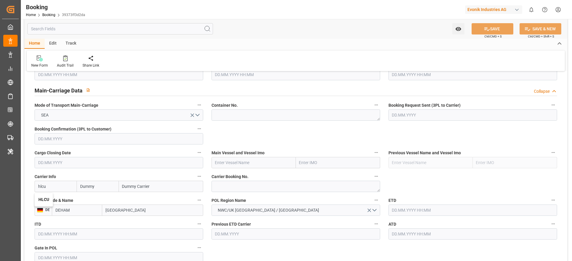
type input "Hapag [PERSON_NAME] Aktiengesellschaft"
type input "HLCU"
click at [284, 199] on label "POL Region Name" at bounding box center [295, 201] width 169 height 8
click at [372, 199] on button "POL Region Name" at bounding box center [376, 201] width 8 height 8
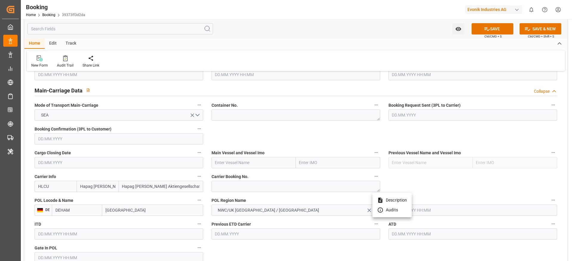
click at [240, 183] on div at bounding box center [286, 130] width 572 height 261
click at [236, 189] on textarea at bounding box center [295, 186] width 169 height 11
paste textarea "42992975"
click at [232, 188] on textarea "42992975" at bounding box center [295, 186] width 169 height 11
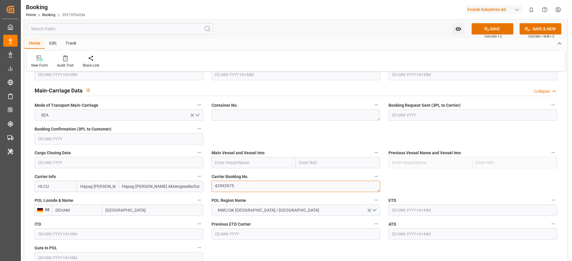
type textarea "42992975"
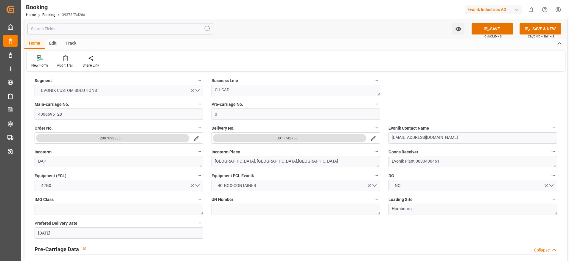
scroll to position [0, 0]
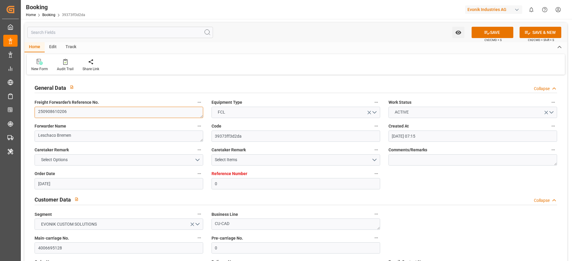
click at [95, 110] on textarea "250908610206" at bounding box center [119, 112] width 169 height 11
click at [119, 115] on textarea "250908610206" at bounding box center [119, 112] width 169 height 11
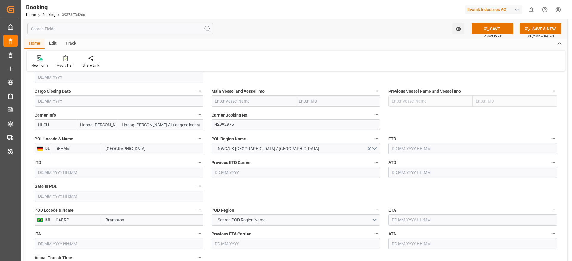
scroll to position [419, 0]
click at [238, 125] on textarea "42992975" at bounding box center [295, 124] width 169 height 11
click at [123, 221] on input "Brampton" at bounding box center [152, 220] width 101 height 11
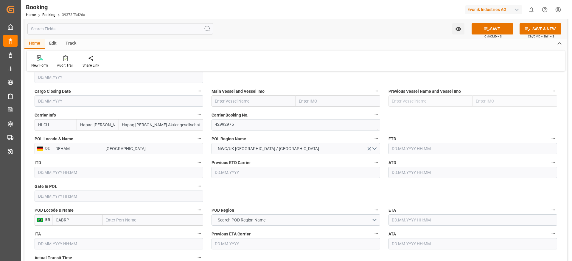
paste input "MONTREAL"
type input "MONTREAL"
click at [123, 221] on input "MONTREAL" at bounding box center [152, 220] width 101 height 11
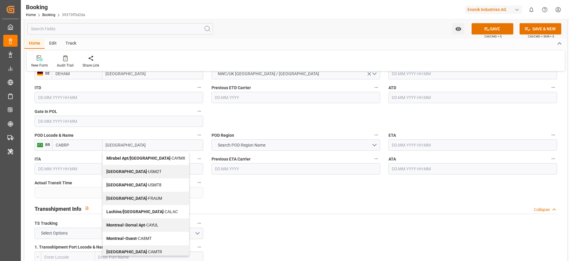
scroll to position [3, 0]
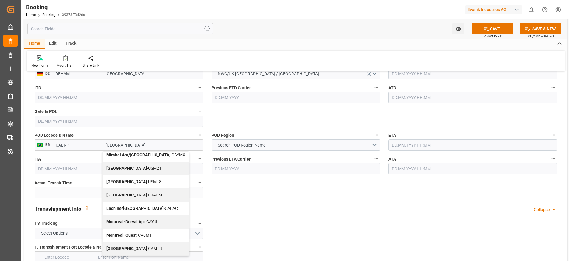
click at [116, 249] on b "Montreal" at bounding box center [126, 249] width 41 height 5
type input "CAMTR"
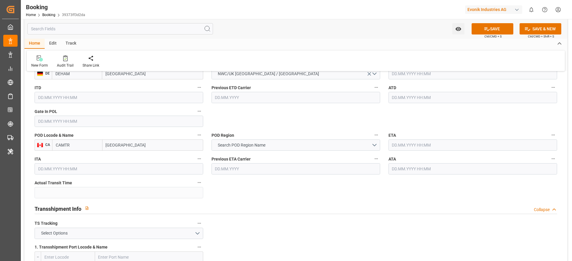
type input "Montreal"
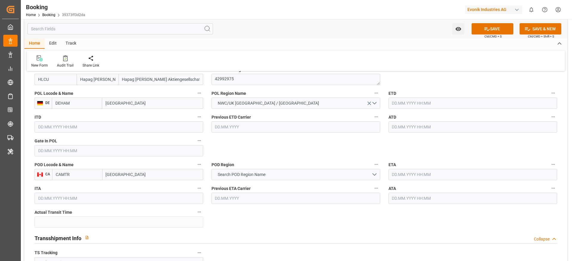
scroll to position [464, 0]
click at [240, 174] on span "Search POD Region Name" at bounding box center [242, 176] width 54 height 6
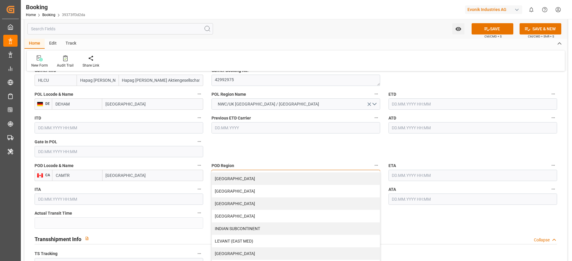
scroll to position [60, 0]
click at [228, 182] on div "[GEOGRAPHIC_DATA]" at bounding box center [296, 179] width 168 height 13
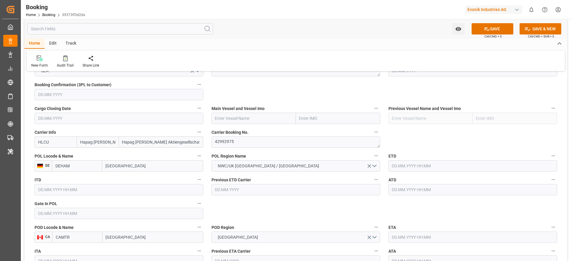
scroll to position [402, 0]
paste input "MONTREAL EXPRESS"
click at [239, 118] on input "text" at bounding box center [253, 118] width 84 height 11
click at [243, 125] on div "Montreal Express - 9253741" at bounding box center [241, 131] width 58 height 13
type input "Montreal Express"
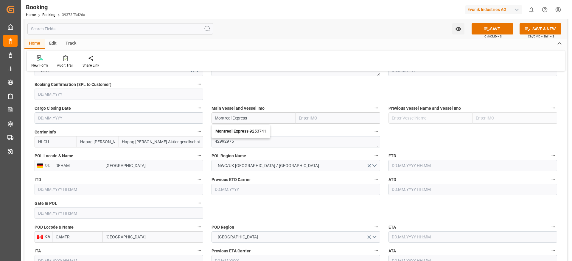
type input "9253741"
type input "Montreal Express"
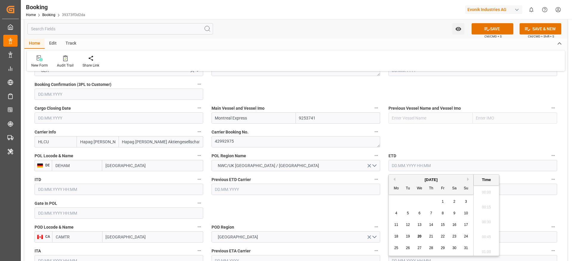
click at [397, 168] on input "text" at bounding box center [472, 165] width 169 height 11
click at [469, 179] on button "Next Month" at bounding box center [469, 180] width 4 height 4
click at [411, 236] on div "23" at bounding box center [407, 236] width 7 height 7
type input "23.09.2025 00:00"
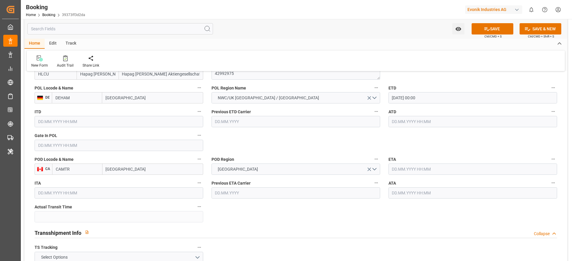
scroll to position [491, 0]
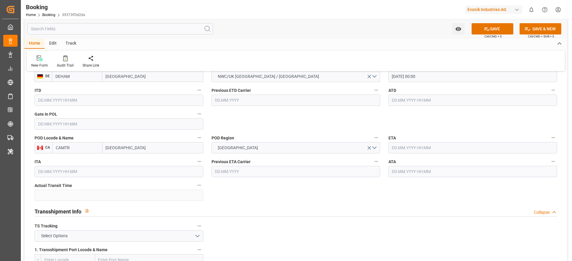
click at [397, 151] on input "text" at bounding box center [472, 147] width 169 height 11
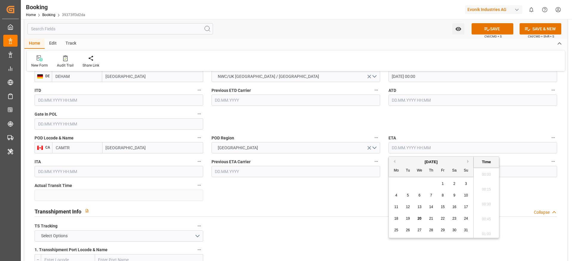
scroll to position [896, 0]
click at [470, 163] on button "Next Month" at bounding box center [469, 162] width 4 height 4
click at [410, 197] on div "7" at bounding box center [407, 195] width 7 height 7
type input "07.10.2025 00:00"
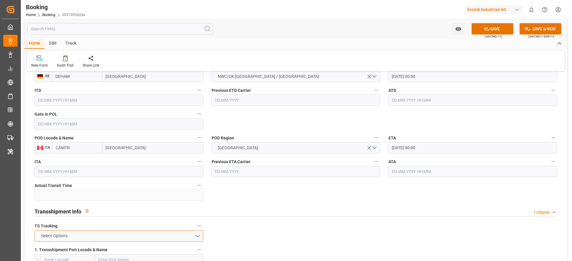
click at [146, 235] on button "Select Options" at bounding box center [119, 236] width 169 height 11
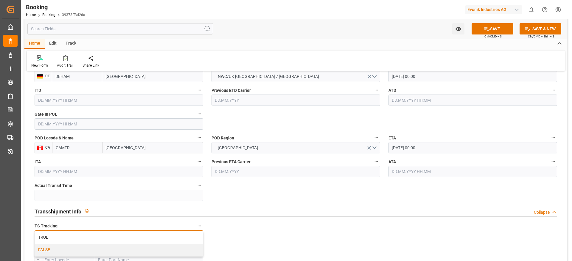
click at [139, 250] on div "FALSE" at bounding box center [119, 250] width 168 height 13
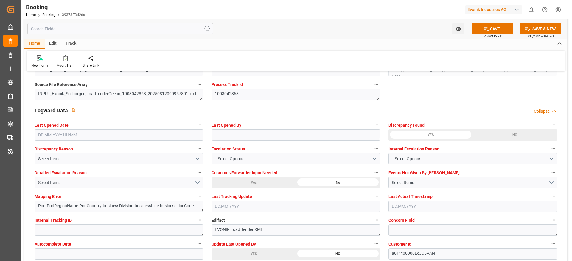
scroll to position [1072, 0]
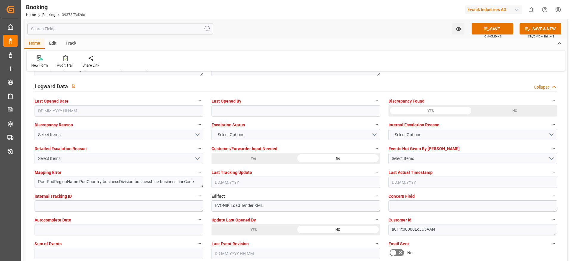
click at [487, 32] on icon at bounding box center [487, 29] width 6 height 6
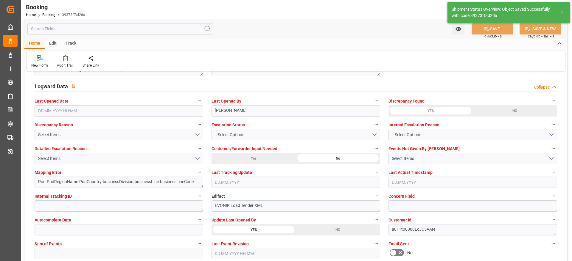
type textarea "NWC/UK North West Continent / UK_CAMTR_HLCU_CU-CAD"
type textarea "varshini suresh"
type textarea "businessDivision-businessLine-"
type input "23.09.2025 00:00"
type input "07.10.2025 00:00"
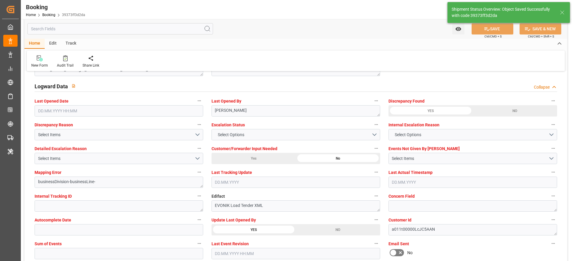
type input "20.08.2025 10:04"
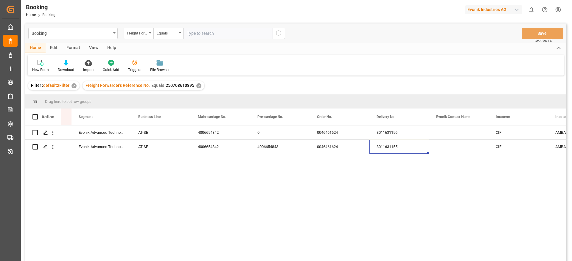
scroll to position [0, 645]
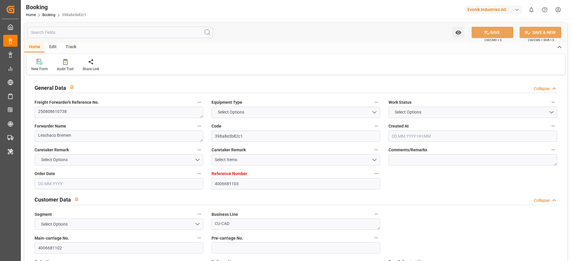
type input "4006681103"
type input "Dummy"
type input "Dummy Carrier"
type input "DEHAM"
type input "CNSHA"
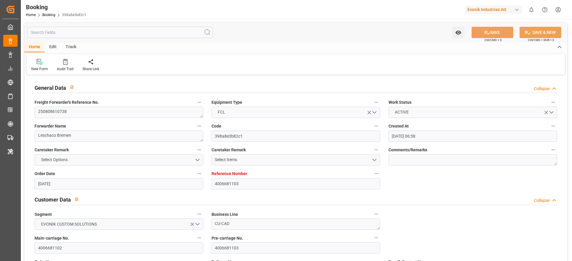
type input "[DATE] 06:58"
type input "[DATE]"
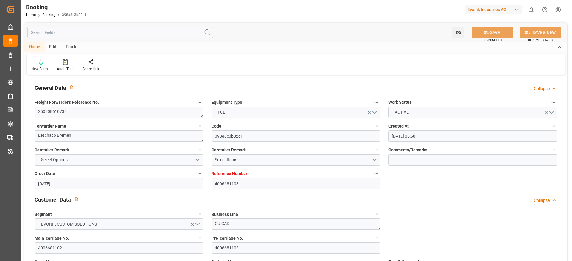
type input "[DATE] 08:33"
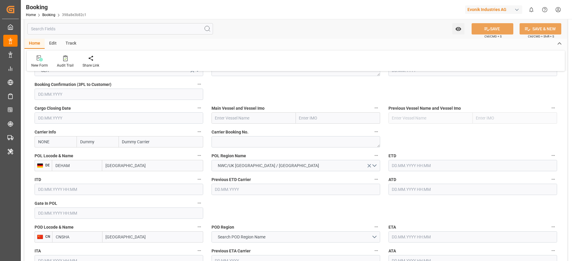
scroll to position [447, 0]
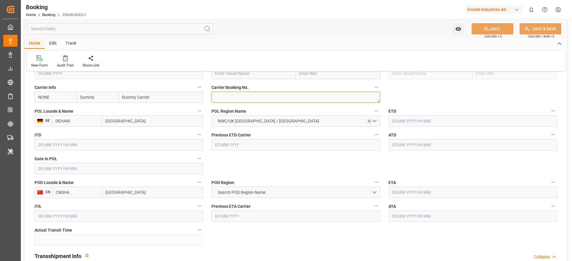
click at [228, 101] on textarea at bounding box center [295, 97] width 169 height 11
paste textarea "21469911"
click at [222, 101] on textarea "21469911" at bounding box center [295, 97] width 169 height 11
type textarea "21469911"
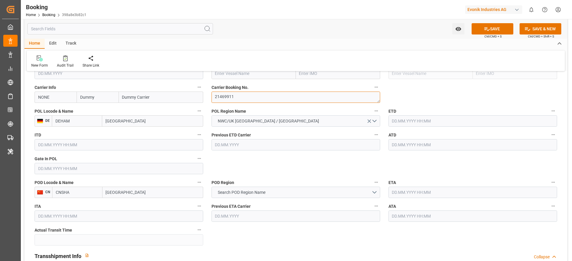
click at [224, 101] on textarea "21469911" at bounding box center [295, 97] width 169 height 11
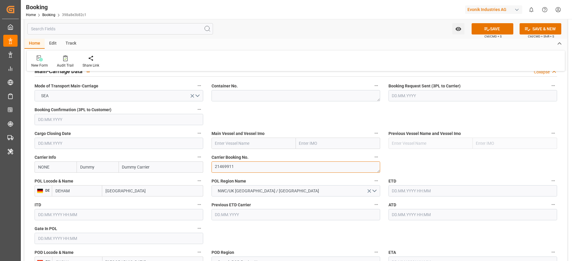
scroll to position [357, 0]
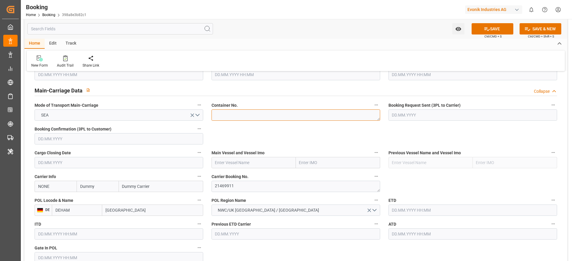
click at [238, 114] on textarea at bounding box center [295, 115] width 169 height 11
paste textarea "HLXU 5352027"
click at [227, 116] on textarea "HLXU 5352027" at bounding box center [295, 115] width 169 height 11
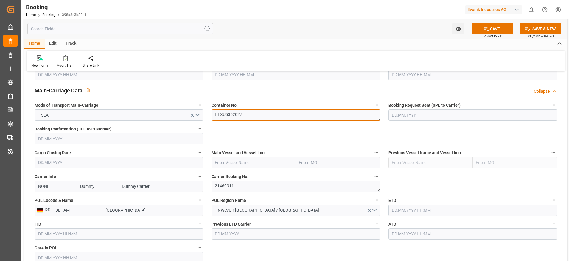
type textarea "HLXU5352027"
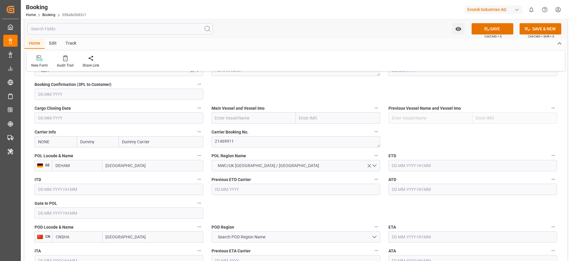
click at [110, 168] on input "[GEOGRAPHIC_DATA]" at bounding box center [152, 165] width 101 height 11
paste input "[GEOGRAPHIC_DATA]"
type input "[GEOGRAPHIC_DATA]"
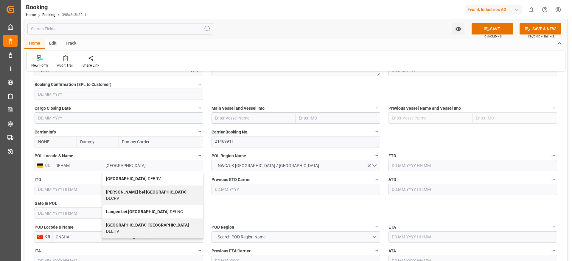
click at [134, 177] on span "[GEOGRAPHIC_DATA] - DEBRV" at bounding box center [133, 179] width 55 height 5
type input "DEBRV"
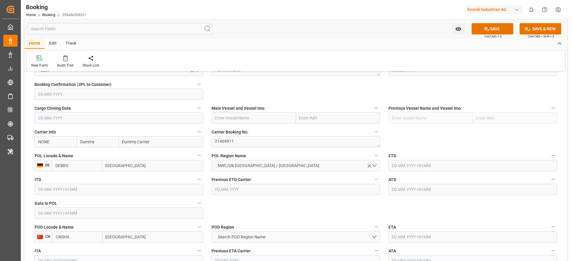
type input "[GEOGRAPHIC_DATA]"
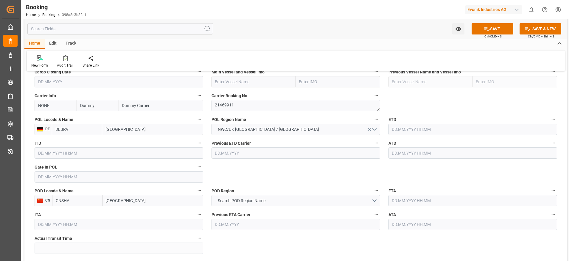
scroll to position [447, 0]
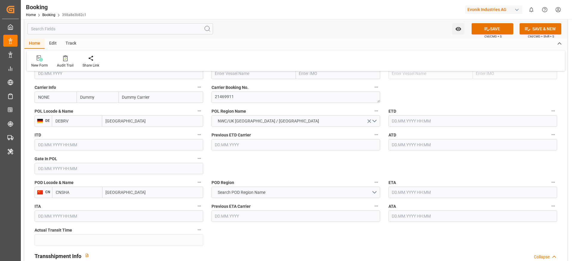
click at [142, 194] on input "[GEOGRAPHIC_DATA]" at bounding box center [152, 192] width 101 height 11
type input "[GEOGRAPHIC_DATA]"
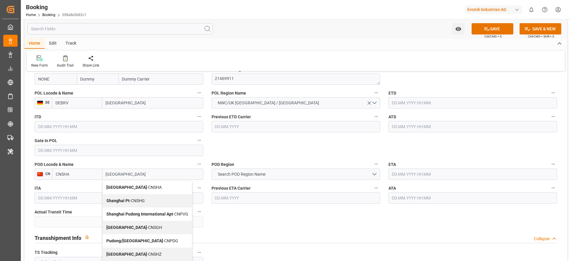
scroll to position [491, 0]
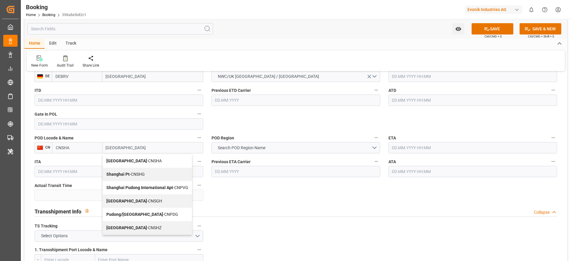
click at [141, 202] on div "Shanghai - CNSGH" at bounding box center [147, 201] width 89 height 13
type input "CNSGH"
type input "[GEOGRAPHIC_DATA]"
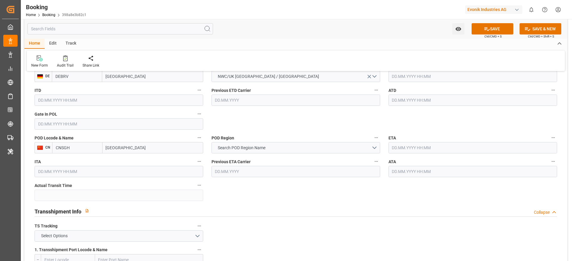
click at [240, 149] on span "Search POD Region Name" at bounding box center [242, 148] width 54 height 6
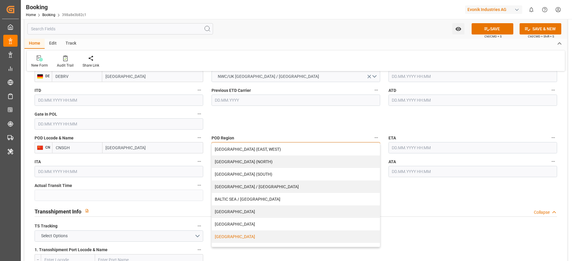
click at [225, 239] on div "[GEOGRAPHIC_DATA]" at bounding box center [296, 237] width 168 height 13
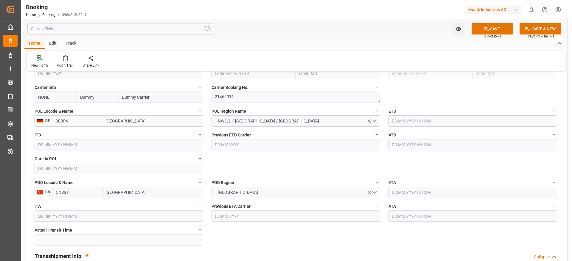
click at [248, 75] on input "text" at bounding box center [253, 73] width 84 height 11
paste input "ROTTERDAM EXPRESS"
click at [250, 86] on b "ROTTERDAM EXPRESS" at bounding box center [237, 86] width 44 height 5
type input "ROTTERDAM EXPRESS"
type input "9943891"
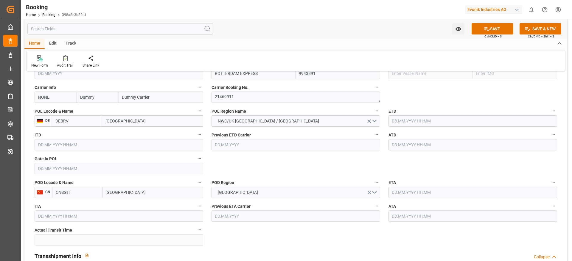
type input "ROTTERDAM EXPRESS"
click at [400, 122] on input "text" at bounding box center [472, 121] width 169 height 11
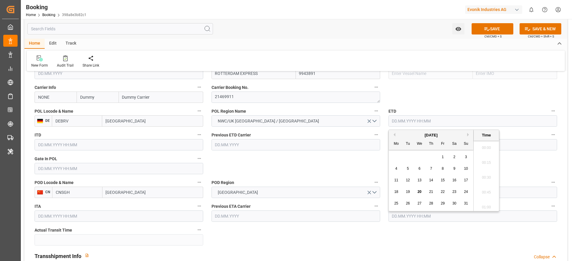
scroll to position [910, 0]
click at [409, 203] on span "26" at bounding box center [408, 204] width 4 height 4
type input "[DATE] 00:00"
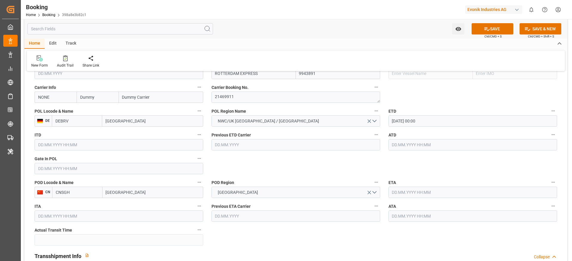
click at [401, 196] on input "text" at bounding box center [472, 192] width 169 height 11
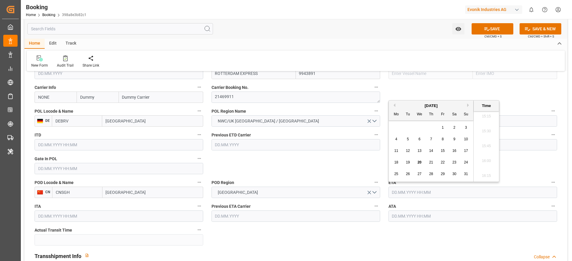
click at [468, 107] on div "August 2025" at bounding box center [431, 106] width 85 height 6
click at [468, 106] on button "Next Month" at bounding box center [469, 106] width 4 height 4
click at [396, 150] on span "13" at bounding box center [396, 151] width 4 height 4
type input "13.10.2025 00:00"
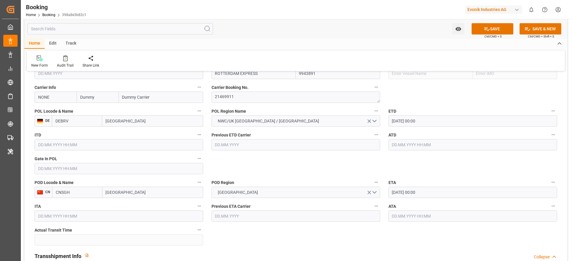
scroll to position [491, 0]
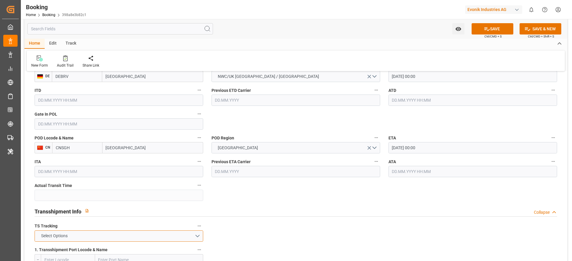
click at [137, 238] on button "Select Options" at bounding box center [119, 236] width 169 height 11
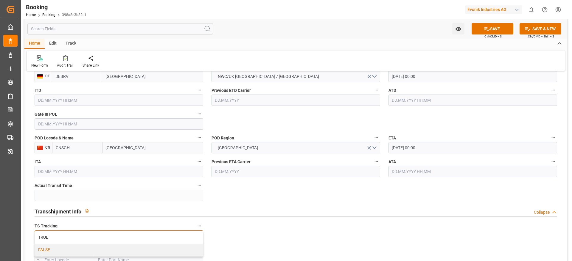
click at [133, 245] on div "FALSE" at bounding box center [119, 250] width 168 height 13
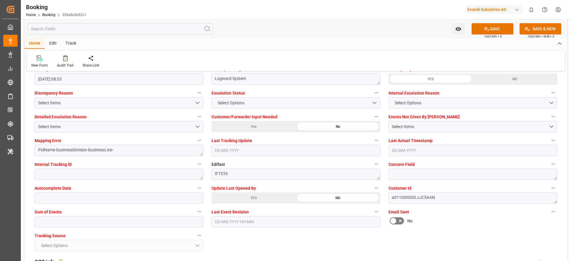
scroll to position [1117, 0]
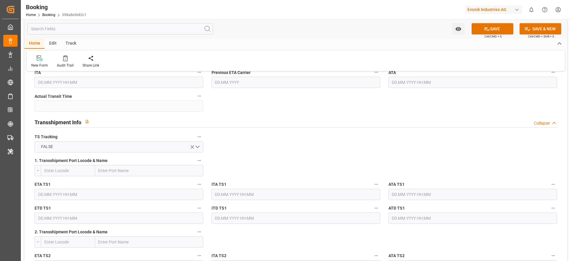
scroll to position [0, 0]
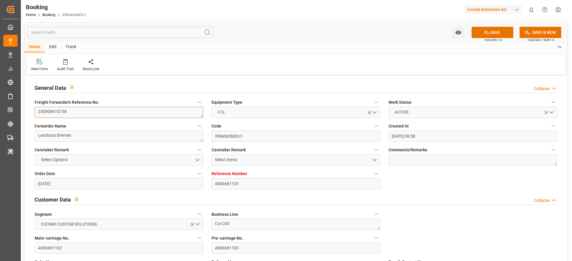
click at [101, 114] on textarea "250808610738" at bounding box center [119, 112] width 169 height 11
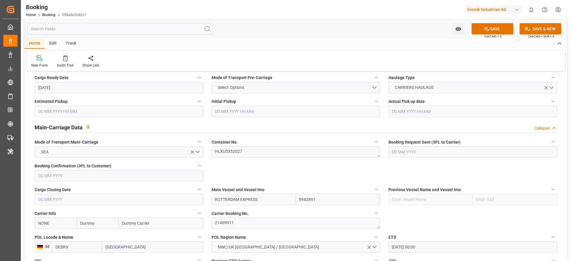
scroll to position [402, 0]
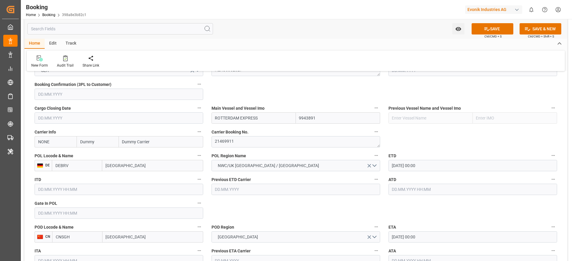
click at [43, 144] on input "NONE" at bounding box center [56, 141] width 42 height 11
click at [43, 151] on div "HLCU" at bounding box center [44, 155] width 18 height 13
type input "HLCU"
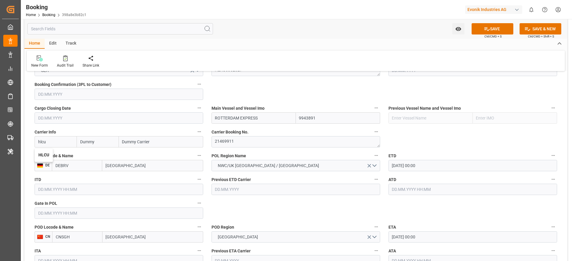
type input "Hapag Lloyd"
type input "Hapag Lloyd Aktiengesellschaft"
type input "HLCU"
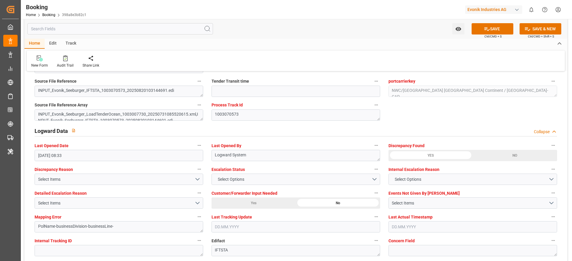
scroll to position [1117, 0]
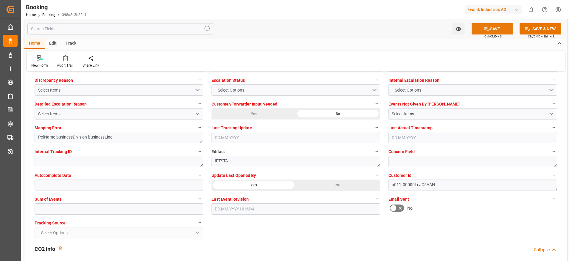
click at [492, 29] on button "SAVE" at bounding box center [492, 28] width 42 height 11
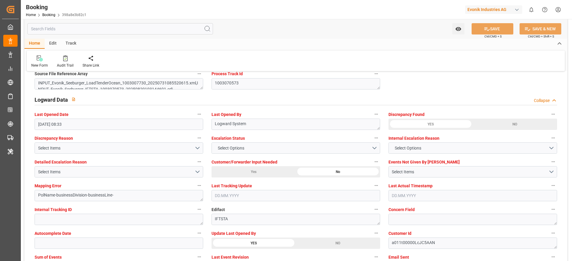
scroll to position [1028, 0]
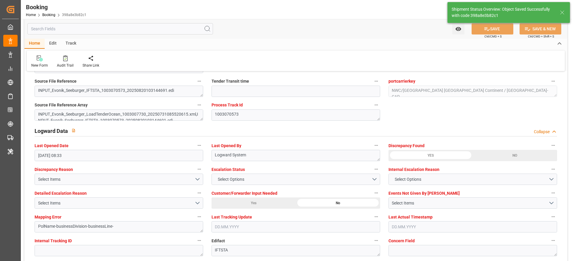
type textarea "NWC/UK North West Continent / UK_CNSGH_HLCU_CU-CAD"
type textarea "[PERSON_NAME]"
type textarea "Pod-PodRegionName-businessDivision-businessLine-"
type input "26.08.2025 00:00"
type input "13.10.2025 00:00"
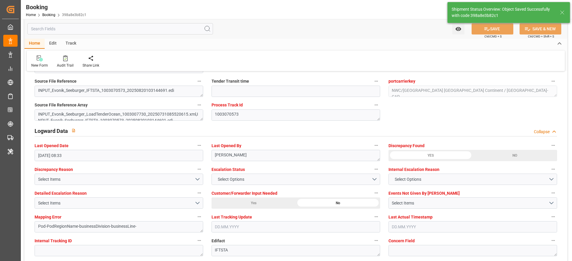
type input "20.08.2025 10:21"
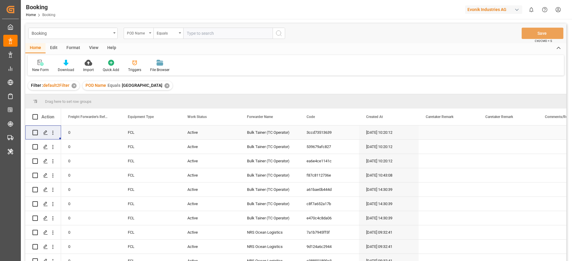
click at [146, 36] on div "POD Name" at bounding box center [137, 32] width 20 height 7
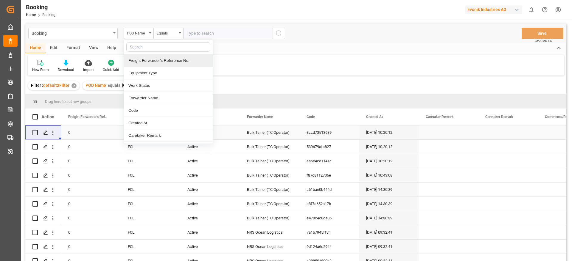
click at [145, 58] on div "Freight Forwarder's Reference No." at bounding box center [168, 61] width 89 height 13
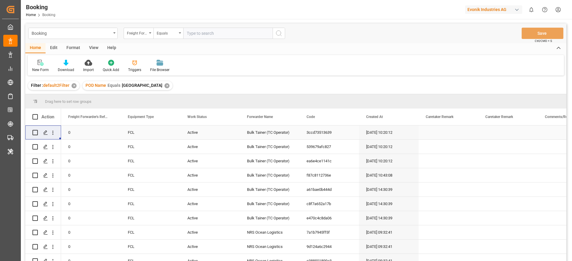
click at [219, 33] on input "text" at bounding box center [227, 33] width 89 height 11
paste input "250808610738"
type input "250808610738"
click at [275, 35] on icon "search button" at bounding box center [278, 33] width 7 height 7
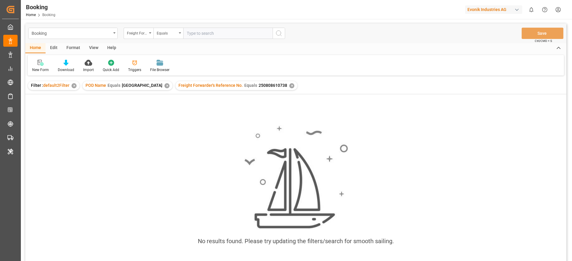
click at [164, 85] on div "✕" at bounding box center [166, 85] width 5 height 5
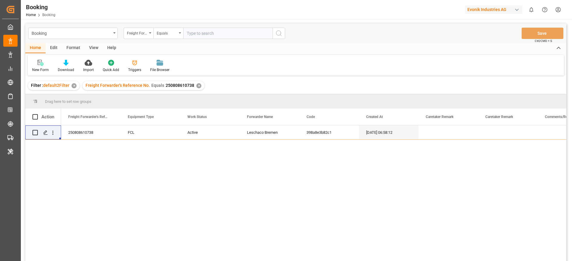
click at [194, 35] on input "text" at bounding box center [227, 33] width 89 height 11
paste input "250908610209"
type input "250908610209"
click at [198, 85] on div "✕" at bounding box center [198, 85] width 5 height 5
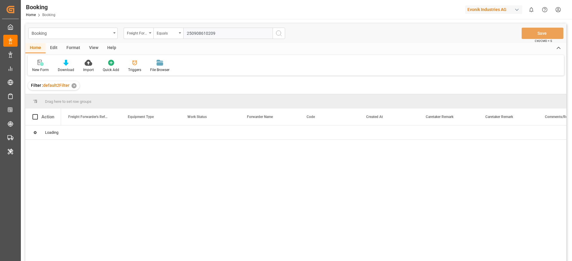
click at [276, 37] on button "search button" at bounding box center [279, 33] width 13 height 11
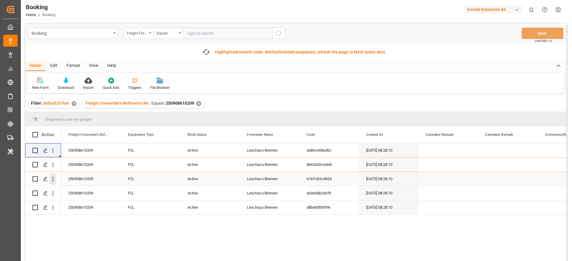
click at [52, 181] on icon "open menu" at bounding box center [52, 180] width 1 height 4
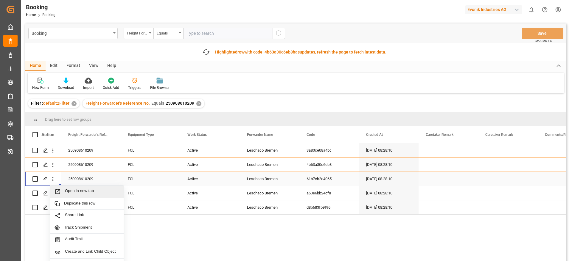
click at [74, 190] on span "Open in new tab" at bounding box center [92, 192] width 54 height 6
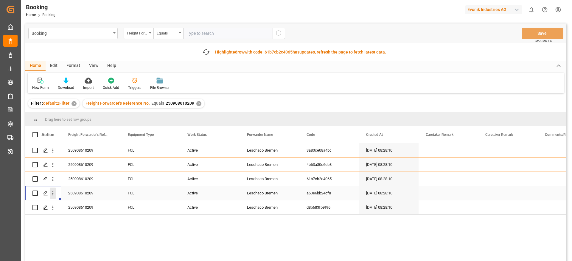
click at [53, 192] on icon "open menu" at bounding box center [52, 194] width 1 height 4
click at [71, 203] on div "Open in new tab" at bounding box center [87, 206] width 74 height 13
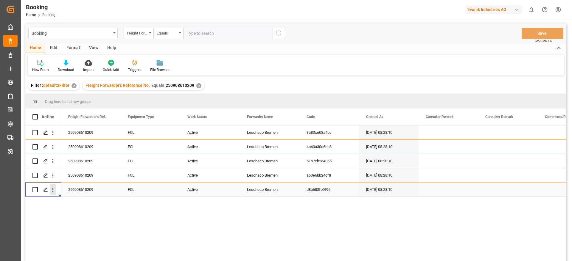
click at [54, 192] on icon "open menu" at bounding box center [53, 190] width 6 height 6
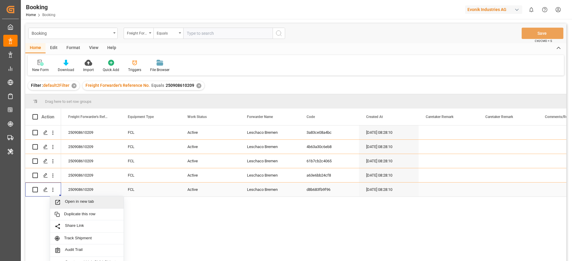
click at [69, 200] on span "Open in new tab" at bounding box center [92, 203] width 54 height 6
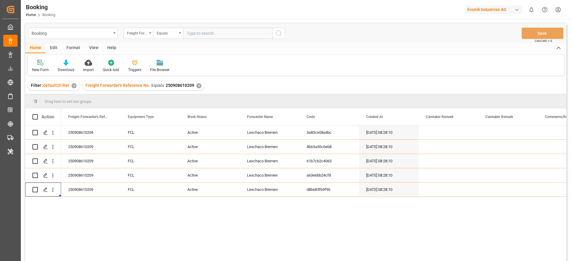
click at [196, 85] on div "✕" at bounding box center [198, 85] width 5 height 5
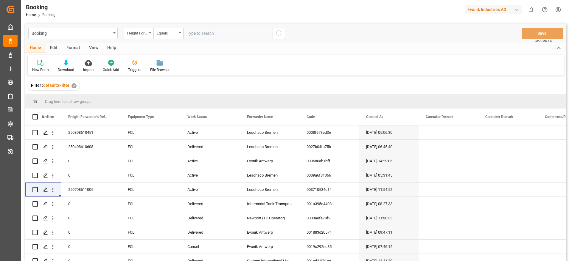
click at [213, 35] on input "text" at bounding box center [227, 33] width 89 height 11
paste input "250908610052"
type input "250908610052"
click at [277, 34] on icon "search button" at bounding box center [278, 33] width 7 height 7
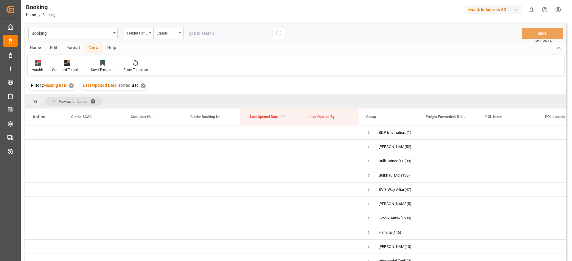
scroll to position [853, 0]
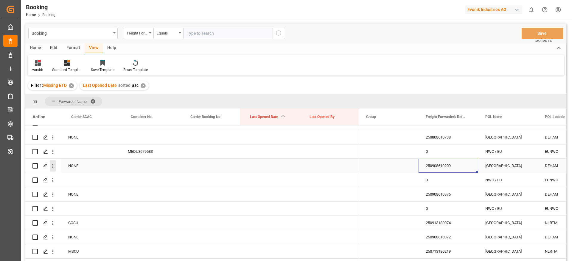
click at [52, 166] on icon "open menu" at bounding box center [53, 166] width 6 height 6
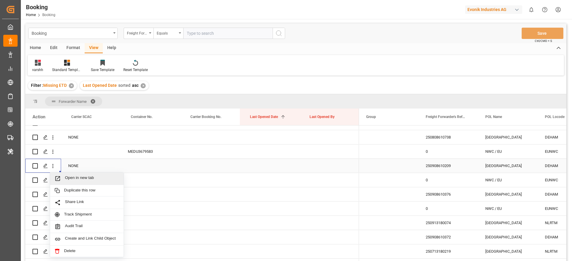
click at [74, 174] on div "Open in new tab" at bounding box center [87, 179] width 74 height 13
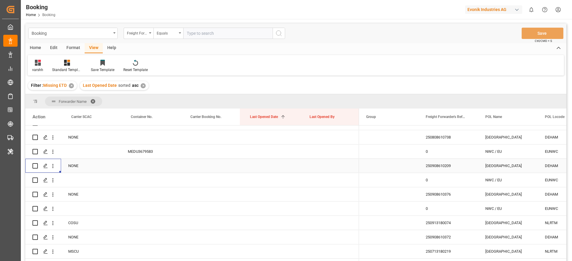
scroll to position [898, 0]
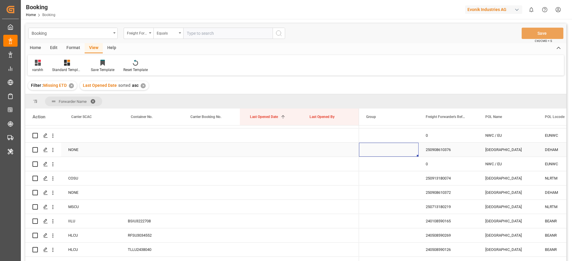
click at [418, 148] on div "Press SPACE to select this row." at bounding box center [389, 150] width 60 height 14
click at [429, 149] on div "250908610376" at bounding box center [448, 150] width 60 height 14
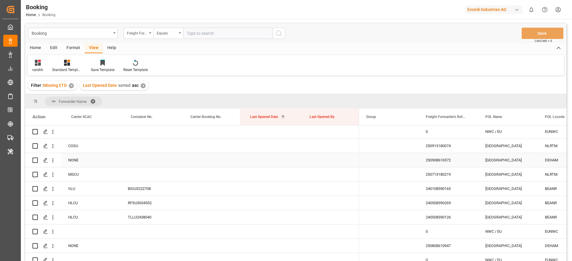
scroll to position [942, 0]
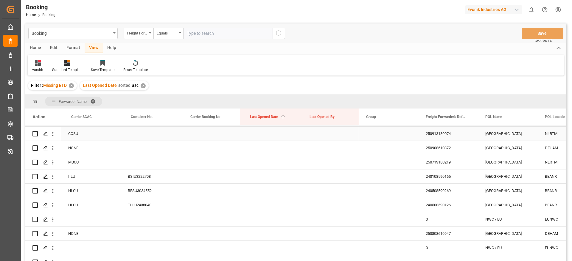
click at [430, 135] on div "250913180074" at bounding box center [448, 134] width 60 height 14
click at [437, 147] on div "250908610372" at bounding box center [448, 148] width 60 height 14
click at [435, 158] on div "250713180219" at bounding box center [448, 162] width 60 height 14
click at [452, 180] on div "240108590165" at bounding box center [448, 177] width 60 height 14
click at [444, 192] on div "240508590269" at bounding box center [448, 191] width 60 height 14
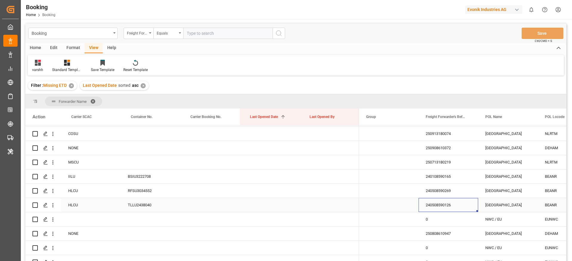
click at [433, 205] on div "240508590126" at bounding box center [448, 205] width 60 height 14
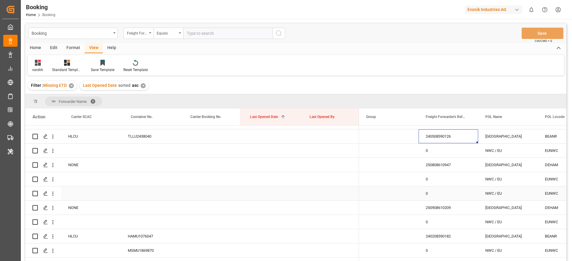
scroll to position [1032, 0]
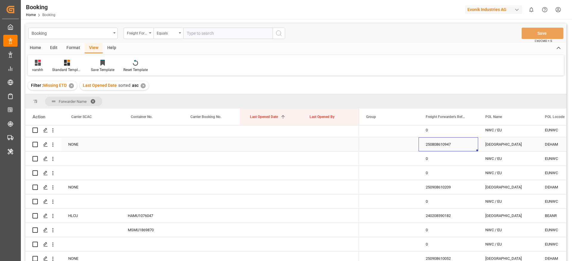
click at [439, 146] on div "250808610947" at bounding box center [448, 145] width 60 height 14
click at [54, 147] on icon "open menu" at bounding box center [53, 145] width 6 height 6
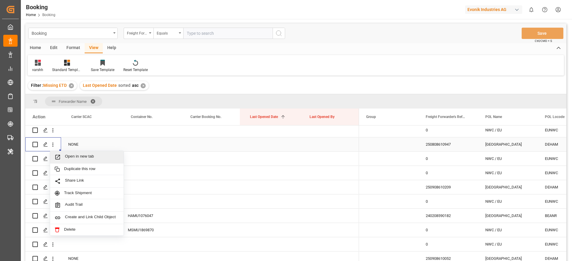
click at [70, 156] on span "Open in new tab" at bounding box center [92, 157] width 54 height 6
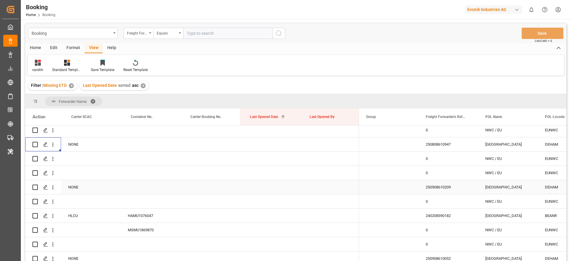
click at [427, 186] on div "250908610209" at bounding box center [448, 187] width 60 height 14
click at [55, 189] on icon "open menu" at bounding box center [53, 188] width 6 height 6
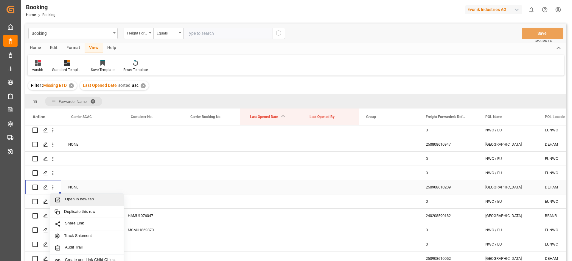
click at [73, 197] on span "Open in new tab" at bounding box center [92, 200] width 54 height 6
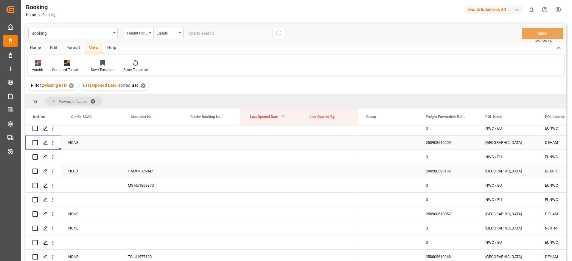
click at [421, 175] on div "240208590182" at bounding box center [448, 171] width 60 height 14
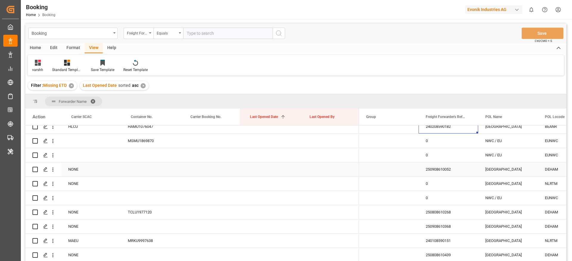
click at [443, 168] on div "250908610052" at bounding box center [448, 170] width 60 height 14
click at [53, 172] on icon "open menu" at bounding box center [52, 170] width 1 height 4
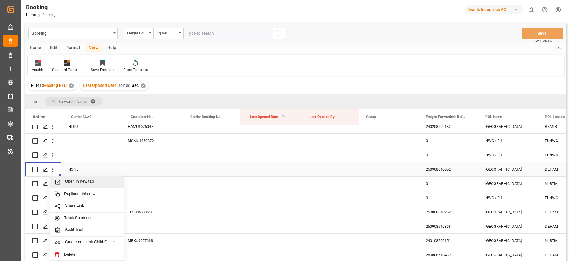
click at [65, 180] on span "Open in new tab" at bounding box center [92, 182] width 54 height 6
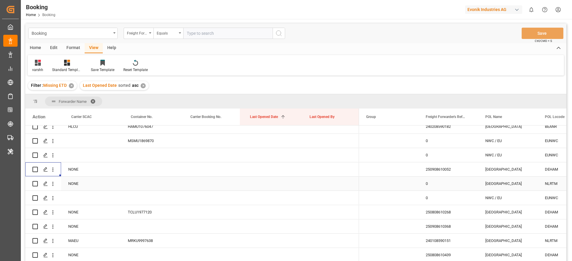
scroll to position [1166, 0]
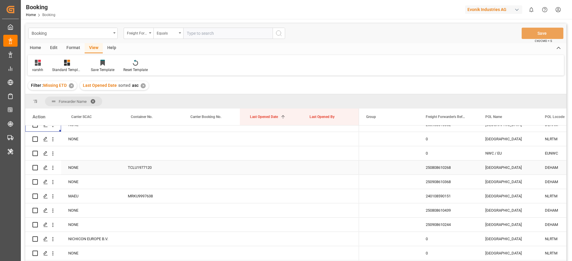
click at [426, 167] on div "250808610268" at bounding box center [448, 168] width 60 height 14
click at [443, 189] on div "250908610368" at bounding box center [448, 182] width 60 height 14
click at [440, 191] on div "240108590151" at bounding box center [448, 196] width 60 height 14
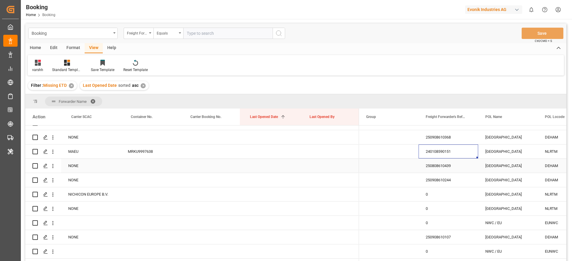
click at [457, 166] on div "250808610439" at bounding box center [448, 166] width 60 height 14
click at [442, 181] on div "250908610244" at bounding box center [448, 180] width 60 height 14
click at [54, 183] on icon "open menu" at bounding box center [53, 181] width 6 height 6
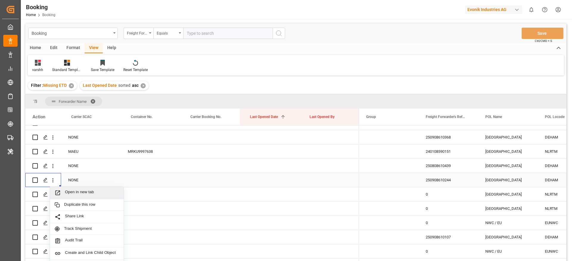
click at [70, 189] on div "Open in new tab" at bounding box center [87, 193] width 74 height 13
drag, startPoint x: 260, startPoint y: 85, endPoint x: 225, endPoint y: 146, distance: 69.7
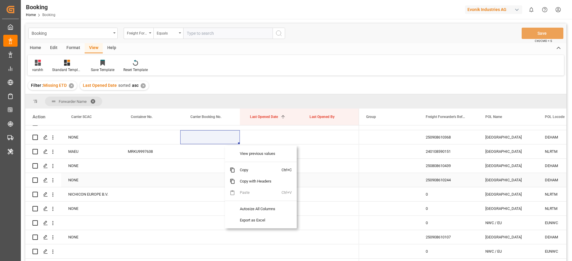
click at [182, 186] on div "Press SPACE to select this row." at bounding box center [210, 180] width 60 height 14
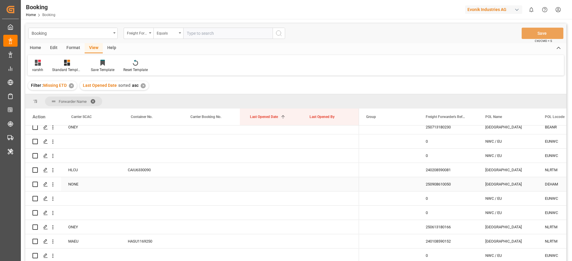
scroll to position [1657, 0]
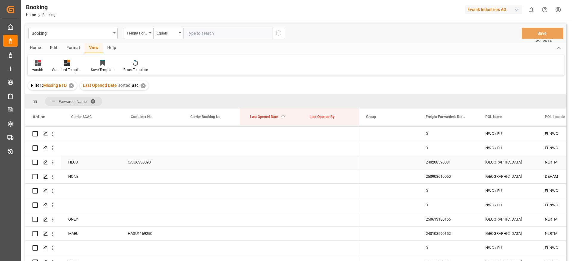
click at [423, 164] on div "240208590081" at bounding box center [448, 162] width 60 height 14
click at [159, 172] on div "Press SPACE to select this row." at bounding box center [151, 177] width 60 height 14
click at [158, 161] on div "CAIU6330090" at bounding box center [151, 162] width 60 height 14
click at [423, 159] on div "240208590081" at bounding box center [448, 162] width 60 height 14
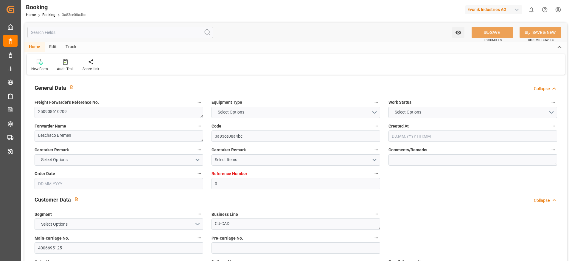
type input "0"
type input "Dummy"
type input "Dummy Carrier"
type input "DEHAM"
type input "CNSHA"
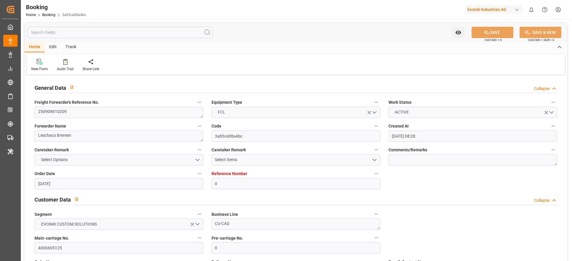
type input "[DATE] 08:28"
type input "[DATE]"
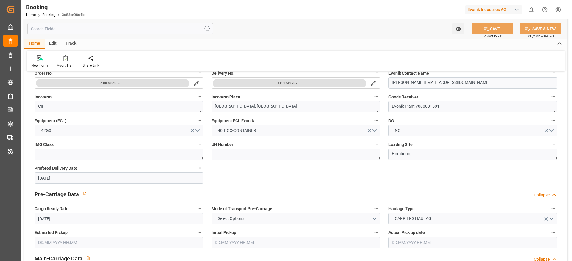
scroll to position [189, 0]
click at [266, 88] on button "3011742789" at bounding box center [289, 84] width 153 height 8
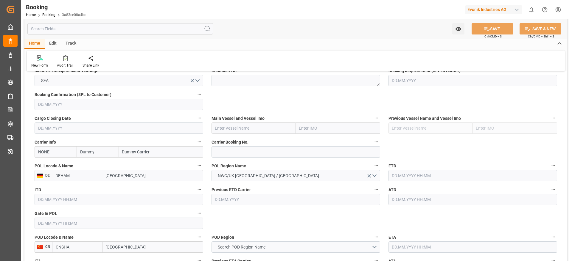
scroll to position [428, 0]
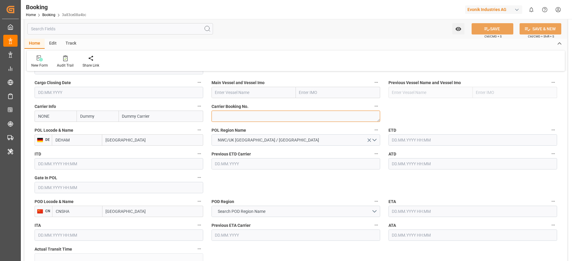
click at [225, 120] on textarea at bounding box center [295, 116] width 169 height 11
paste textarea "6427461640"
click at [225, 120] on textarea "6427461640" at bounding box center [295, 116] width 169 height 11
type textarea "6427461640"
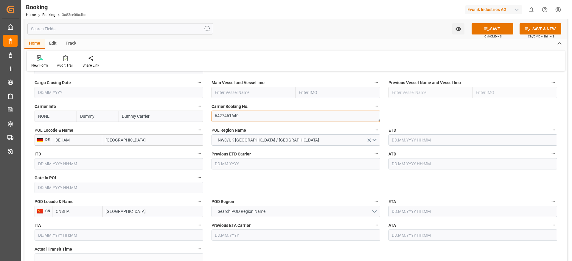
scroll to position [472, 0]
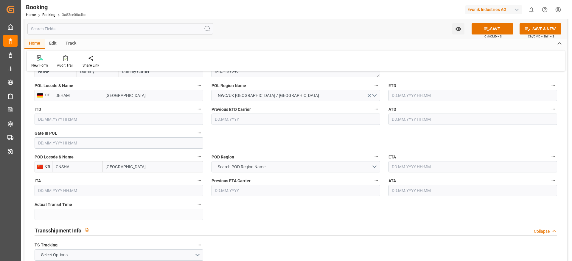
click at [143, 169] on input "[GEOGRAPHIC_DATA]" at bounding box center [152, 166] width 101 height 11
type input "[GEOGRAPHIC_DATA]"
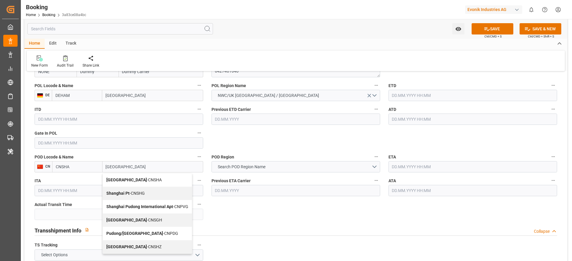
click at [144, 220] on div "Shanghai - CNSGH" at bounding box center [147, 220] width 89 height 13
type input "CNSGH"
type input "[GEOGRAPHIC_DATA]"
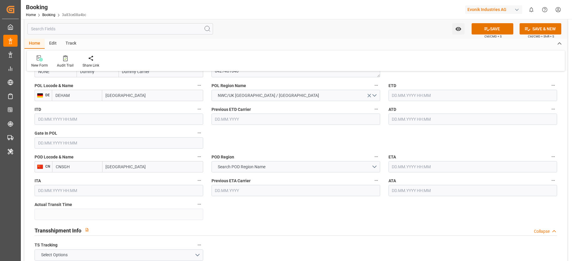
click at [240, 166] on span "Search POD Region Name" at bounding box center [242, 167] width 54 height 6
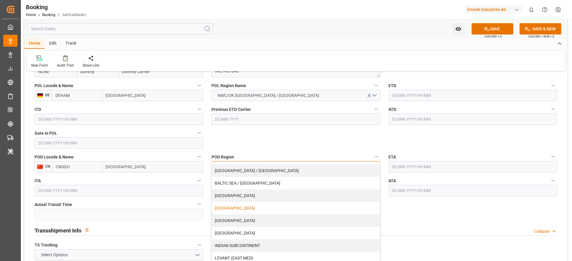
scroll to position [45, 0]
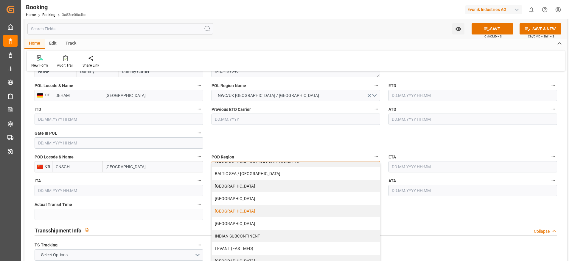
click at [238, 212] on div "[GEOGRAPHIC_DATA]" at bounding box center [296, 211] width 168 height 13
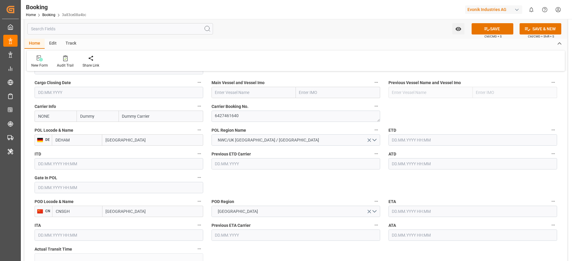
click at [220, 95] on input "text" at bounding box center [253, 92] width 84 height 11
paste input "COSCO SHIPPING SCORPIO"
type input "COSCO SHIPPING SCORPIO"
click at [226, 102] on div "COSCO SHIPPING SCORPIO - 9789635" at bounding box center [251, 105] width 78 height 13
type input "9789635"
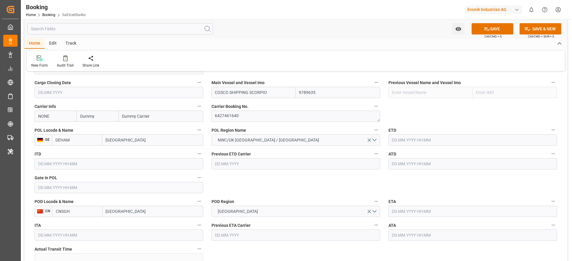
type input "COSCO SHIPPING SCORPIO"
click at [38, 114] on input "NONE" at bounding box center [56, 116] width 42 height 11
click at [45, 127] on b "COSU" at bounding box center [43, 129] width 11 height 5
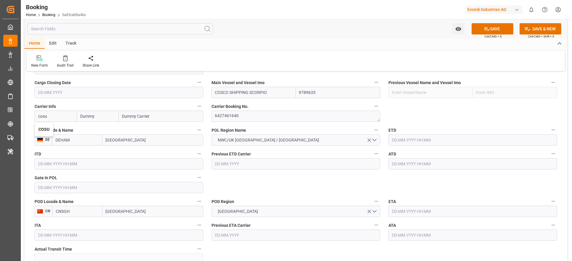
type input "COSU"
type input "Cosco"
type input "COSCO Shipping Co. Ltd."
type input "COSU"
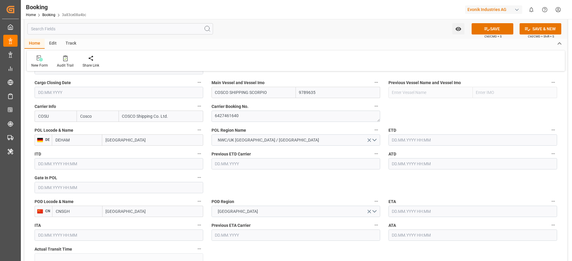
click at [394, 141] on input "text" at bounding box center [472, 140] width 169 height 11
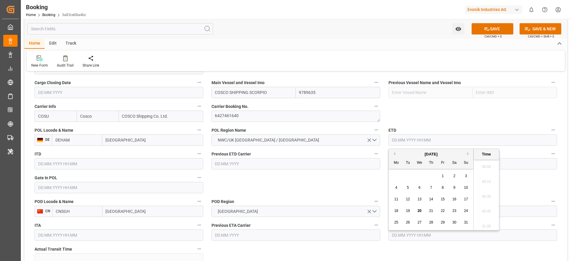
scroll to position [910, 0]
click at [469, 155] on button "Next Month" at bounding box center [469, 154] width 4 height 4
click at [410, 214] on div "23" at bounding box center [407, 211] width 7 height 7
type input "[DATE] 00:00"
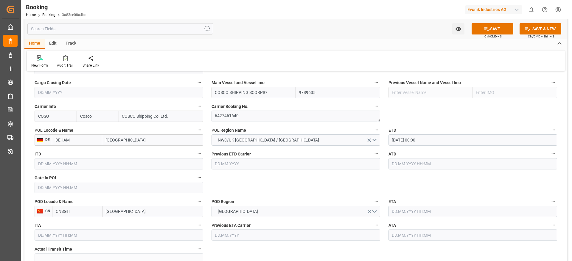
click at [408, 215] on input "text" at bounding box center [472, 211] width 169 height 11
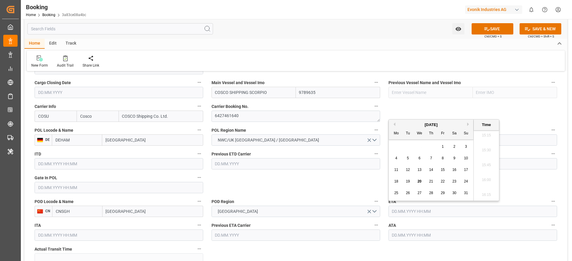
click at [469, 124] on button "Next Month" at bounding box center [469, 125] width 4 height 4
click at [430, 147] on span "4" at bounding box center [431, 147] width 2 height 4
click at [469, 124] on button "Next Month" at bounding box center [469, 125] width 4 height 4
click at [408, 161] on div "4" at bounding box center [407, 158] width 7 height 7
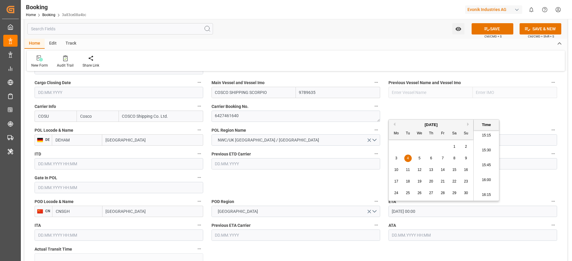
type input "[DATE] 00:00"
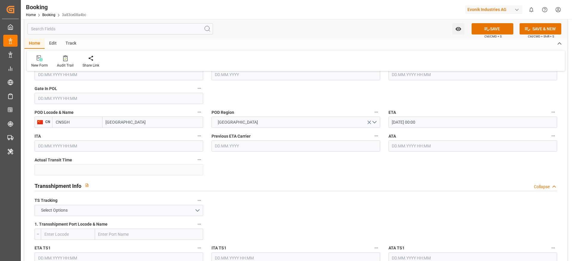
scroll to position [562, 0]
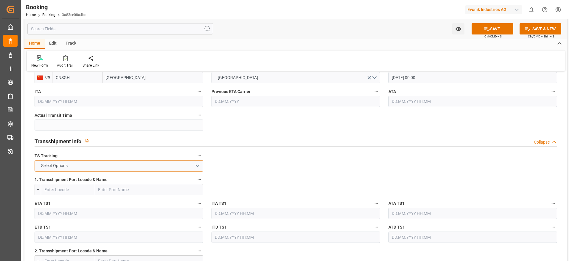
click at [185, 169] on button "Select Options" at bounding box center [119, 166] width 169 height 11
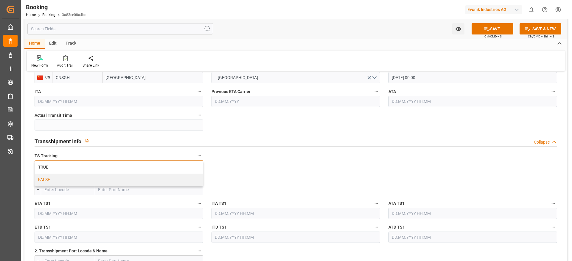
click at [161, 179] on div "FALSE" at bounding box center [119, 180] width 168 height 13
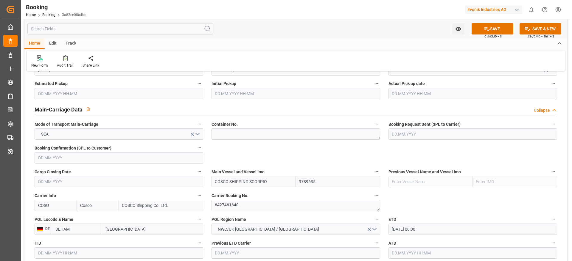
scroll to position [0, 0]
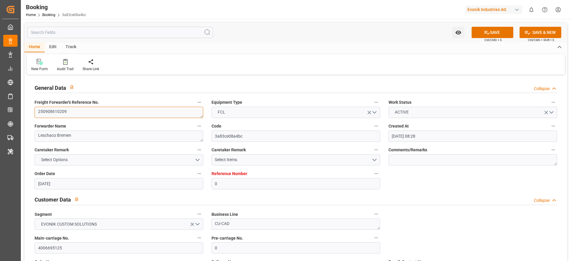
click at [79, 110] on textarea "250908610209" at bounding box center [119, 112] width 169 height 11
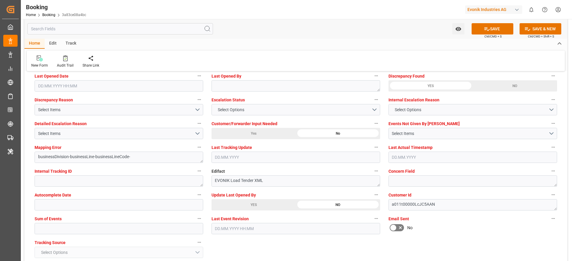
scroll to position [1099, 0]
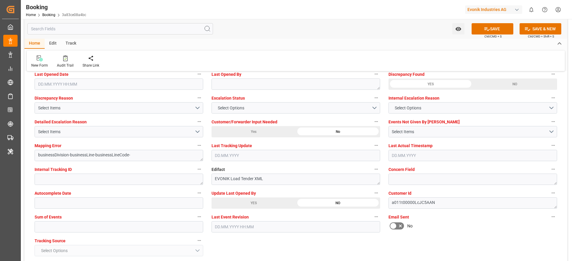
click at [500, 34] on span "Ctrl/CMD + S" at bounding box center [492, 36] width 17 height 4
click at [486, 24] on button "SAVE" at bounding box center [492, 28] width 42 height 11
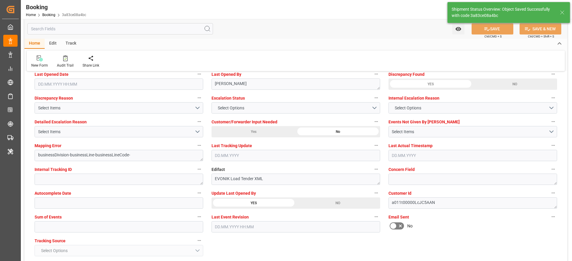
type textarea "NWC/[GEOGRAPHIC_DATA] [GEOGRAPHIC_DATA] Continent / [GEOGRAPHIC_DATA]-CAD"
type textarea "[PERSON_NAME]"
type textarea "Pod-PodRegionName-businessDivision-businessLine-"
type input "[DATE] 00:00"
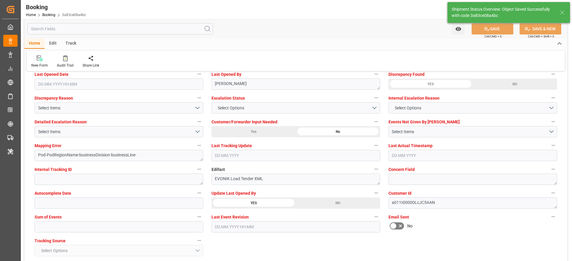
type input "[DATE] 10:25"
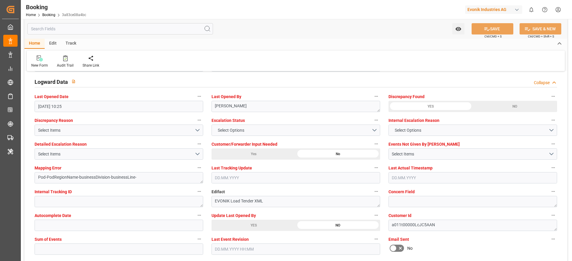
scroll to position [1076, 0]
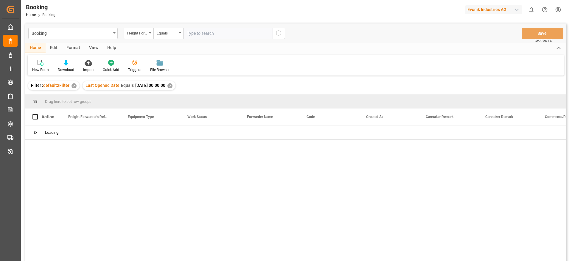
click at [90, 48] on div "View" at bounding box center [94, 48] width 18 height 10
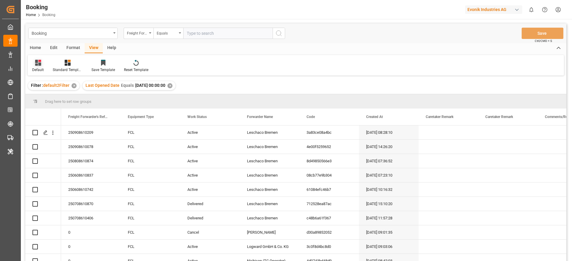
click at [39, 66] on div "Default" at bounding box center [38, 66] width 21 height 13
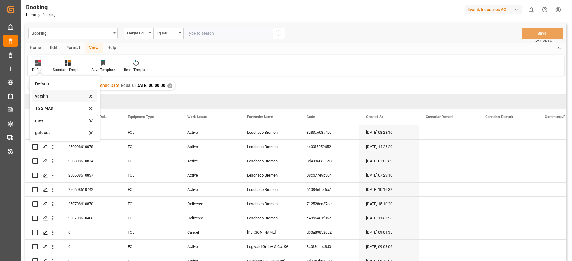
click at [44, 90] on div "varshh" at bounding box center [64, 96] width 65 height 12
click at [44, 90] on div "Filter : default2Filter ✕ Last Opened Date Equals [DATE] 00:00:00 ✕" at bounding box center [295, 85] width 541 height 17
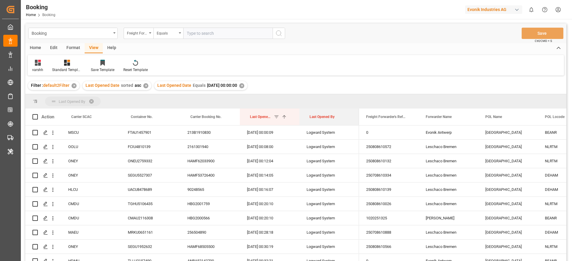
drag, startPoint x: 321, startPoint y: 120, endPoint x: 323, endPoint y: 103, distance: 17.4
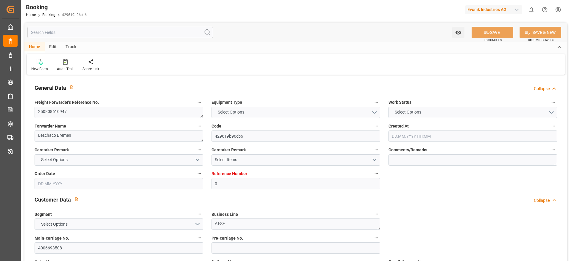
type input "0"
type input "Dummy"
type input "Dummy Carrier"
type input "DEHAM"
type input "CNSHA"
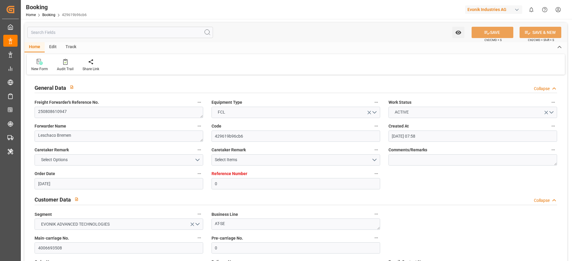
type input "[DATE] 07:58"
type input "[DATE]"
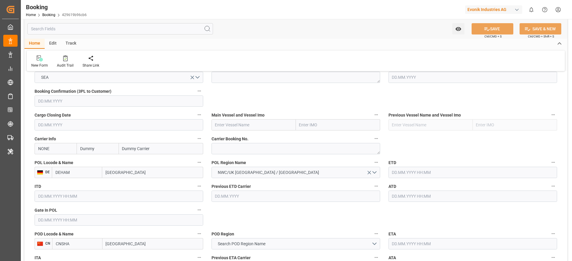
scroll to position [402, 0]
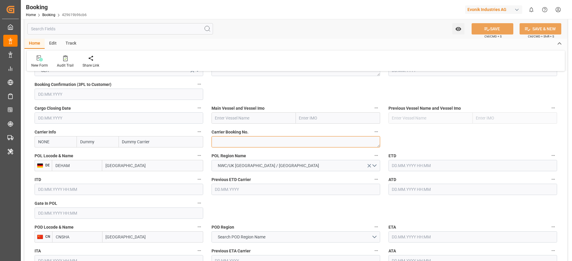
click at [233, 145] on textarea at bounding box center [295, 141] width 169 height 11
paste textarea "6427327320"
click at [233, 145] on textarea "6427327320" at bounding box center [295, 141] width 169 height 11
type textarea "6427327320"
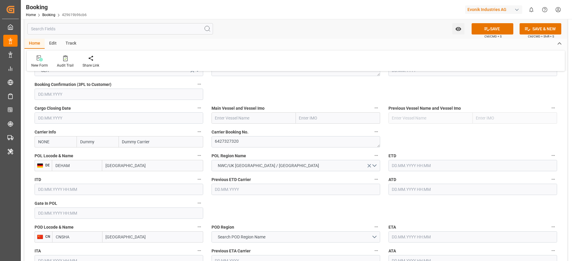
click at [54, 140] on input "NONE" at bounding box center [56, 141] width 42 height 11
type input "s"
click at [39, 156] on b "COSU" at bounding box center [43, 155] width 11 height 5
type input "COSU"
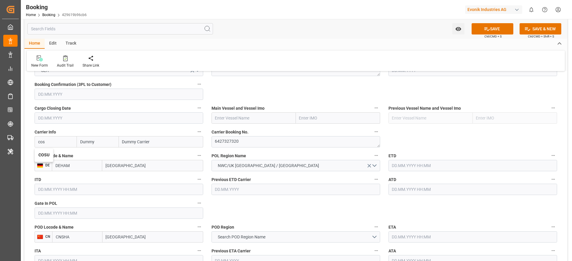
type input "Cosco"
type input "COSCO Shipping Co. Ltd."
type input "COSU"
click at [246, 123] on input "text" at bounding box center [253, 118] width 84 height 11
paste input "COSCO SHIPPING ARIES"
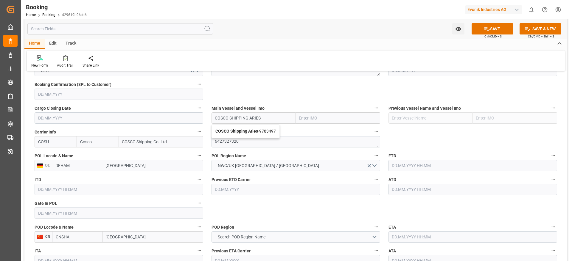
click at [246, 130] on b "COSCO Shipping Aries" at bounding box center [236, 131] width 43 height 5
type input "COSCO Shipping Aries"
type input "9783497"
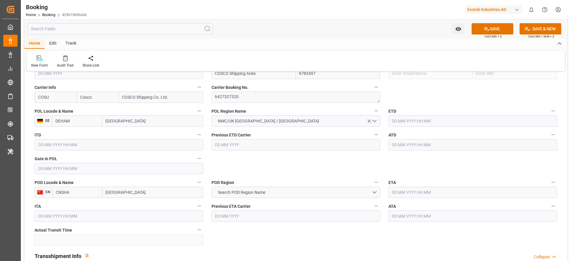
type input "COSCO Shipping Aries"
click at [236, 190] on span "Search POD Region Name" at bounding box center [242, 193] width 54 height 6
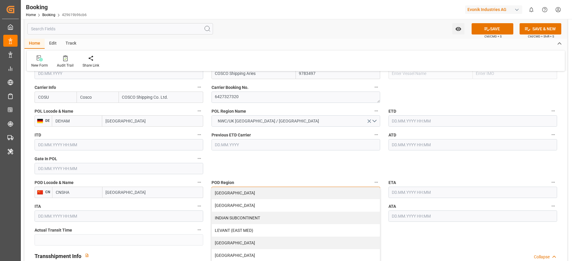
scroll to position [89, 0]
click at [231, 194] on div "[GEOGRAPHIC_DATA]" at bounding box center [296, 192] width 168 height 13
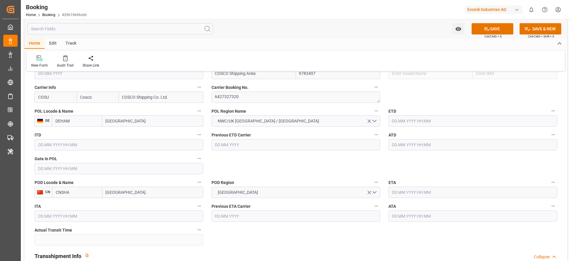
click at [146, 192] on input "[GEOGRAPHIC_DATA]" at bounding box center [152, 192] width 101 height 11
type input "[GEOGRAPHIC_DATA]"
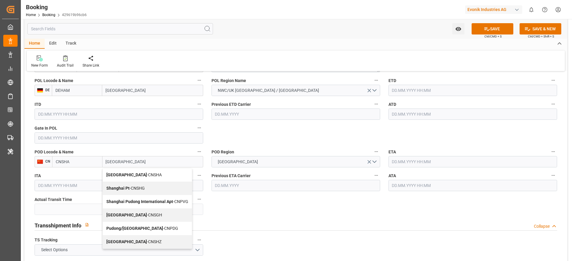
scroll to position [491, 0]
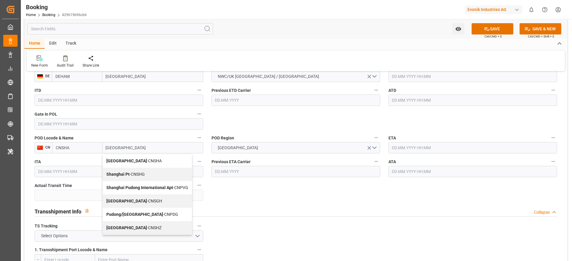
click at [141, 203] on span "Shanghai - CNSGH" at bounding box center [134, 201] width 56 height 5
type input "CNSGH"
type input "[GEOGRAPHIC_DATA]"
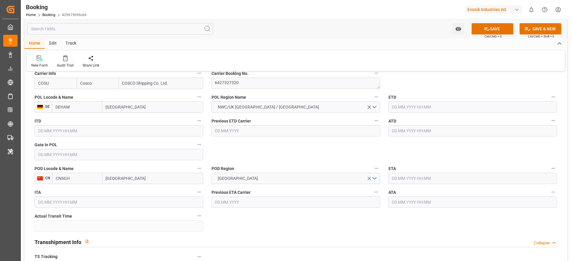
scroll to position [447, 0]
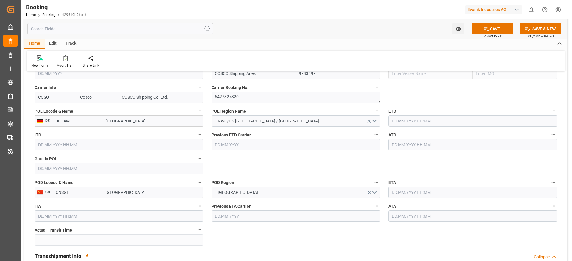
click at [409, 124] on input "text" at bounding box center [472, 121] width 169 height 11
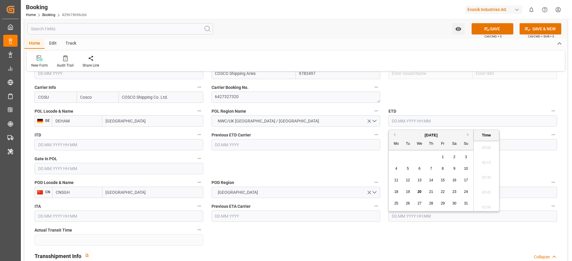
scroll to position [910, 0]
click at [468, 136] on button "Next Month" at bounding box center [469, 135] width 4 height 4
click at [434, 158] on div "4" at bounding box center [430, 157] width 7 height 7
type input "04.09.2025 00:00"
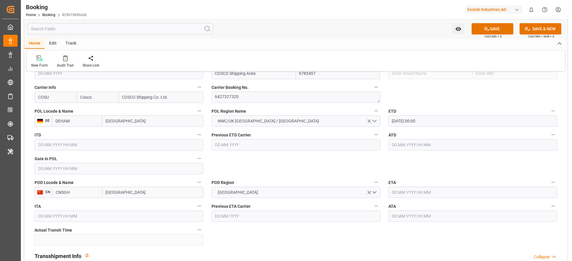
click at [404, 197] on input "text" at bounding box center [472, 192] width 169 height 11
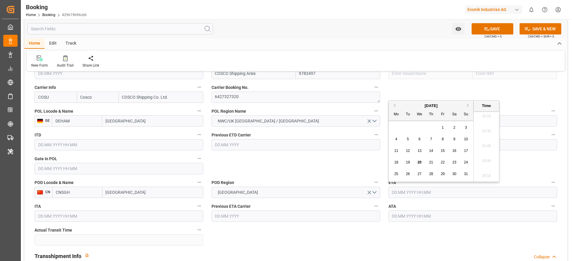
click at [469, 105] on button "Next Month" at bounding box center [469, 106] width 4 height 4
click at [407, 151] on span "14" at bounding box center [408, 151] width 4 height 4
type input "14.10.2025 00:00"
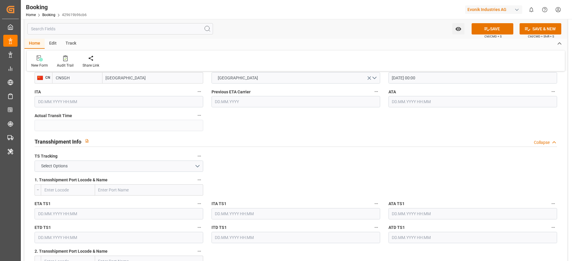
scroll to position [581, 0]
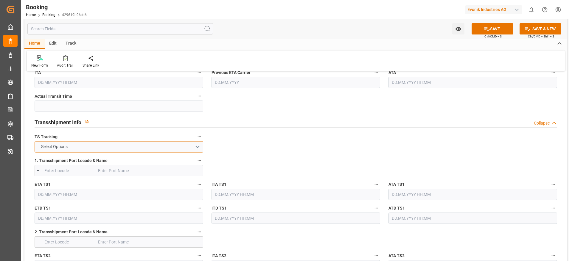
click at [150, 151] on button "Select Options" at bounding box center [119, 146] width 169 height 11
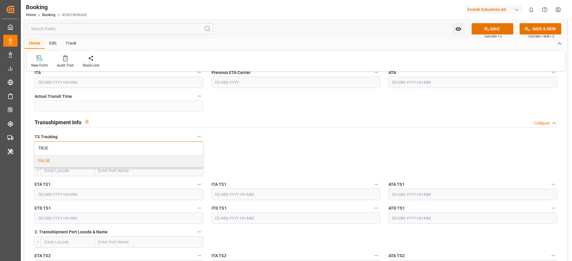
click at [143, 157] on div "FALSE" at bounding box center [119, 161] width 168 height 13
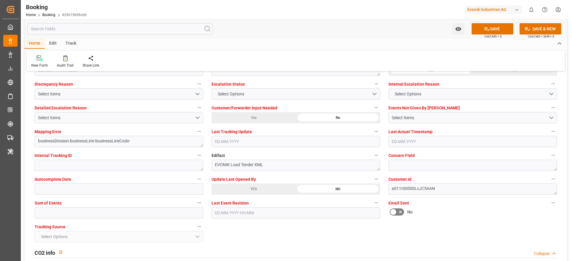
scroll to position [1117, 0]
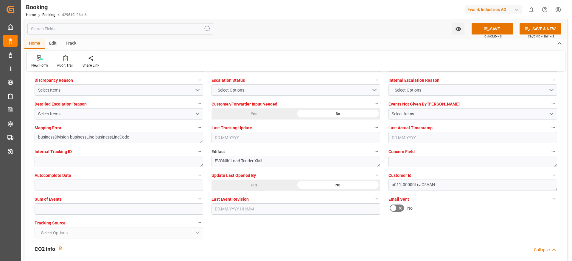
click at [497, 33] on button "SAVE" at bounding box center [492, 28] width 42 height 11
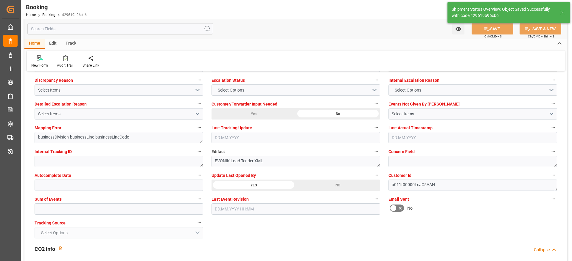
type textarea "NWC/UK North West Continent / UK_CNSGH_COSU_AT-SE"
type textarea "[PERSON_NAME]"
type textarea "Pod-PodRegionName-businessDivision-businessLine-"
type input "04.09.2025 00:00"
type input "14.10.2025 00:00"
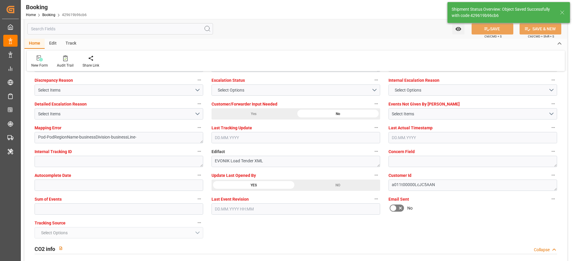
type input "20.08.2025 10:29"
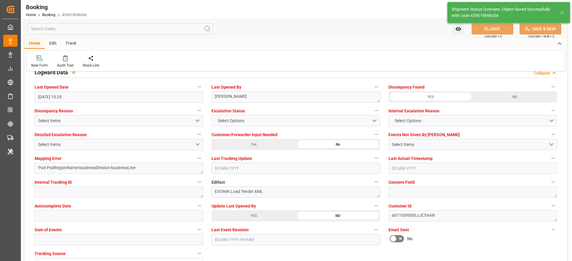
scroll to position [1072, 0]
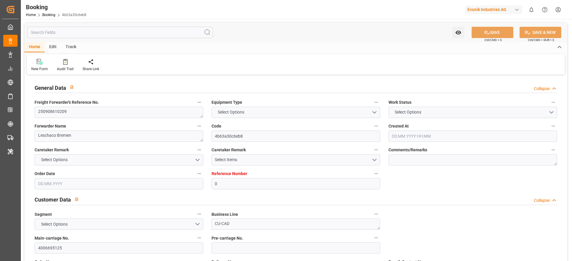
type input "0"
type input "Dummy"
type input "Dummy Carrier"
type input "DEHAM"
type input "CNSHA"
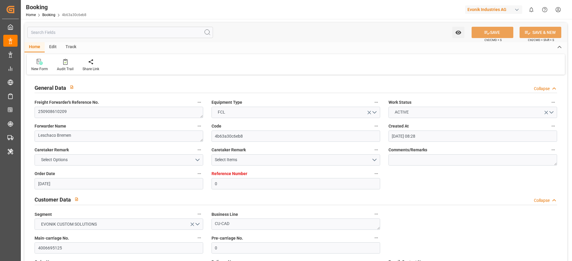
type input "[DATE] 08:28"
type input "[DATE]"
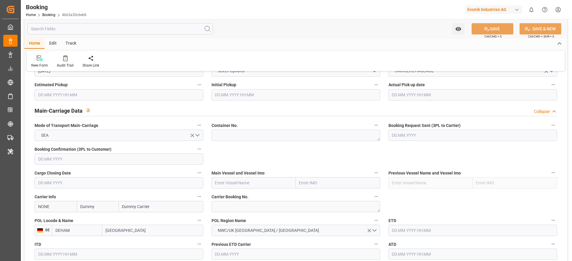
scroll to position [357, 0]
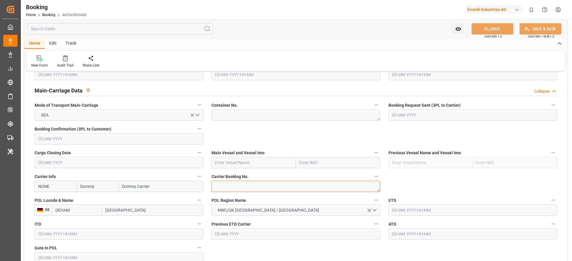
click at [225, 187] on textarea at bounding box center [295, 186] width 169 height 11
paste textarea "6427461640"
click at [225, 187] on textarea "6427461640" at bounding box center [295, 186] width 169 height 11
type textarea "6427461640"
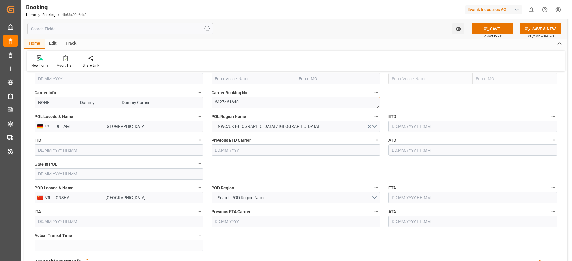
scroll to position [447, 0]
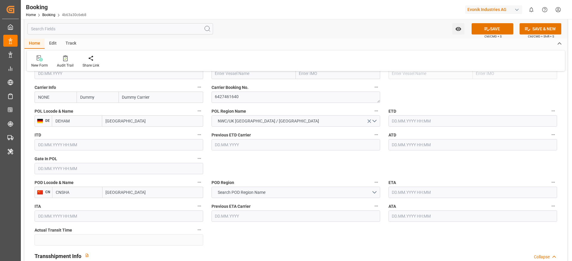
click at [144, 199] on div "POD Locode & Name CN CNSHA [GEOGRAPHIC_DATA]" at bounding box center [118, 189] width 177 height 24
click at [144, 196] on input "[GEOGRAPHIC_DATA]" at bounding box center [152, 192] width 101 height 11
type input "[GEOGRAPHIC_DATA]"
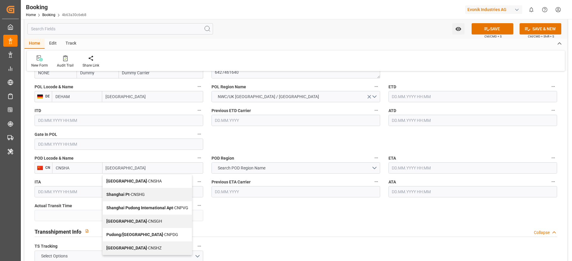
scroll to position [491, 0]
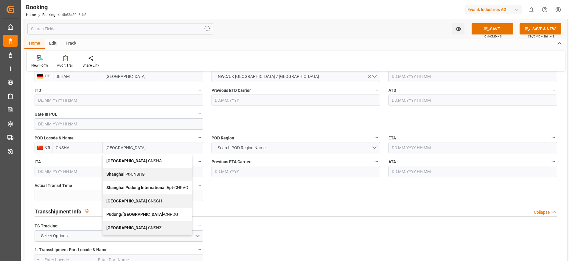
click at [143, 202] on div "Shanghai - CNSGH" at bounding box center [147, 201] width 89 height 13
type input "CNSGH"
type input "[GEOGRAPHIC_DATA]"
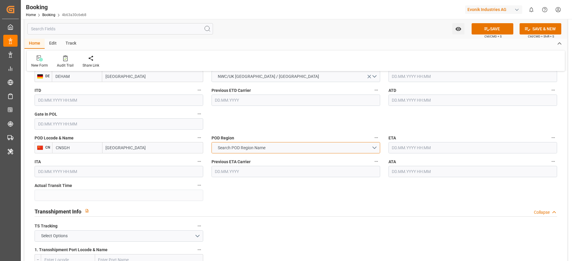
click at [239, 149] on span "Search POD Region Name" at bounding box center [242, 148] width 54 height 6
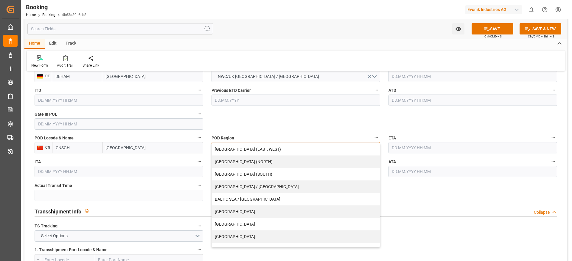
click at [227, 233] on div "[GEOGRAPHIC_DATA]" at bounding box center [296, 237] width 168 height 13
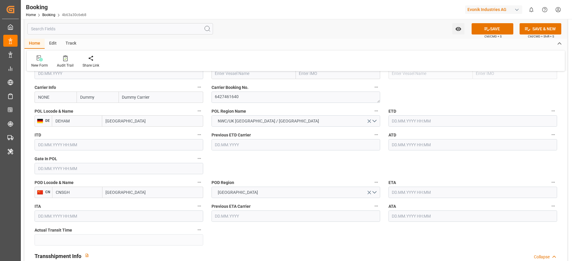
scroll to position [402, 0]
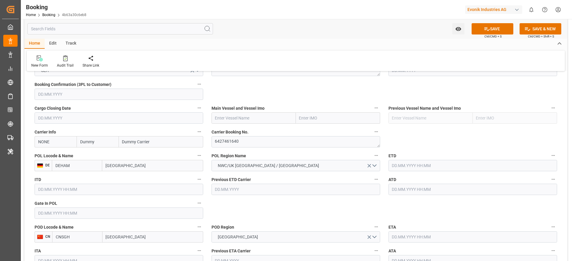
click at [221, 123] on input "text" at bounding box center [253, 118] width 84 height 11
paste input "COSCO SHIPPING SCORPIO"
type input "COSCO SHIPPING SCORPIO"
click at [256, 135] on div "COSCO SHIPPING SCORPIO - 9789635" at bounding box center [251, 131] width 78 height 13
type input "9789635"
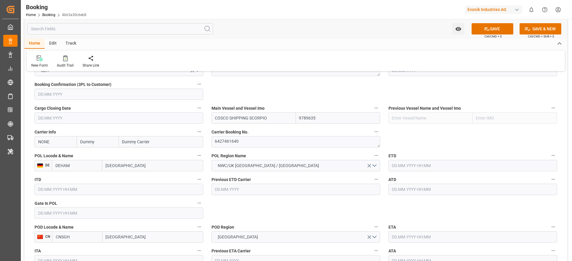
type input "COSCO SHIPPING SCORPIO"
click at [400, 163] on input "text" at bounding box center [472, 165] width 169 height 11
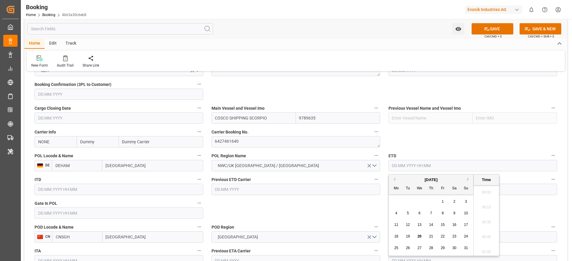
scroll to position [925, 0]
click at [470, 180] on button "Next Month" at bounding box center [469, 180] width 4 height 4
click at [409, 239] on span "23" at bounding box center [408, 237] width 4 height 4
type input "[DATE] 00:00"
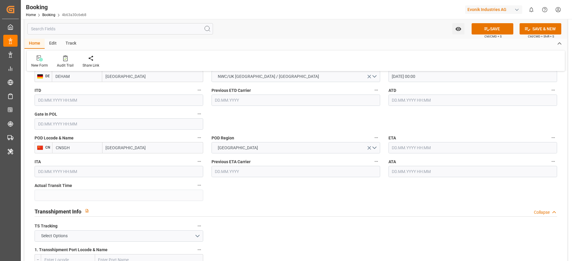
click at [402, 151] on input "text" at bounding box center [472, 147] width 169 height 11
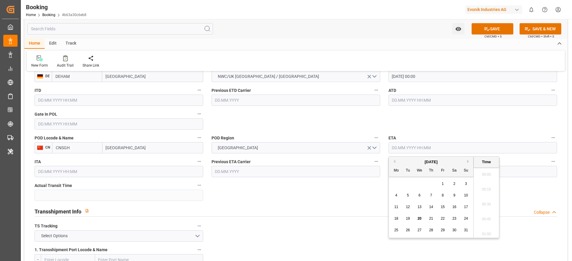
scroll to position [925, 0]
click at [468, 163] on button "Next Month" at bounding box center [469, 162] width 4 height 4
click at [410, 197] on div "4" at bounding box center [407, 195] width 7 height 7
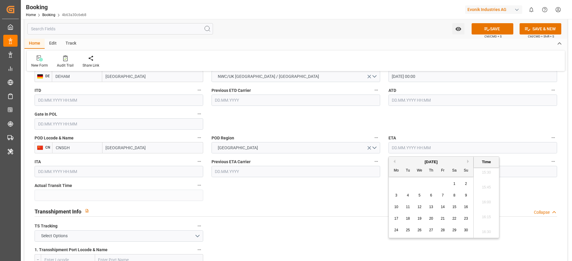
type input "[DATE] 00:00"
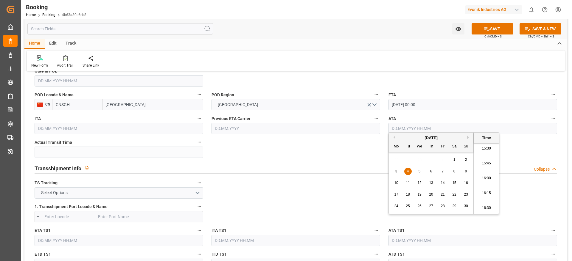
scroll to position [536, 0]
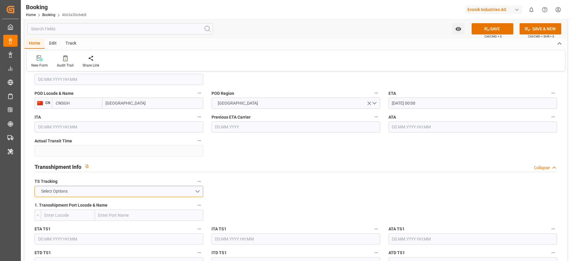
click at [106, 195] on button "Select Options" at bounding box center [119, 191] width 169 height 11
click at [103, 202] on div "FALSE" at bounding box center [119, 206] width 168 height 13
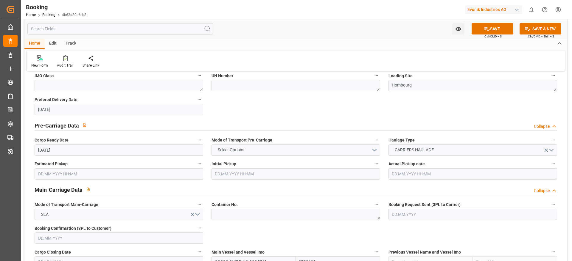
scroll to position [0, 0]
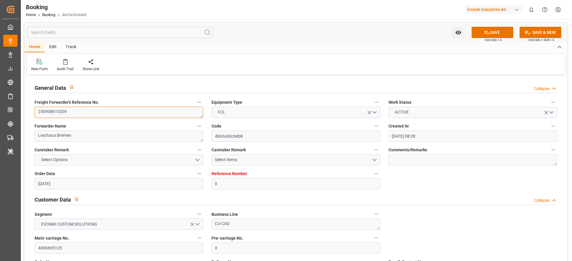
click at [110, 117] on textarea "250908610209" at bounding box center [119, 112] width 169 height 11
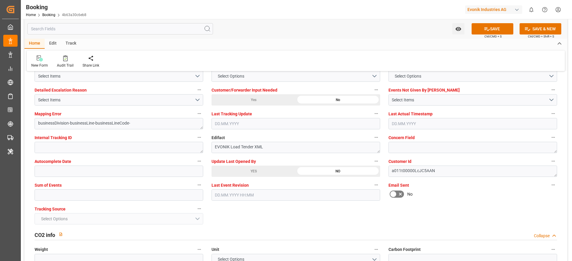
scroll to position [1117, 0]
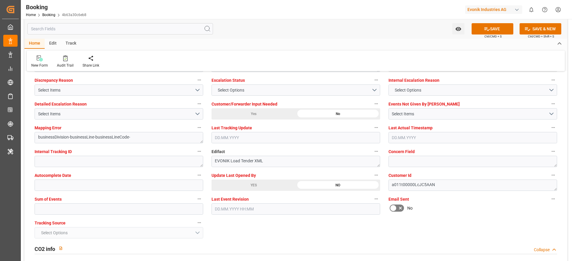
click at [484, 31] on icon at bounding box center [487, 29] width 6 height 6
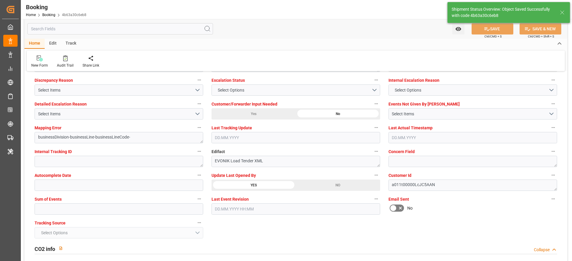
type textarea "NWC/[GEOGRAPHIC_DATA] [GEOGRAPHIC_DATA] Continent / [GEOGRAPHIC_DATA]-CAD"
type textarea "[PERSON_NAME]"
type textarea "Pod-PodRegionName-businessDivision-businessLine-"
type input "[DATE] 00:00"
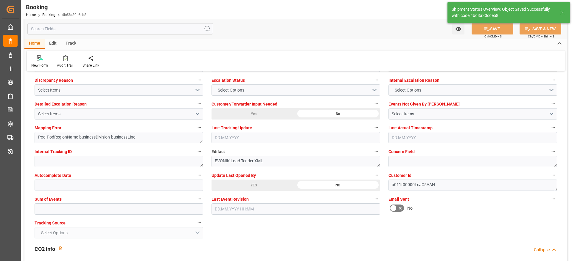
type input "20.08.2025 10:32"
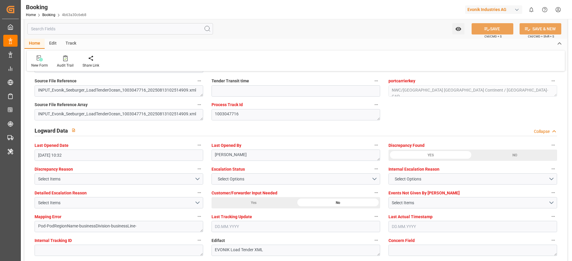
scroll to position [983, 0]
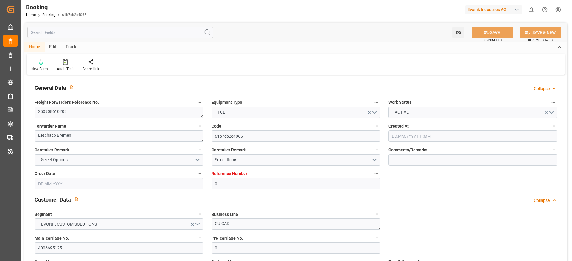
type input "0"
type input "Dummy"
type input "Dummy Carrier"
type input "DEHAM"
type input "CNSHA"
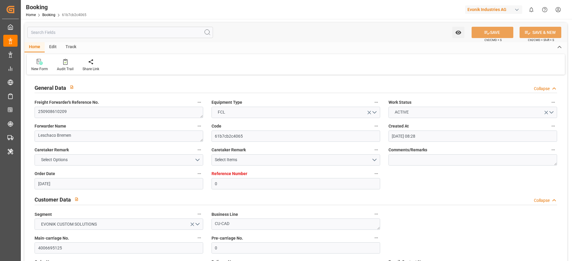
type input "[DATE] 08:28"
type input "[DATE]"
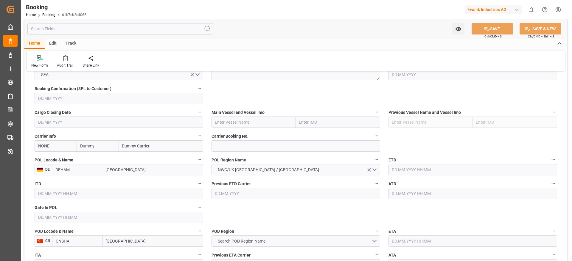
scroll to position [402, 0]
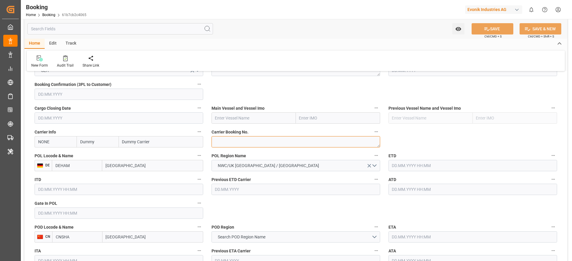
click at [232, 144] on textarea at bounding box center [295, 141] width 169 height 11
paste textarea "6427461640"
type textarea "6427461640"
click at [233, 115] on input "text" at bounding box center [253, 118] width 84 height 11
paste input "COSCO SHIPPING SCORPIO"
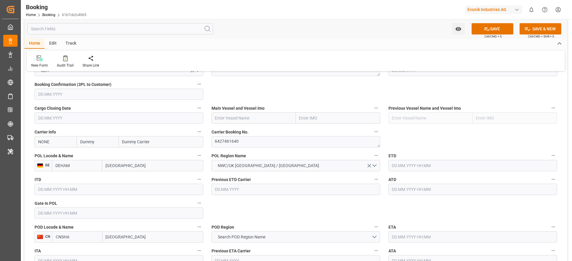
type input "COSCO SHIPPING SCORPIO"
click at [251, 128] on div "COSCO SHIPPING SCORPIO - 9789635" at bounding box center [251, 131] width 78 height 13
type input "9789635"
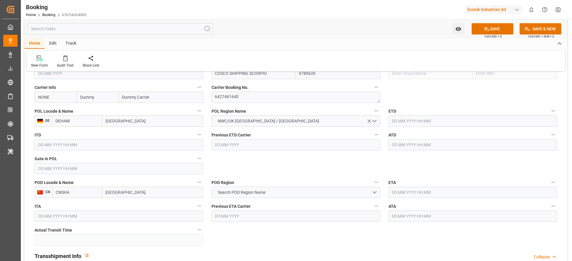
type input "COSCO SHIPPING SCORPIO"
click at [62, 101] on input "NONE" at bounding box center [56, 97] width 42 height 11
click at [39, 119] on div "COSU" at bounding box center [44, 123] width 19 height 13
type input "COSU"
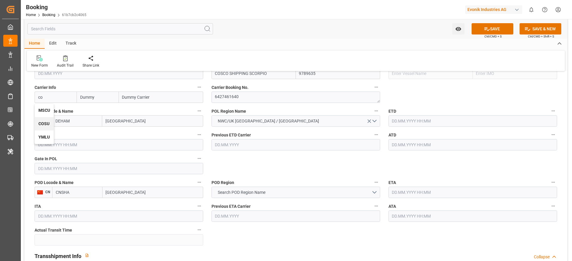
type input "Cosco"
type input "COSCO Shipping Co. Ltd."
type input "COSU"
click at [403, 120] on input "text" at bounding box center [472, 121] width 169 height 11
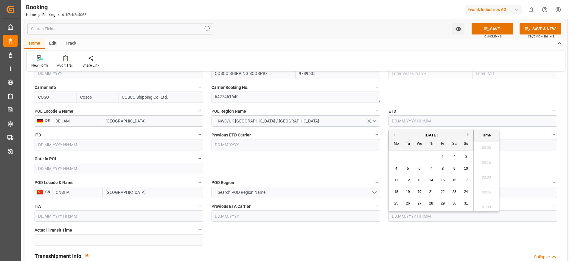
scroll to position [925, 0]
click at [468, 135] on button "Next Month" at bounding box center [469, 135] width 4 height 4
click at [407, 193] on span "23" at bounding box center [408, 192] width 4 height 4
type input "[DATE] 00:00"
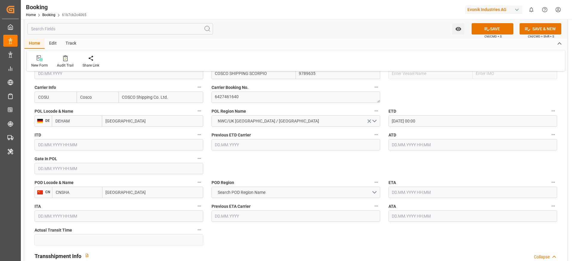
click at [401, 190] on input "text" at bounding box center [472, 192] width 169 height 11
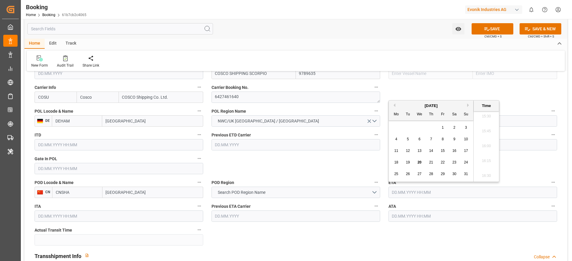
click at [466, 105] on div "[DATE]" at bounding box center [431, 106] width 85 height 6
click at [468, 105] on button "Next Month" at bounding box center [469, 106] width 4 height 4
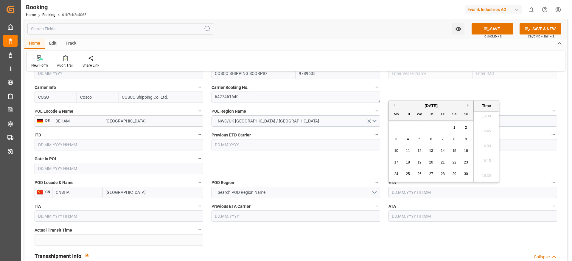
click at [408, 140] on span "4" at bounding box center [408, 139] width 2 height 4
type input "[DATE] 00:00"
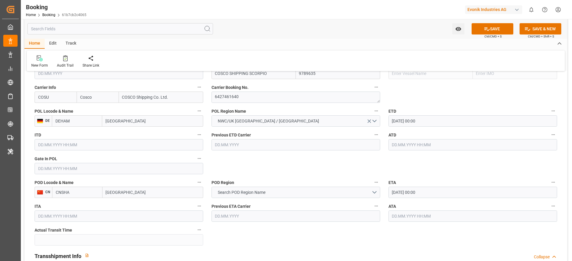
click at [151, 196] on input "[GEOGRAPHIC_DATA]" at bounding box center [152, 192] width 101 height 11
type input "[GEOGRAPHIC_DATA]"
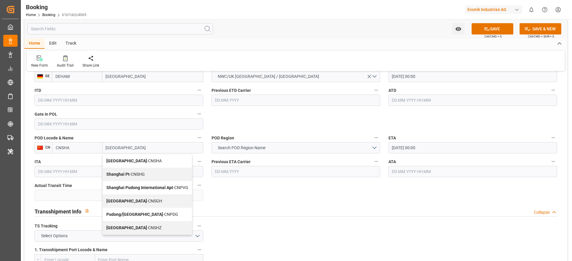
click at [142, 202] on div "Shanghai - CNSGH" at bounding box center [147, 201] width 89 height 13
type input "CNSGH"
type input "[GEOGRAPHIC_DATA]"
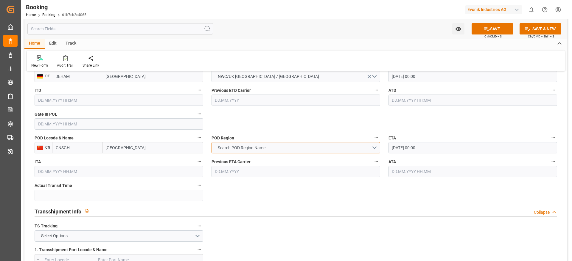
click at [233, 149] on span "Search POD Region Name" at bounding box center [242, 148] width 54 height 6
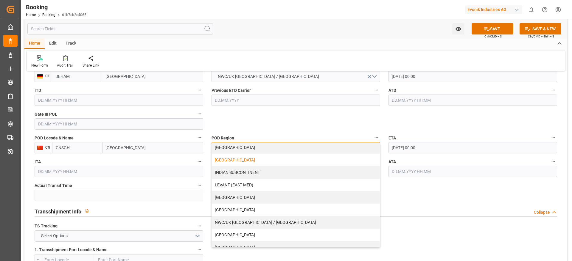
scroll to position [0, 0]
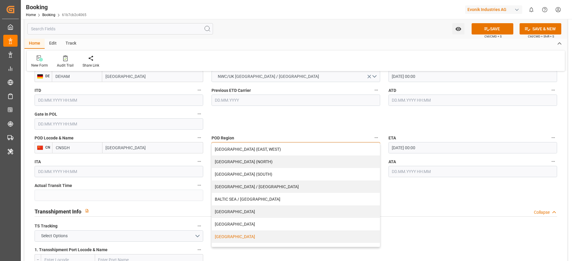
click at [231, 236] on div "[GEOGRAPHIC_DATA]" at bounding box center [296, 237] width 168 height 13
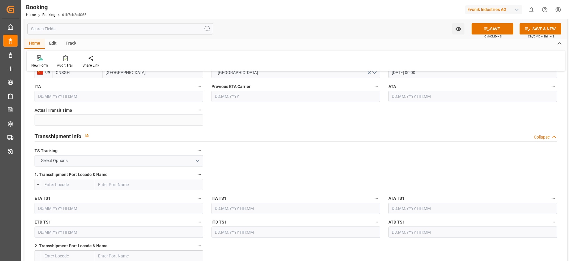
scroll to position [581, 0]
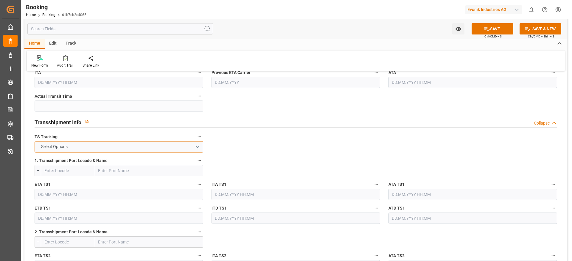
click at [165, 148] on button "Select Options" at bounding box center [119, 146] width 169 height 11
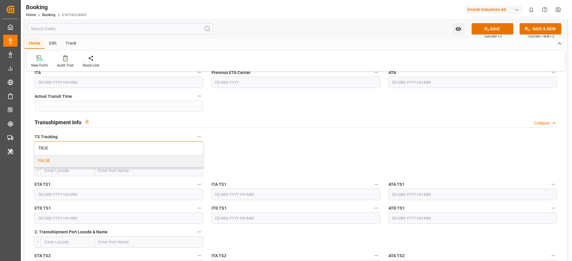
click at [158, 160] on div "FALSE" at bounding box center [119, 161] width 168 height 13
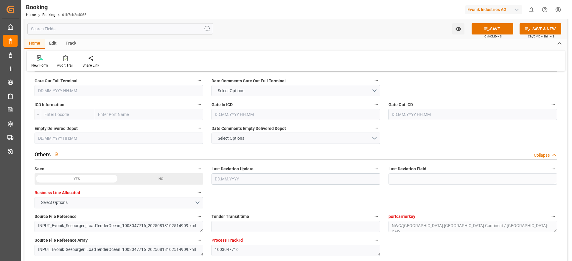
scroll to position [893, 0]
click at [484, 29] on icon at bounding box center [487, 29] width 6 height 6
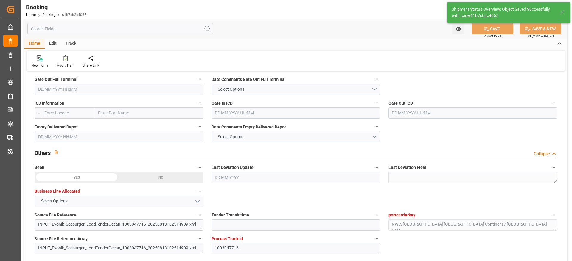
type textarea "NWC/[GEOGRAPHIC_DATA] [GEOGRAPHIC_DATA] Continent / [GEOGRAPHIC_DATA]-CAD"
type textarea "[PERSON_NAME]"
type textarea "Pod-PodRegionName-businessDivision-businessLine-"
type input "[DATE] 00:00"
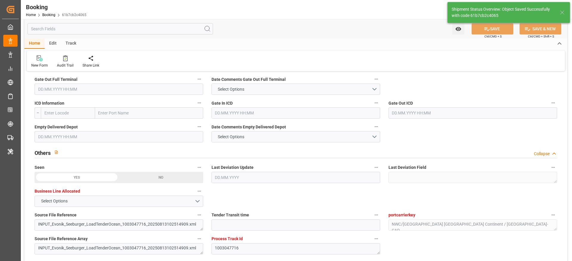
type input "20.08.2025 10:33"
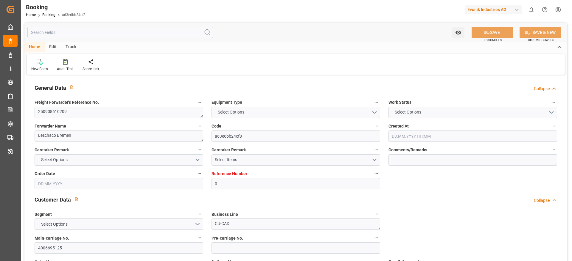
type input "0"
type input "Dummy"
type input "Dummy Carrier"
type input "DEHAM"
type input "CNSHA"
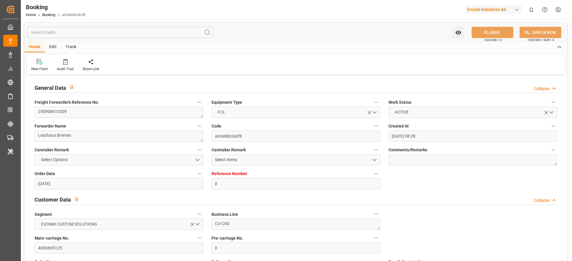
type input "[DATE] 08:28"
type input "[DATE]"
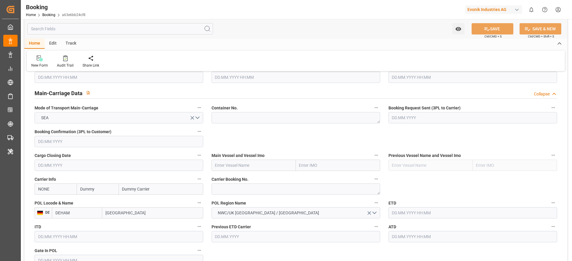
scroll to position [402, 0]
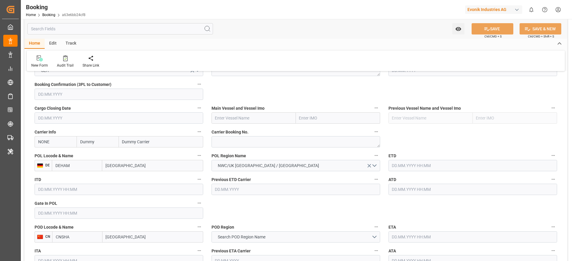
click at [232, 119] on input "text" at bounding box center [253, 118] width 84 height 11
paste input "6427461640"
type input "6427461640"
click at [225, 139] on textarea at bounding box center [295, 141] width 169 height 11
paste textarea "6427461640"
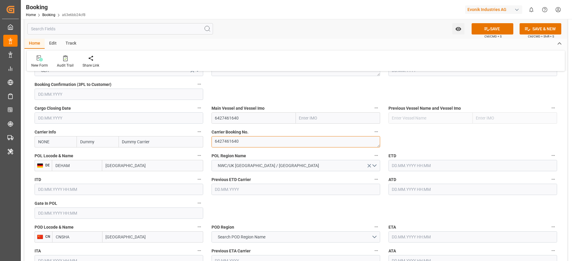
type textarea "6427461640"
click at [241, 119] on input "6427461640" at bounding box center [253, 118] width 84 height 11
click at [216, 122] on input "text" at bounding box center [253, 118] width 84 height 11
paste input "COSCO SHIPPING SCORPIO"
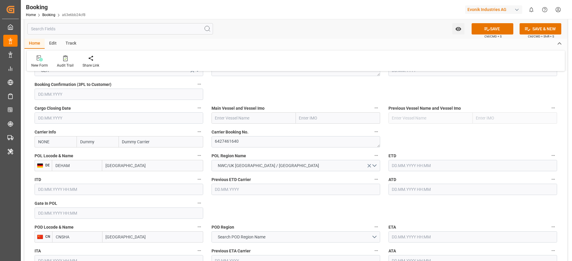
type input "COSCO SHIPPING SCORPIO"
click at [253, 130] on b "COSCO SHIPPING SCORPIO" at bounding box center [241, 131] width 53 height 5
type input "9789635"
type input "COSCO SHIPPING SCORPIO"
click at [265, 129] on label "Carrier Booking No." at bounding box center [295, 132] width 169 height 8
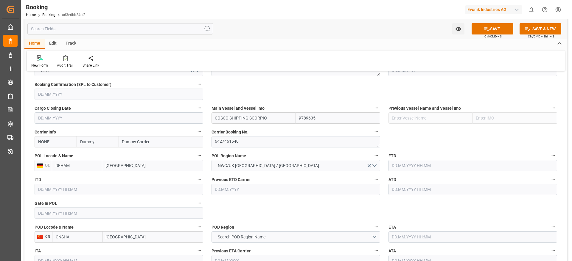
click at [372, 129] on button "Carrier Booking No." at bounding box center [376, 132] width 8 height 8
click at [466, 139] on div at bounding box center [286, 130] width 572 height 261
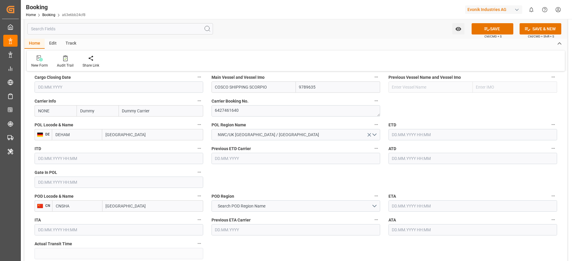
scroll to position [447, 0]
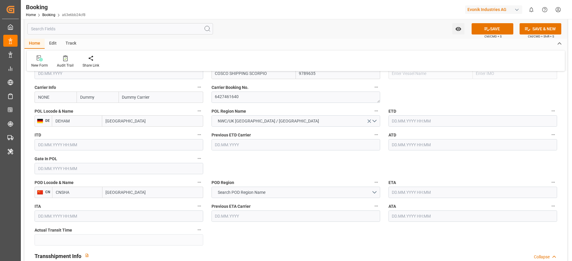
click at [138, 200] on div "POD Locode & Name CN CNSHA Shanghai" at bounding box center [118, 189] width 177 height 24
click at [137, 194] on input "Shanghai" at bounding box center [152, 192] width 101 height 11
type input "Shanghai"
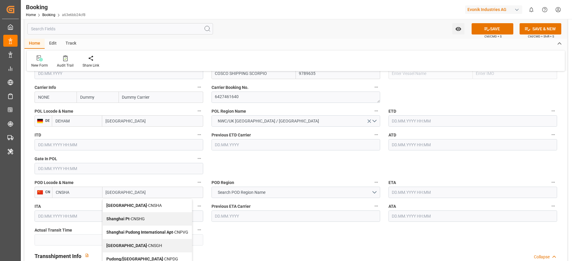
click at [137, 242] on div "Shanghai - CNSGH" at bounding box center [147, 245] width 89 height 13
type input "CNSGH"
type input "Shanghai"
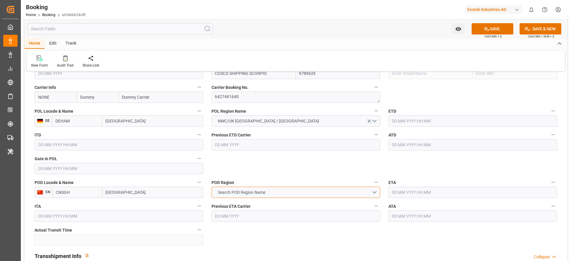
click at [248, 196] on button "Search POD Region Name" at bounding box center [295, 192] width 169 height 11
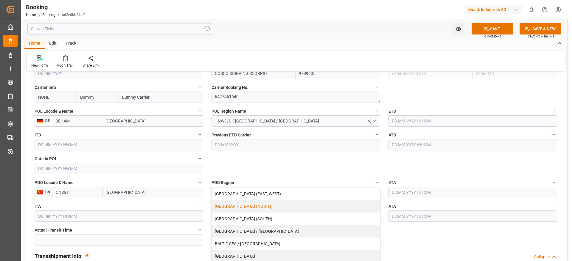
scroll to position [45, 0]
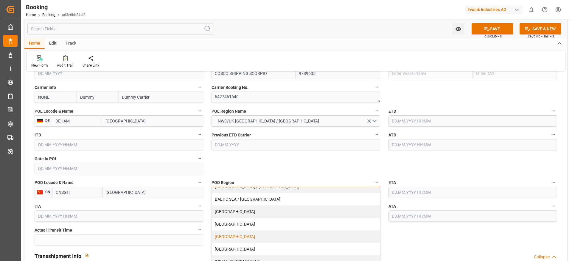
click at [228, 238] on div "[GEOGRAPHIC_DATA]" at bounding box center [296, 237] width 168 height 13
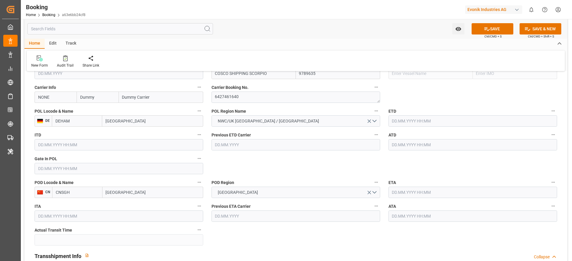
click at [283, 151] on div "Previous ETD Carrier" at bounding box center [295, 141] width 177 height 24
click at [401, 122] on input "text" at bounding box center [472, 121] width 169 height 11
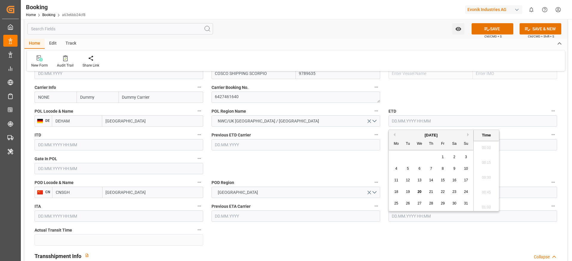
scroll to position [925, 0]
click at [466, 136] on div "[DATE]" at bounding box center [431, 136] width 85 height 6
click at [468, 134] on button "Next Month" at bounding box center [469, 135] width 4 height 4
click at [404, 195] on div "23" at bounding box center [407, 192] width 7 height 7
type input "23.09.2025 00:00"
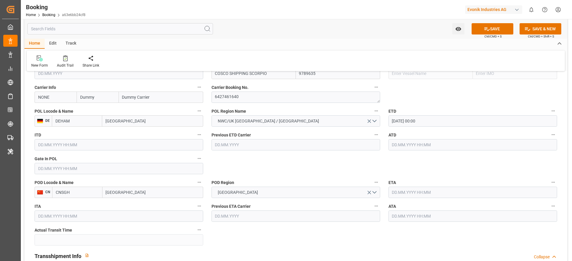
click at [402, 190] on input "text" at bounding box center [472, 192] width 169 height 11
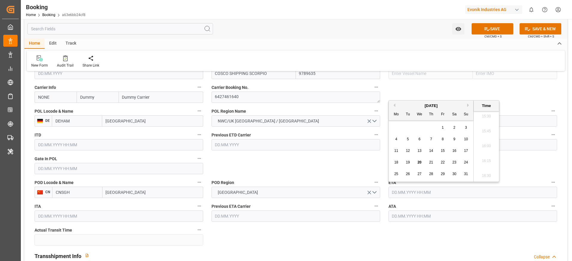
click at [468, 106] on button "Next Month" at bounding box center [469, 106] width 4 height 4
click at [409, 141] on div "4" at bounding box center [407, 139] width 7 height 7
type input "04.11.2025 00:00"
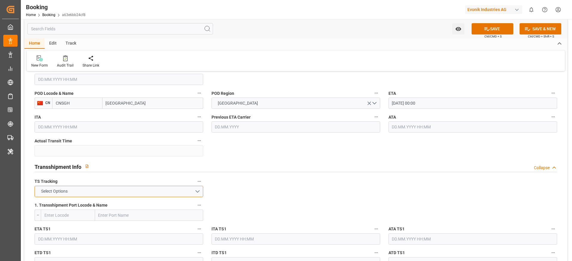
click at [146, 195] on button "Select Options" at bounding box center [119, 191] width 169 height 11
click at [143, 204] on div "FALSE" at bounding box center [119, 206] width 168 height 13
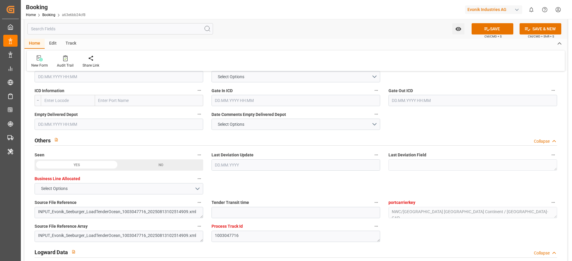
scroll to position [938, 0]
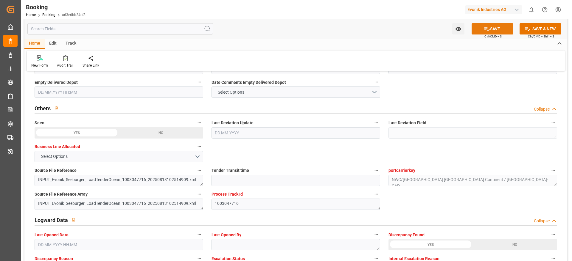
click at [501, 28] on button "SAVE" at bounding box center [492, 28] width 42 height 11
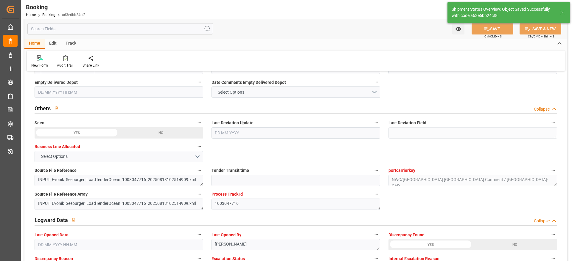
type textarea "NWC/UK North West Continent / UK_CNSGH_NONE_CU-CAD"
type textarea "[PERSON_NAME]"
type textarea "Pod-PodRegionName-businessDivision-businessLine-"
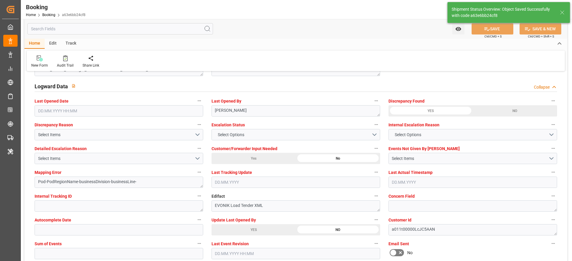
type input "23.09.2025 00:00"
type input "04.11.2025 00:00"
type input "20.08.2025 10:34"
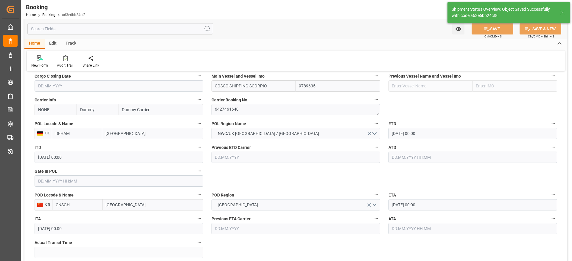
scroll to position [357, 0]
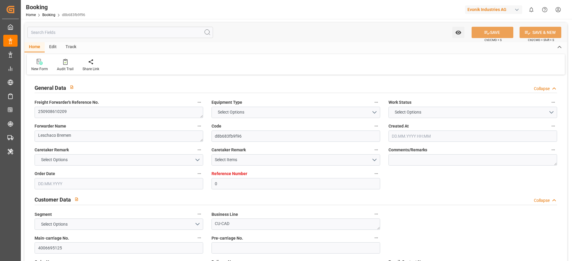
type input "0"
type input "Dummy"
type input "Dummy Carrier"
type input "DEHAM"
type input "CNSHA"
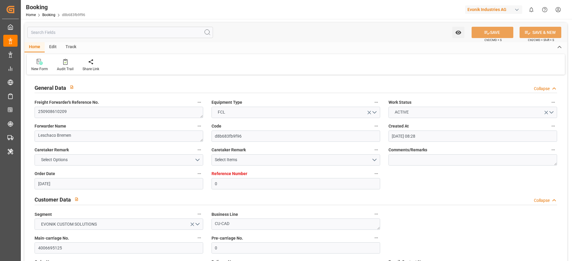
type input "[DATE] 08:28"
type input "[DATE]"
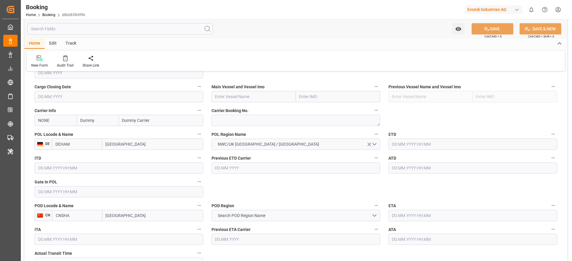
scroll to position [402, 0]
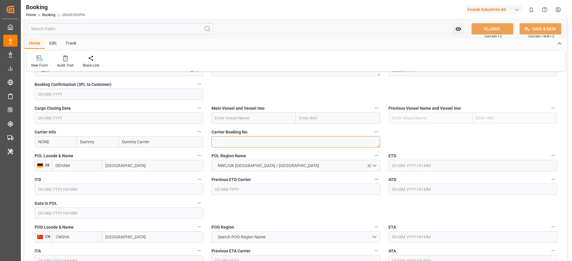
click at [224, 143] on textarea at bounding box center [295, 141] width 169 height 11
paste textarea "6427461640"
type textarea "6427461640"
click at [226, 119] on input "text" at bounding box center [253, 118] width 84 height 11
paste input "COSCO SHIPPING SCORPIO"
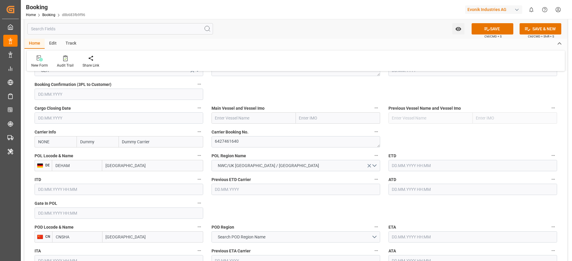
type input "COSCO SHIPPING SCORPIO"
click at [253, 129] on b "COSCO SHIPPING SCORPIO" at bounding box center [241, 131] width 53 height 5
type input "9789635"
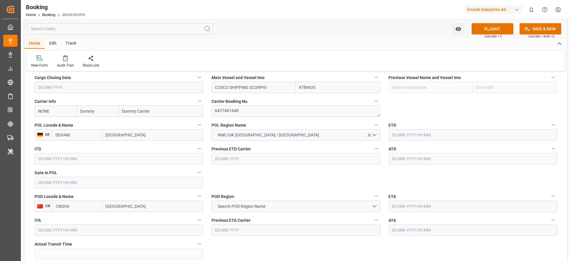
scroll to position [447, 0]
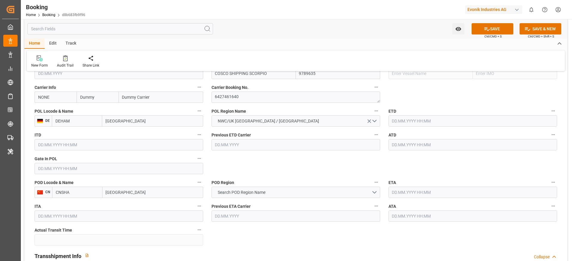
type input "COSCO SHIPPING SCORPIO"
click at [148, 190] on input "Shanghai" at bounding box center [152, 192] width 101 height 11
type input "Shanghai"
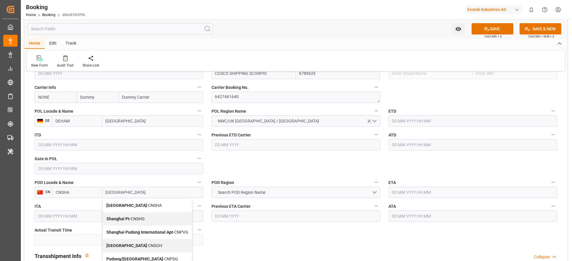
click at [137, 249] on div "Shanghai - CNSGH" at bounding box center [147, 245] width 89 height 13
type input "CNSGH"
type input "Shanghai"
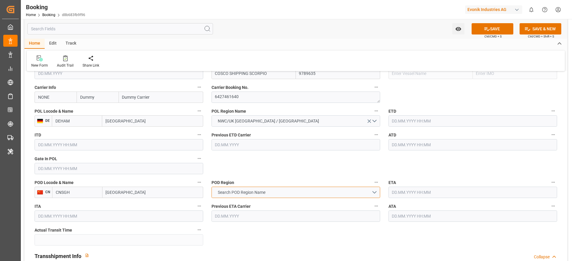
click at [229, 194] on span "Search POD Region Name" at bounding box center [242, 193] width 54 height 6
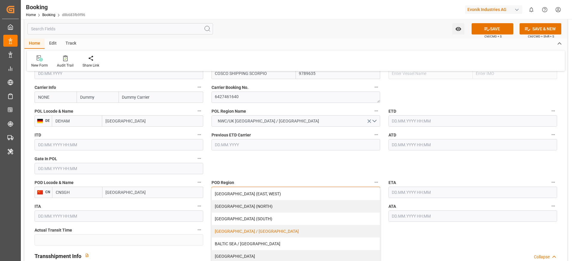
scroll to position [45, 0]
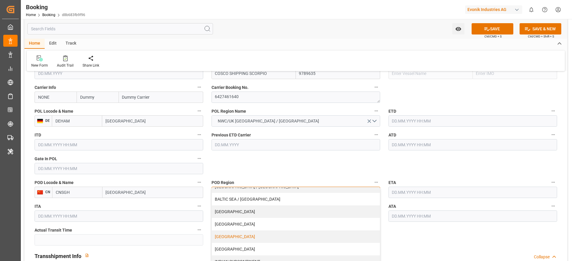
click at [230, 236] on div "[GEOGRAPHIC_DATA]" at bounding box center [296, 237] width 168 height 13
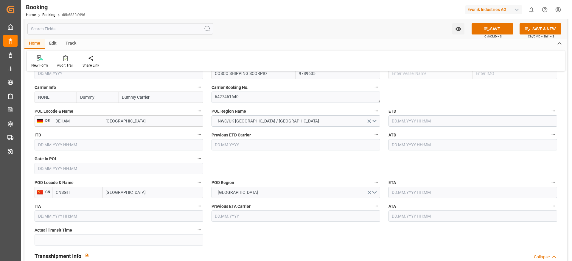
click at [409, 125] on input "text" at bounding box center [472, 121] width 169 height 11
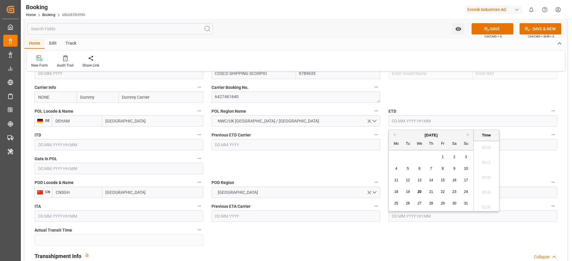
scroll to position [925, 0]
click at [468, 135] on button "Next Month" at bounding box center [469, 135] width 4 height 4
click at [405, 195] on div "23" at bounding box center [407, 192] width 7 height 7
type input "23.09.2025 00:00"
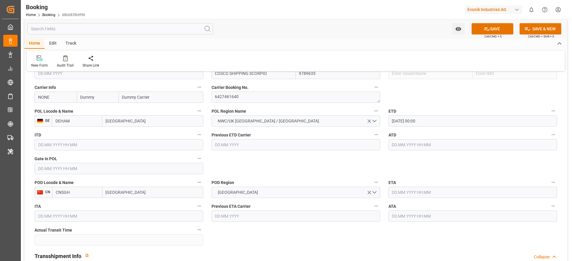
scroll to position [491, 0]
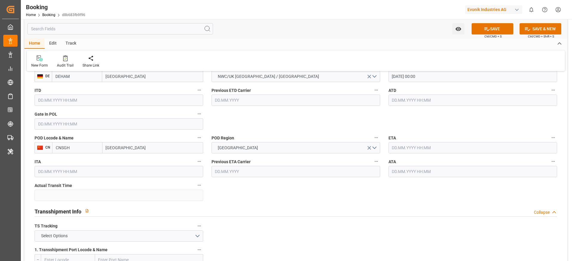
click at [415, 147] on input "text" at bounding box center [472, 147] width 169 height 11
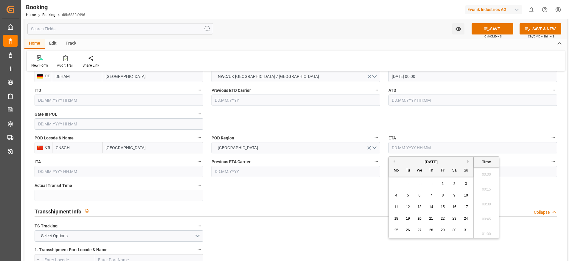
scroll to position [925, 0]
click at [468, 163] on button "Next Month" at bounding box center [469, 162] width 4 height 4
click at [468, 162] on button "Next Month" at bounding box center [469, 162] width 4 height 4
click at [411, 198] on div "4" at bounding box center [407, 195] width 7 height 7
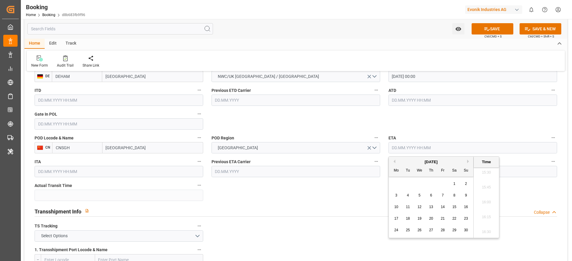
type input "04.11.2025 00:00"
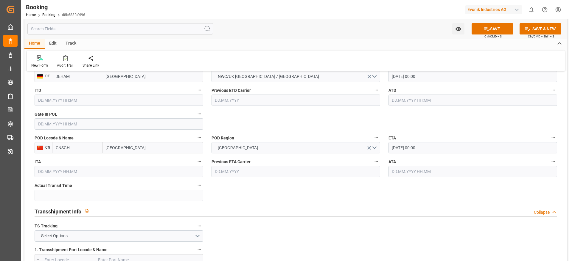
click at [424, 135] on label "ETA" at bounding box center [472, 138] width 169 height 8
click at [549, 135] on button "ETA" at bounding box center [553, 138] width 8 height 8
click at [64, 234] on div at bounding box center [286, 130] width 572 height 261
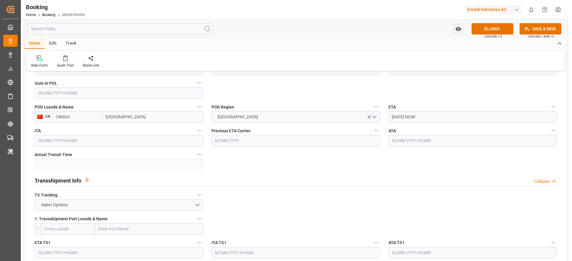
scroll to position [536, 0]
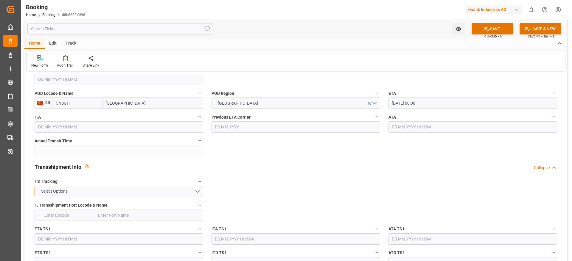
click at [110, 193] on button "Select Options" at bounding box center [119, 191] width 169 height 11
click at [102, 206] on div "FALSE" at bounding box center [119, 206] width 168 height 13
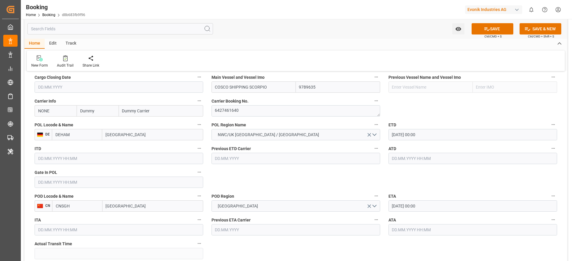
scroll to position [447, 0]
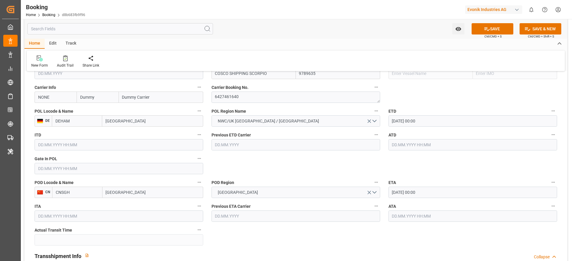
click at [55, 101] on input "NONE" at bounding box center [56, 97] width 42 height 11
click at [40, 110] on b "COSU" at bounding box center [43, 110] width 11 height 5
type input "COSU"
type input "Cosco"
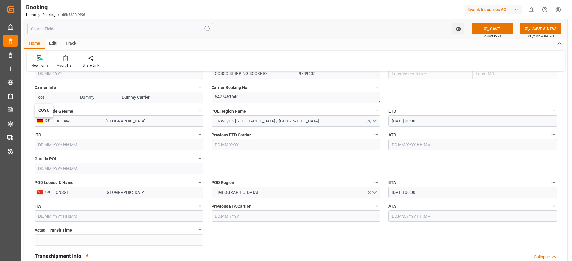
type input "COSCO Shipping Co. Ltd."
type input "COSU"
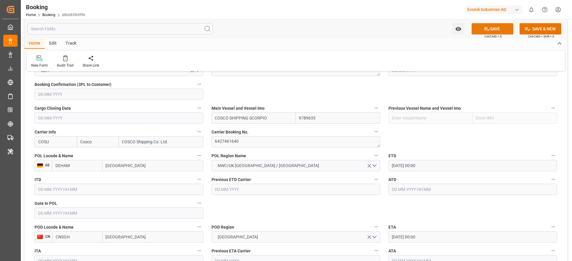
click at [496, 27] on button "SAVE" at bounding box center [492, 28] width 42 height 11
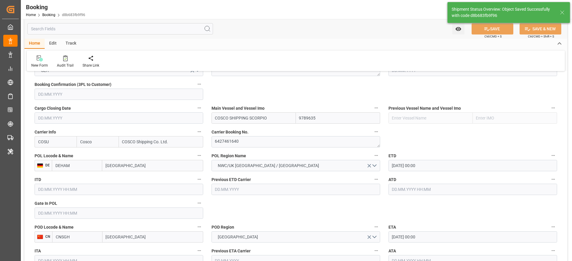
type textarea "NWC/UK North West Continent / UK_CNSGH_COSU_CU-CAD"
type textarea "varshini suresh"
type textarea "Pod-PodRegionName-businessDivision-businessLine-"
type input "23.09.2025 00:00"
type input "04.11.2025 00:00"
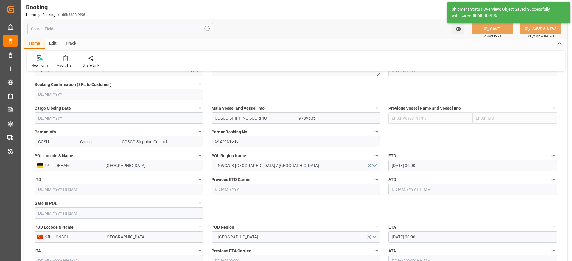
type input "20.08.2025 10:38"
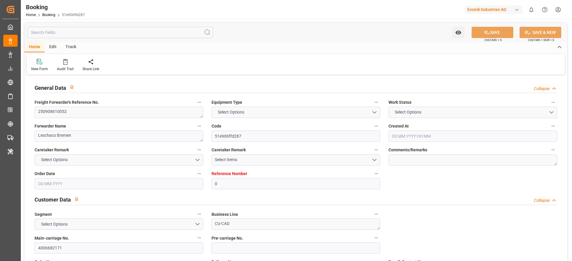
type input "0"
type input "Dummy"
type input "Dummy Carrier"
type input "DEHAM"
type input "USNYC"
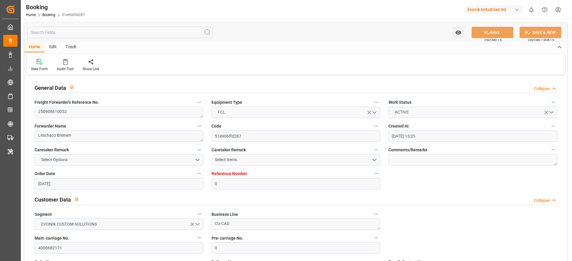
type input "[DATE] 13:25"
type input "[DATE]"
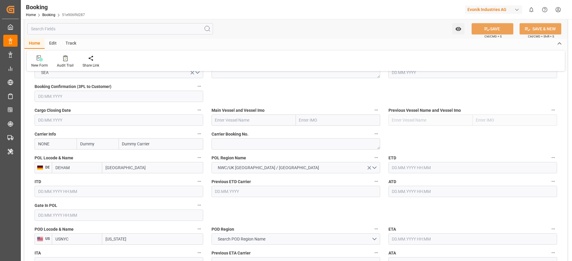
scroll to position [357, 0]
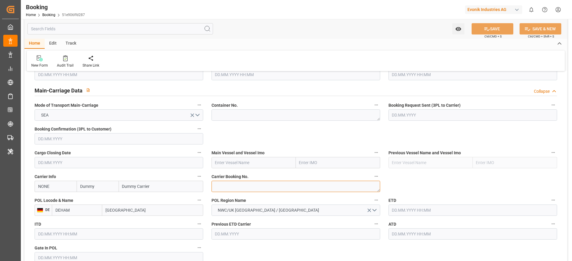
click at [237, 189] on textarea at bounding box center [295, 186] width 169 height 11
paste textarea "51645257"
type textarea "51645257"
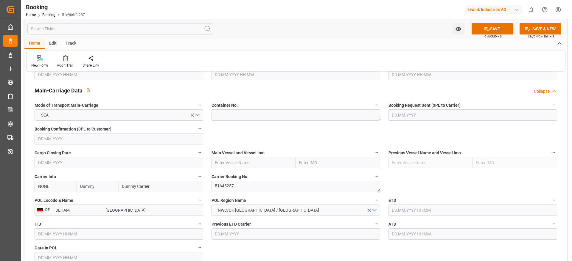
click at [48, 183] on input "NONE" at bounding box center [56, 186] width 42 height 11
click at [40, 200] on b "HLCU" at bounding box center [43, 199] width 11 height 5
type input "HLCU"
type input "Hapag [PERSON_NAME]"
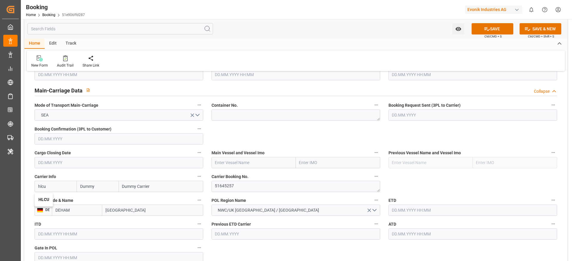
type input "Hapag [PERSON_NAME] Aktiengesellschaft"
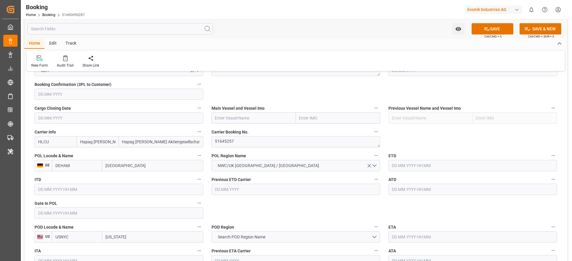
type input "HLCU"
click at [225, 137] on textarea "51645257" at bounding box center [295, 141] width 169 height 11
click at [115, 160] on label "POL Locode & Name" at bounding box center [119, 156] width 169 height 8
click at [195, 160] on button "POL Locode & Name" at bounding box center [199, 156] width 8 height 8
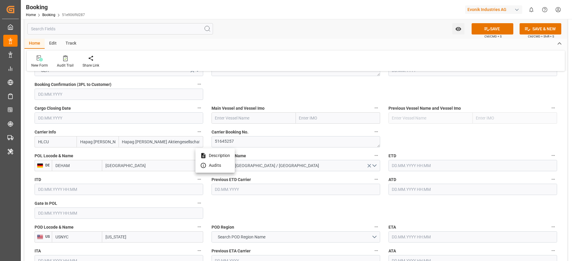
click at [113, 164] on div at bounding box center [286, 130] width 572 height 261
click at [113, 164] on div "Description Audits" at bounding box center [286, 130] width 572 height 261
click at [114, 169] on input "[GEOGRAPHIC_DATA]" at bounding box center [152, 165] width 101 height 11
click at [115, 169] on input "[GEOGRAPHIC_DATA]" at bounding box center [152, 165] width 101 height 11
paste input "[GEOGRAPHIC_DATA]"
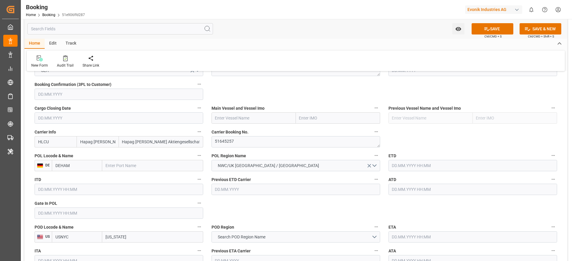
type input "[GEOGRAPHIC_DATA]"
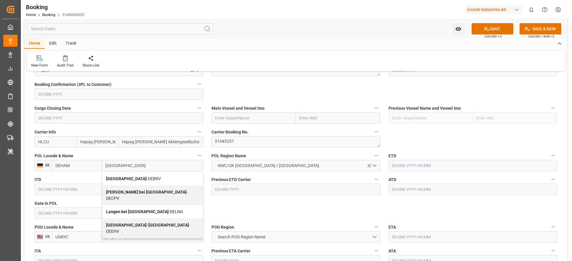
click at [139, 182] on div "[GEOGRAPHIC_DATA] - DEBRV" at bounding box center [152, 178] width 100 height 13
type input "DEBRV"
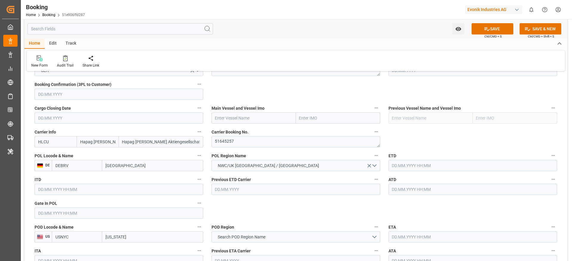
type input "[GEOGRAPHIC_DATA]"
drag, startPoint x: 104, startPoint y: 239, endPoint x: 127, endPoint y: 239, distance: 23.2
click at [127, 239] on input "New York" at bounding box center [152, 237] width 101 height 11
paste input "NORFOLK"
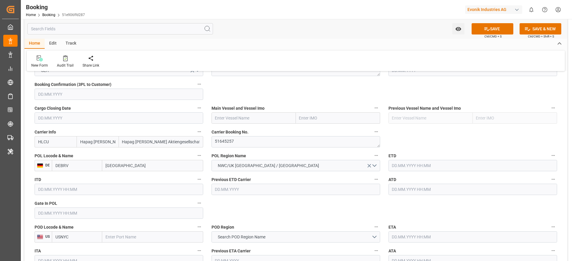
type input "NORFOLK"
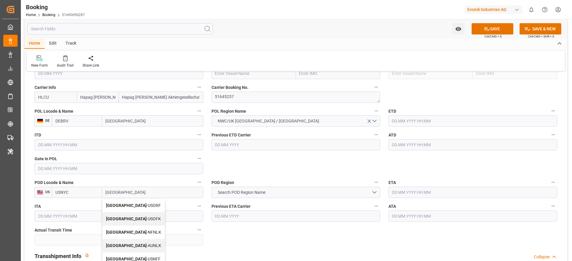
click at [143, 203] on div "Norfolk - USORF" at bounding box center [133, 205] width 62 height 13
type input "USORF"
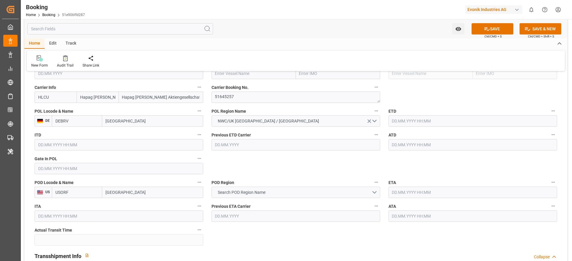
type input "Norfolk"
click at [247, 194] on span "Search POD Region Name" at bounding box center [242, 193] width 54 height 6
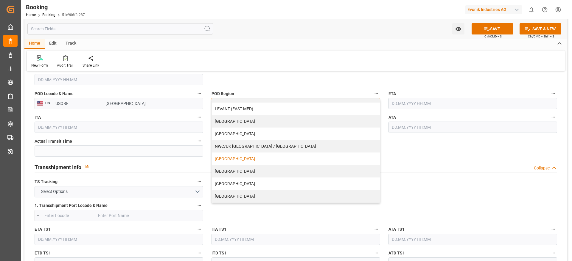
scroll to position [536, 0]
click at [236, 180] on div "[GEOGRAPHIC_DATA]" at bounding box center [296, 184] width 168 height 13
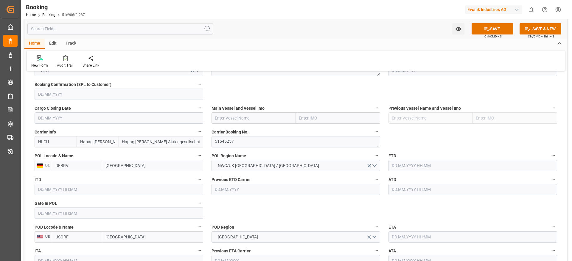
click at [261, 120] on input "text" at bounding box center [253, 118] width 84 height 11
paste input "MAERSK KANSAS"
click at [255, 134] on div "MAERSK KANSAS - 9311701" at bounding box center [244, 131] width 65 height 13
type input "MAERSK KANSAS"
type input "9311701"
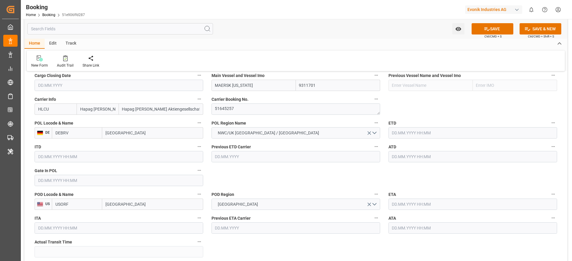
scroll to position [447, 0]
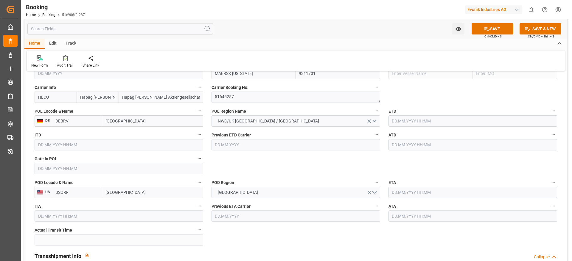
type input "MAERSK KANSAS"
click at [413, 124] on input "text" at bounding box center [472, 121] width 169 height 11
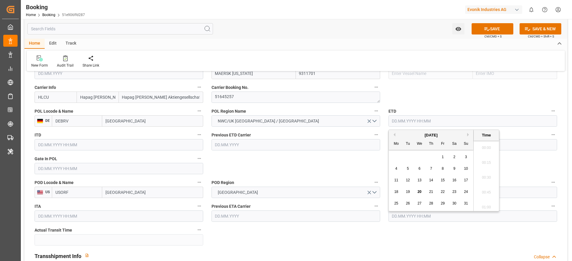
scroll to position [925, 0]
click at [468, 134] on button "Next Month" at bounding box center [469, 135] width 4 height 4
click at [432, 172] on div "11" at bounding box center [430, 169] width 7 height 7
type input "11.09.2025 00:00"
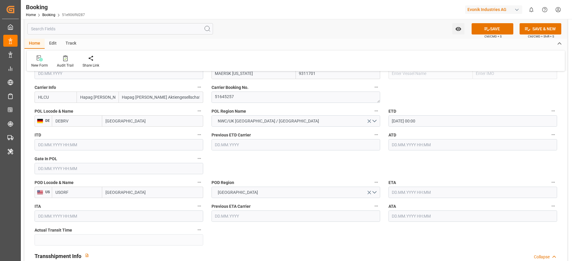
click at [397, 195] on input "text" at bounding box center [472, 192] width 169 height 11
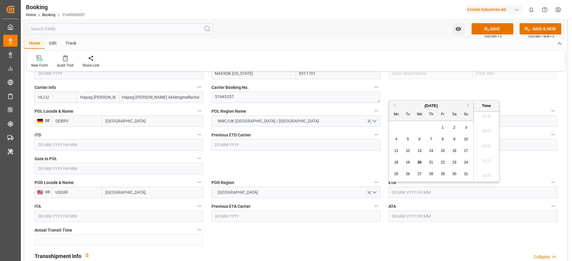
click at [468, 105] on button "Next Month" at bounding box center [469, 106] width 4 height 4
click at [458, 153] on div "15 16 17 18 19 20 21" at bounding box center [430, 151] width 81 height 12
click at [455, 150] on span "20" at bounding box center [454, 151] width 4 height 4
type input "20.09.2025 00:00"
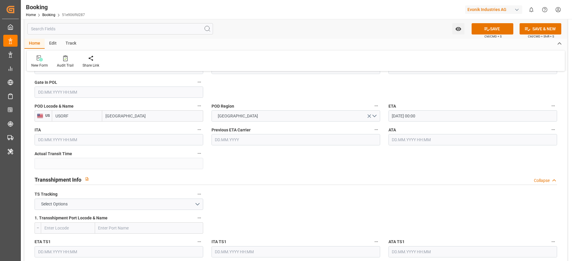
scroll to position [536, 0]
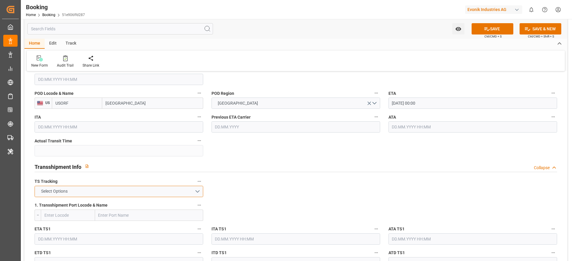
click at [194, 190] on button "Select Options" at bounding box center [119, 191] width 169 height 11
click at [168, 208] on div "FALSE" at bounding box center [119, 206] width 168 height 13
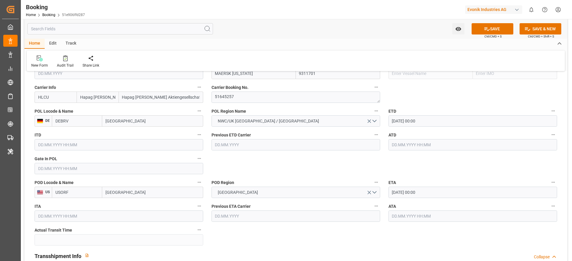
click at [235, 152] on div "Previous ETD Carrier" at bounding box center [295, 141] width 177 height 24
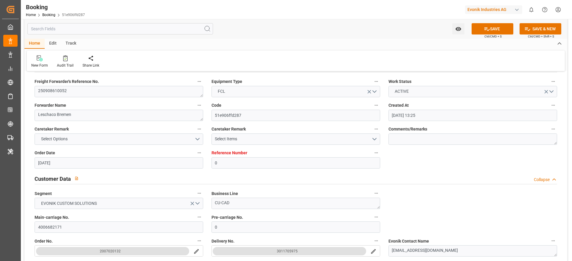
scroll to position [0, 0]
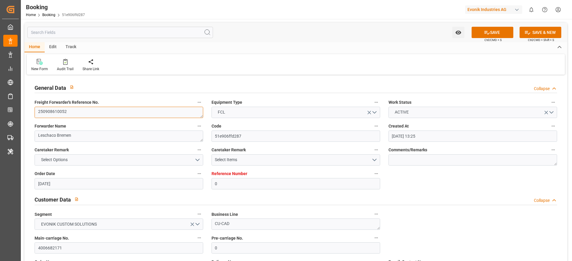
click at [60, 112] on textarea "250908610052" at bounding box center [119, 112] width 169 height 11
click at [456, 198] on div "Customer Data Collapse" at bounding box center [296, 199] width 522 height 11
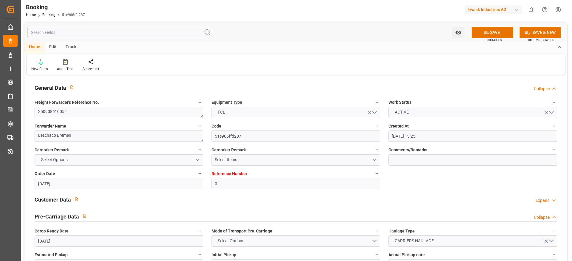
click at [400, 201] on div "Customer Data Expand" at bounding box center [296, 199] width 522 height 11
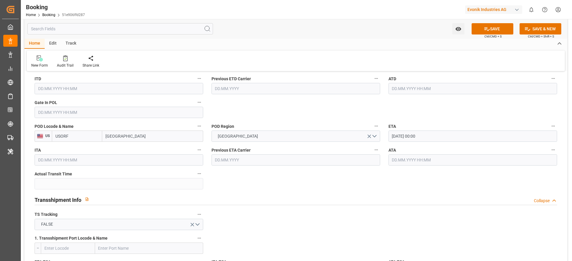
scroll to position [536, 0]
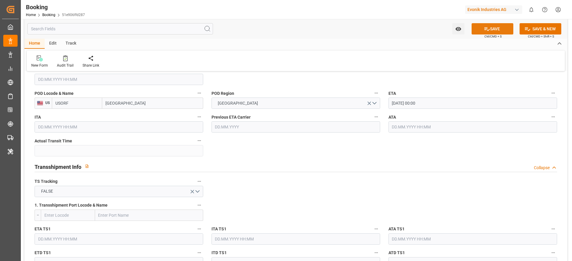
click at [484, 31] on icon at bounding box center [487, 29] width 6 height 6
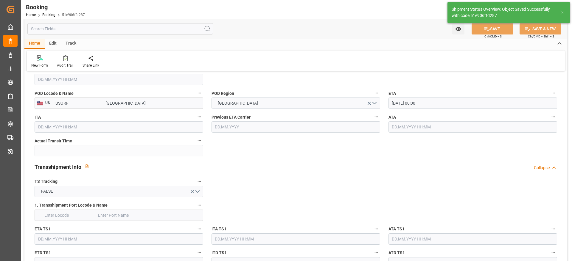
type textarea "NWC/UK North West Continent / UK_USORF_HLCU_CU-CAD"
type textarea "varshini suresh"
type textarea "businessDivision-businessLine-"
type input "11.09.2025 00:00"
type input "20.09.2025 00:00"
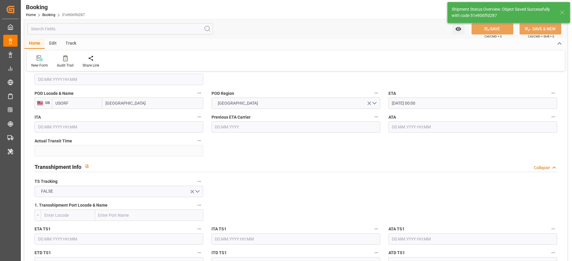
type input "20.08.2025 10:41"
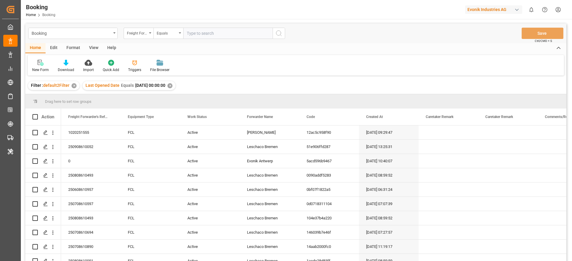
click at [91, 48] on div "View" at bounding box center [94, 48] width 18 height 10
click at [42, 69] on div "Default" at bounding box center [38, 69] width 12 height 5
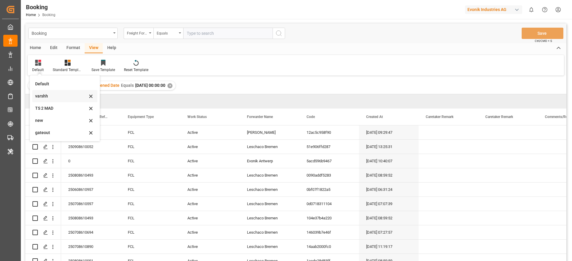
click at [48, 94] on div "varshh" at bounding box center [61, 96] width 52 height 6
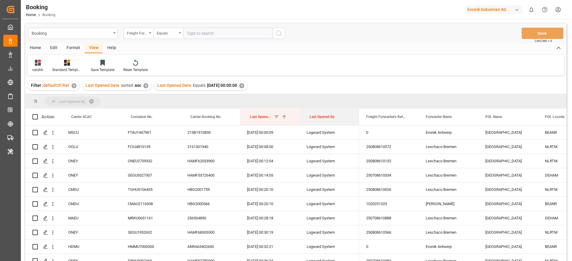
drag, startPoint x: 326, startPoint y: 123, endPoint x: 331, endPoint y: 103, distance: 21.1
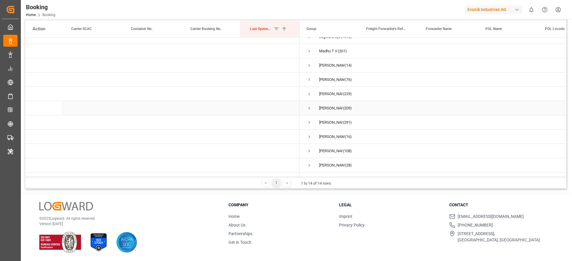
scroll to position [65, 0]
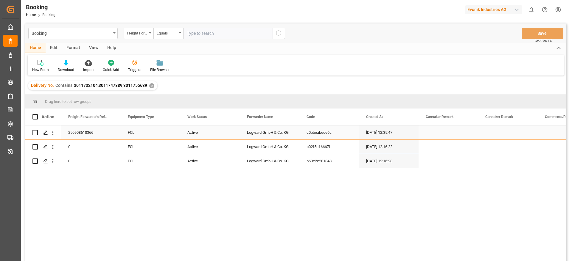
click at [172, 125] on div "Equipment Type" at bounding box center [150, 117] width 45 height 17
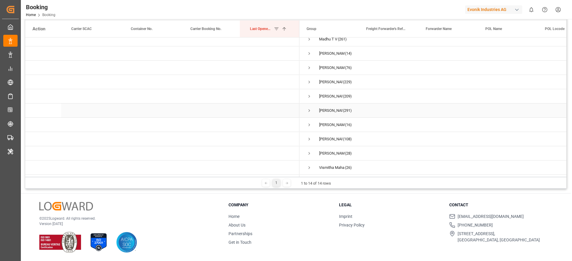
scroll to position [20, 0]
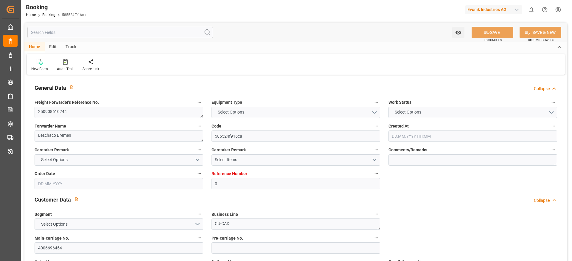
type input "0"
type input "Dummy"
type input "Dummy Carrier"
type input "DEHAM"
type input "THLCH"
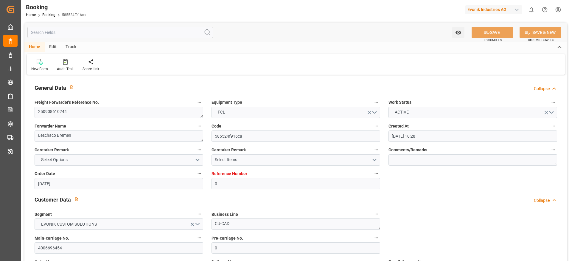
type input "[DATE] 10:28"
type input "[DATE]"
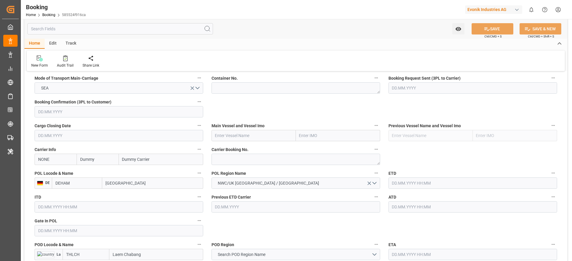
scroll to position [402, 0]
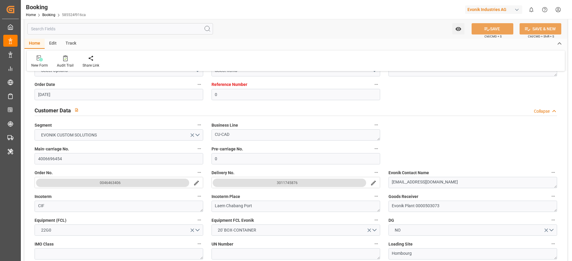
scroll to position [0, 0]
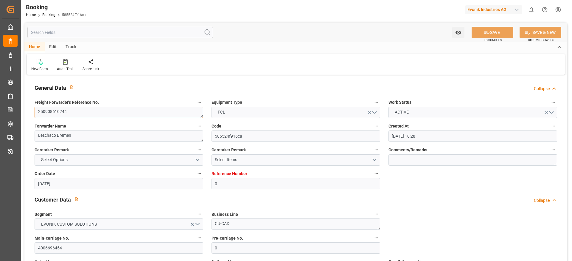
click at [83, 114] on textarea "250908610244" at bounding box center [119, 112] width 169 height 11
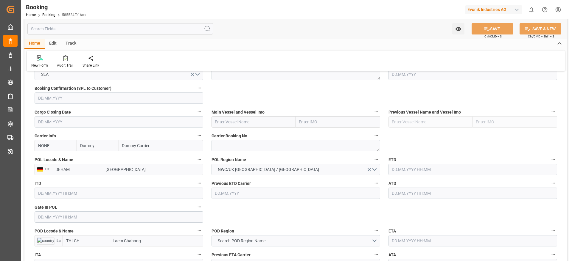
scroll to position [402, 0]
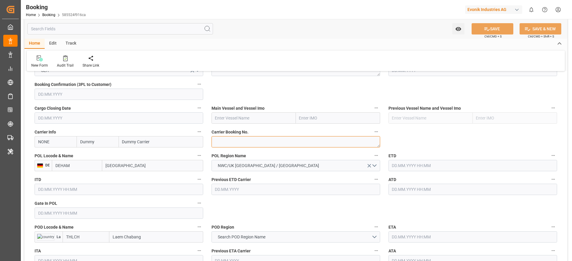
click at [241, 144] on textarea at bounding box center [295, 141] width 169 height 11
paste textarea "26807281"
click at [229, 142] on textarea "26807281" at bounding box center [295, 141] width 169 height 11
type textarea "26807281"
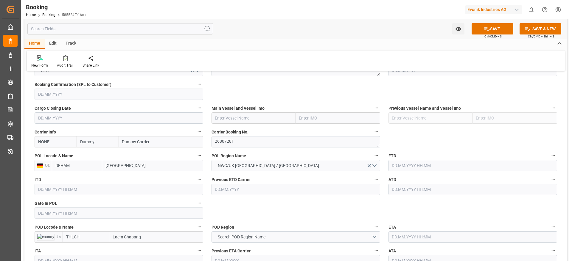
click at [38, 145] on input "NONE" at bounding box center [56, 141] width 42 height 11
click at [47, 155] on b "HLCU" at bounding box center [43, 155] width 11 height 5
type input "HLCU"
type input "Hapag [PERSON_NAME]"
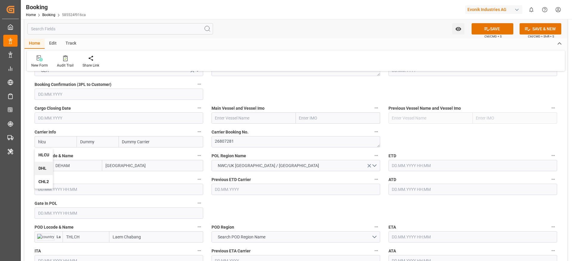
type input "Hapag [PERSON_NAME] Aktiengesellschaft"
type input "HLCU"
click at [263, 143] on textarea "26807281" at bounding box center [295, 141] width 169 height 11
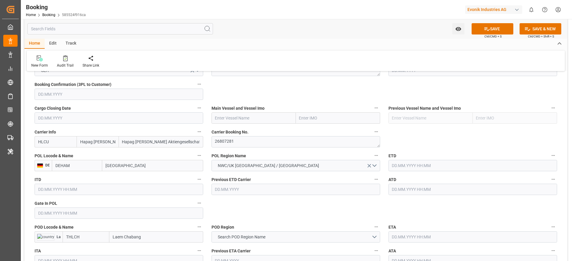
click at [113, 170] on input "[GEOGRAPHIC_DATA]" at bounding box center [152, 165] width 101 height 11
paste input "BREMERHAVEN"
type input "BREMERHAVEN"
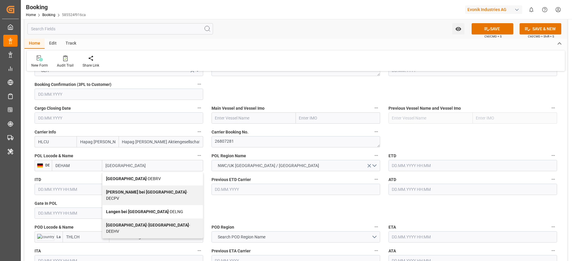
click at [136, 178] on span "Bremerhaven - DEBRV" at bounding box center [133, 179] width 55 height 5
type input "DEBRV"
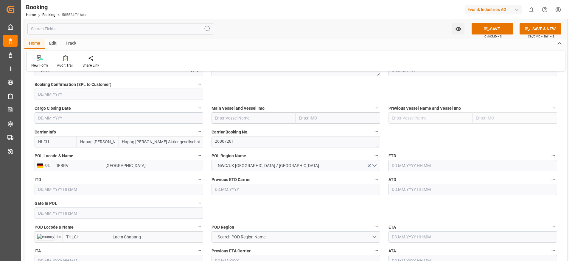
type input "Bremerhaven"
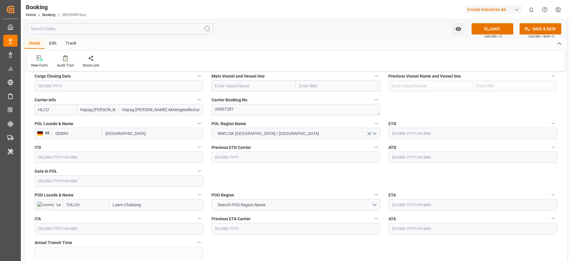
scroll to position [447, 0]
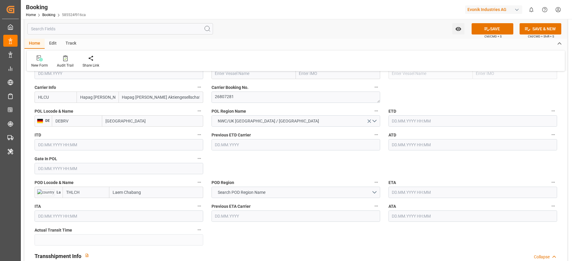
click at [158, 186] on label "POD Locode & Name" at bounding box center [119, 183] width 169 height 8
click at [195, 186] on button "POD Locode & Name" at bounding box center [199, 183] width 8 height 8
click at [152, 194] on div at bounding box center [286, 130] width 572 height 261
click at [148, 197] on input "Laem Chabang" at bounding box center [156, 192] width 94 height 11
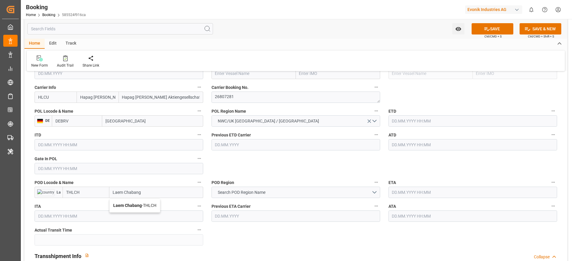
scroll to position [491, 0]
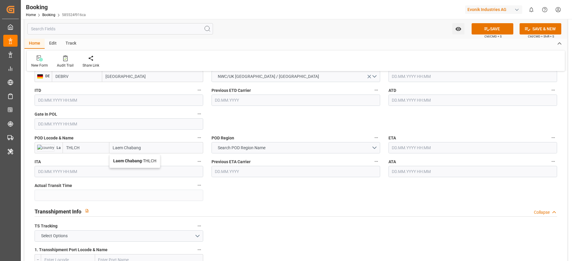
click at [152, 162] on span "Laem Chabang - THLCH" at bounding box center [134, 161] width 43 height 5
type input "Laem Chabang"
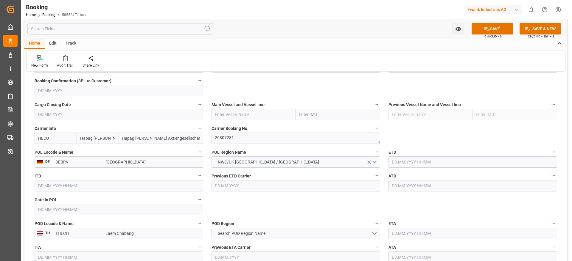
scroll to position [402, 0]
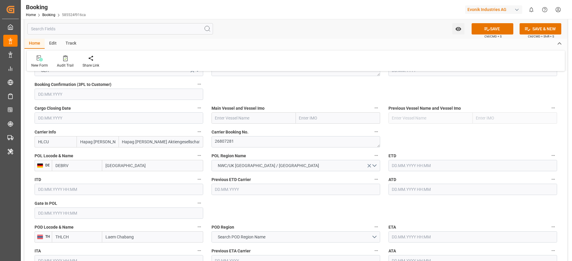
click at [251, 182] on label "Previous ETD Carrier" at bounding box center [295, 180] width 169 height 8
click at [372, 182] on button "Previous ETD Carrier" at bounding box center [376, 180] width 8 height 8
click at [243, 205] on div at bounding box center [286, 130] width 572 height 261
click at [385, 164] on div "ETD" at bounding box center [472, 162] width 177 height 24
click at [395, 167] on input "text" at bounding box center [472, 165] width 169 height 11
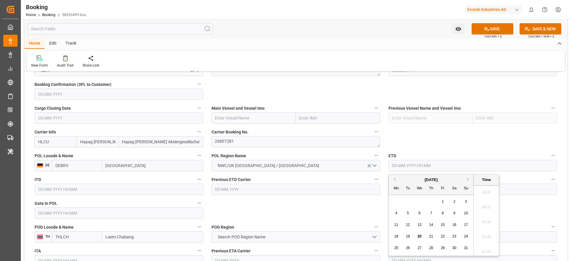
scroll to position [985, 0]
click at [469, 180] on button "Next Month" at bounding box center [469, 180] width 4 height 4
click at [471, 224] on div "15 16 17 18 19 20 21" at bounding box center [430, 226] width 81 height 12
click at [466, 225] on span "21" at bounding box center [466, 225] width 4 height 4
type input "21.09.2025 00:00"
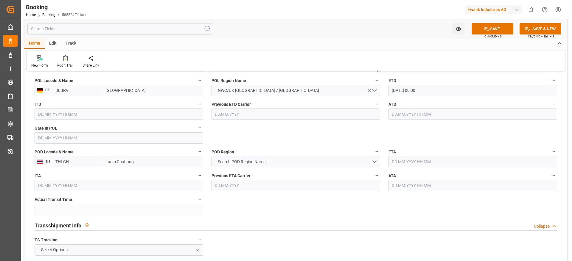
scroll to position [491, 0]
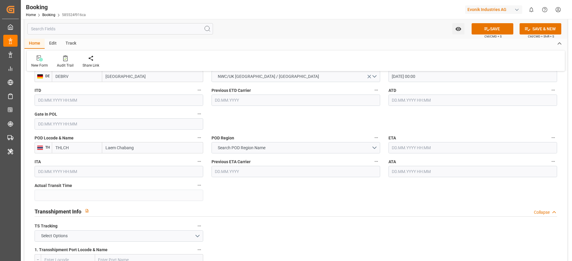
click at [405, 153] on input "text" at bounding box center [472, 147] width 169 height 11
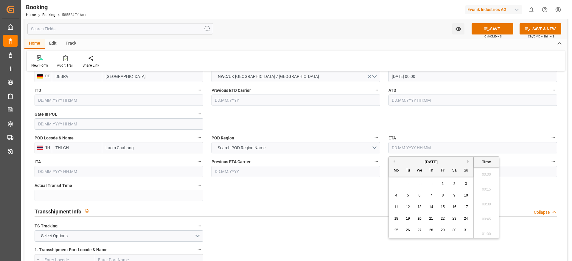
scroll to position [985, 0]
click at [469, 163] on button "Next Month" at bounding box center [469, 162] width 4 height 4
click at [421, 196] on div "5" at bounding box center [419, 195] width 7 height 7
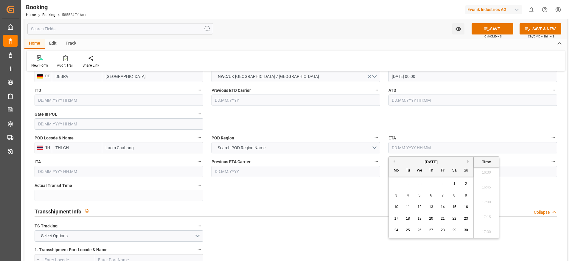
type input "05.11.2025 00:00"
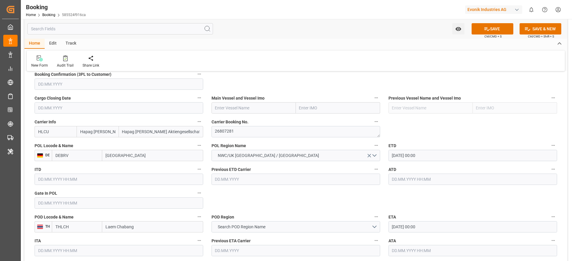
scroll to position [402, 0]
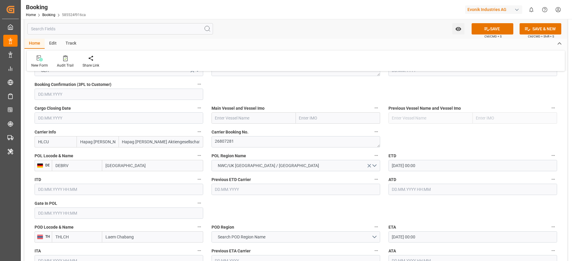
click at [218, 121] on input "text" at bounding box center [253, 118] width 84 height 11
paste input "MARY MAERSK"
type input "MARY MAERSK"
click at [244, 131] on b "MARY MAERSK" at bounding box center [231, 131] width 32 height 5
type input "9619921"
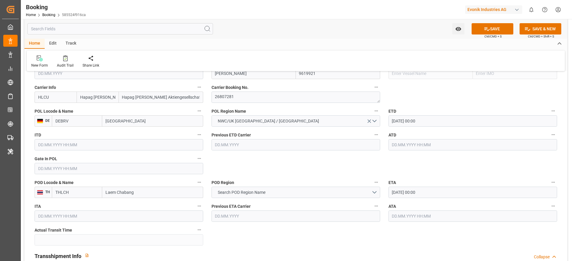
type input "MARY MAERSK"
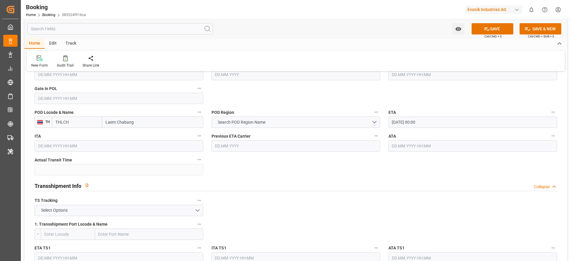
scroll to position [536, 0]
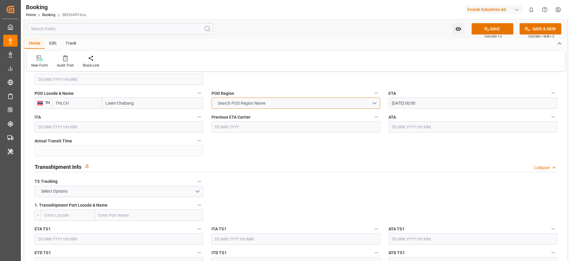
click at [249, 105] on span "Search POD Region Name" at bounding box center [242, 103] width 54 height 6
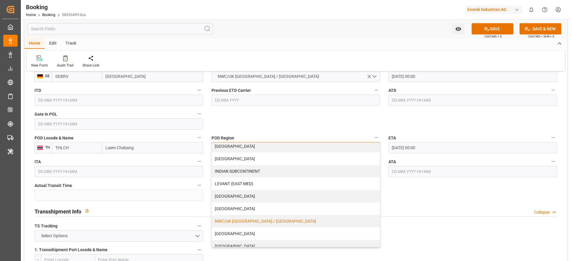
scroll to position [77, 0]
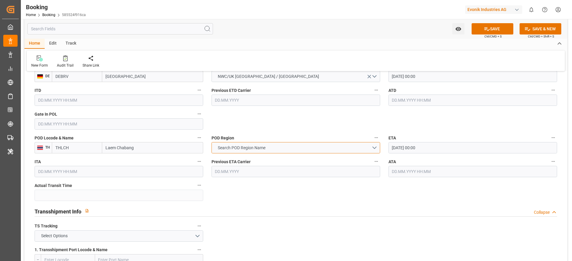
click at [223, 148] on span "Search POD Region Name" at bounding box center [242, 148] width 54 height 6
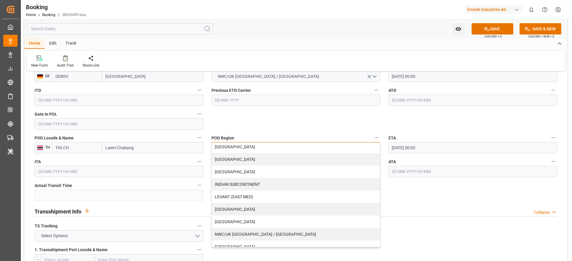
scroll to position [89, 0]
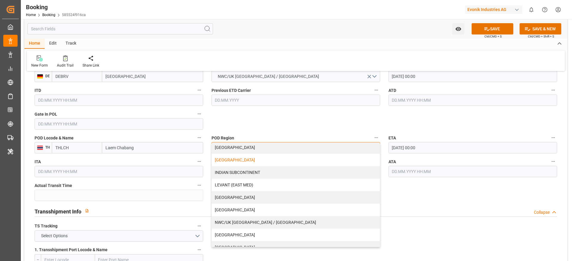
click at [234, 161] on div "FAR EAST" at bounding box center [296, 160] width 168 height 13
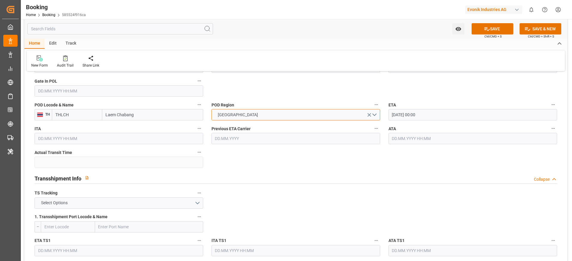
scroll to position [536, 0]
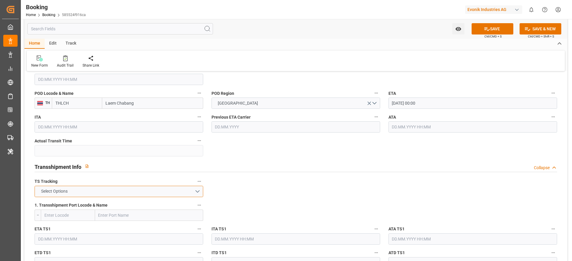
click at [123, 193] on button "Select Options" at bounding box center [119, 191] width 169 height 11
click at [115, 208] on div "FALSE" at bounding box center [119, 206] width 168 height 13
click at [98, 192] on button "FALSE" at bounding box center [119, 191] width 169 height 11
click at [98, 192] on div "TRUE" at bounding box center [119, 193] width 168 height 13
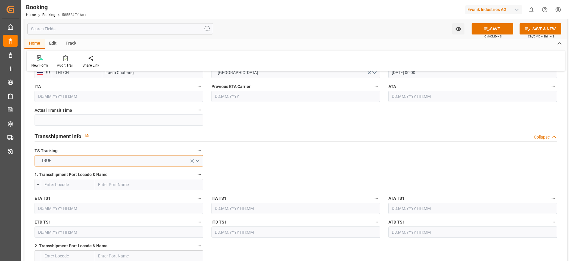
scroll to position [581, 0]
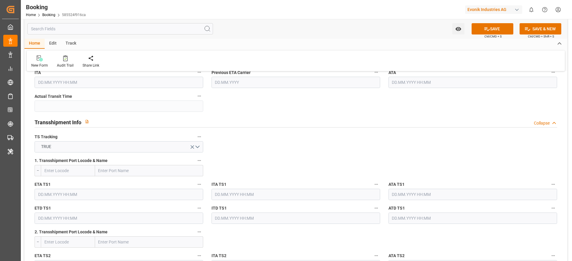
click at [108, 172] on input "text" at bounding box center [149, 170] width 108 height 11
paste input "TANJUNG PELEPAS"
type input "TANJUNG PELEPAS"
click at [132, 190] on div "Tanjung Pelepas - MYTPP" at bounding box center [122, 184] width 54 height 13
type input "MYTPP"
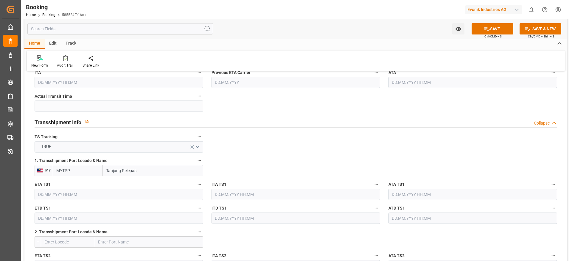
type input "Tanjung Pelepas"
click at [57, 203] on div "ETD TS1" at bounding box center [118, 215] width 177 height 24
click at [57, 193] on input "text" at bounding box center [119, 194] width 169 height 11
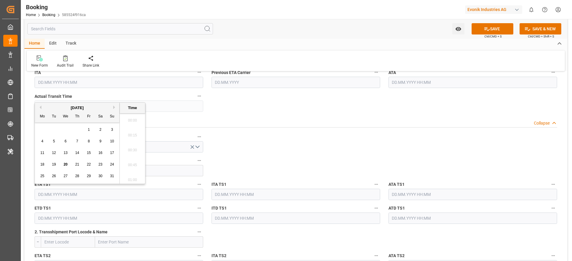
scroll to position [1000, 0]
click at [115, 108] on button "Next Month" at bounding box center [115, 108] width 4 height 4
click at [68, 177] on div "29" at bounding box center [65, 176] width 7 height 7
type input "29.10.2025 00:00"
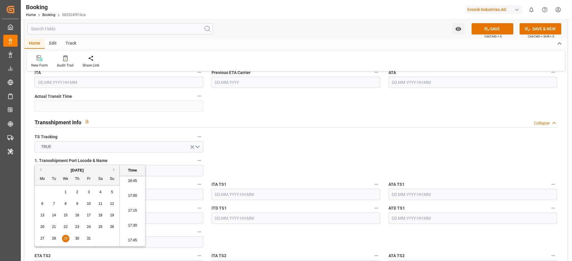
scroll to position [625, 0]
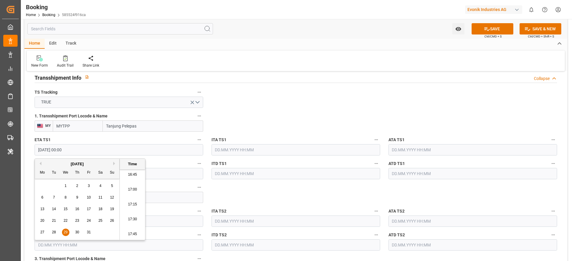
click at [174, 169] on input "text" at bounding box center [119, 173] width 169 height 11
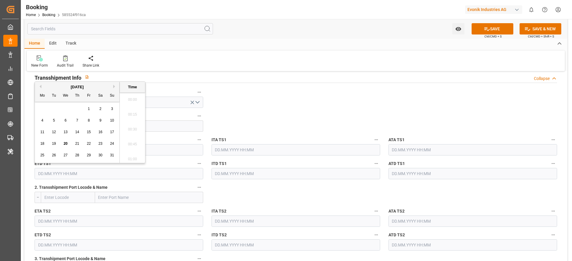
scroll to position [1000, 0]
click at [62, 173] on input "text" at bounding box center [119, 173] width 169 height 11
click at [114, 86] on button "Next Month" at bounding box center [115, 87] width 4 height 4
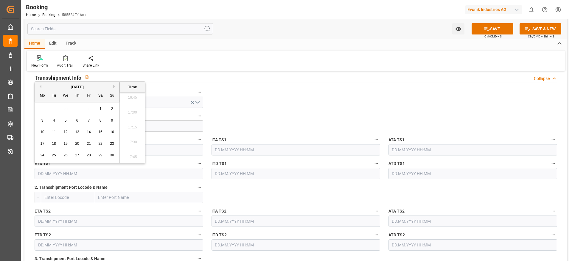
click at [43, 118] on div "3" at bounding box center [42, 120] width 7 height 7
type input "03.11.2025 00:00"
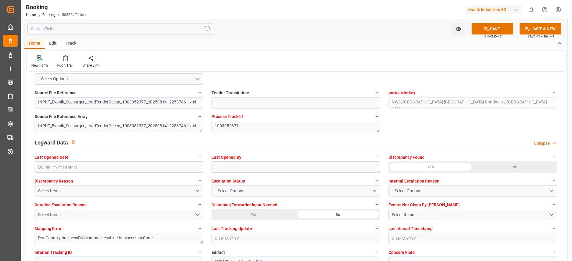
scroll to position [1072, 0]
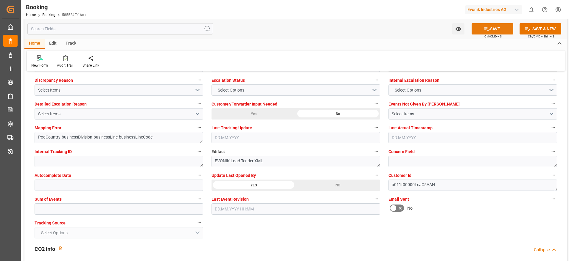
click at [496, 30] on button "SAVE" at bounding box center [492, 28] width 42 height 11
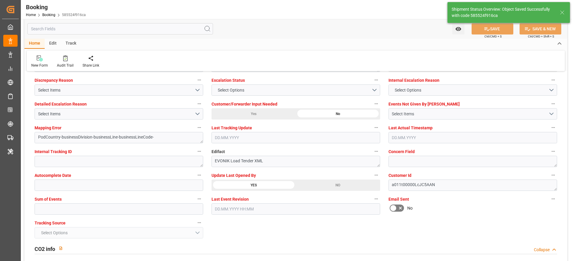
type textarea "NWC/UK North West Continent / UK_THLCH_HLCU_CU-CAD"
type textarea "varshini suresh"
type textarea "businessDivision-businessLine-"
type textarea "Yes"
type input "21.09.2025 00:00"
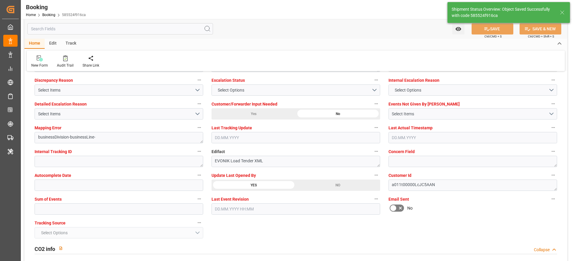
type input "05.11.2025 00:00"
type input "29.10.2025 00:00"
type input "03.11.2025 00:00"
type input "20.08.2025 11:49"
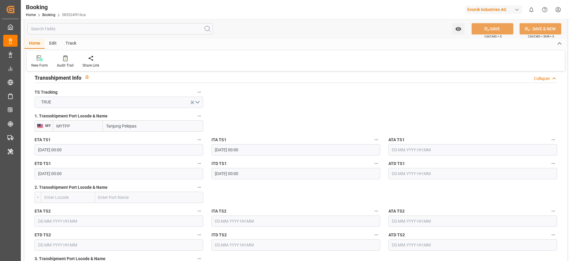
scroll to position [491, 0]
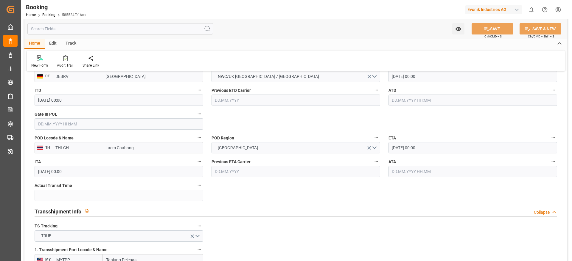
click at [395, 171] on input "text" at bounding box center [472, 171] width 169 height 11
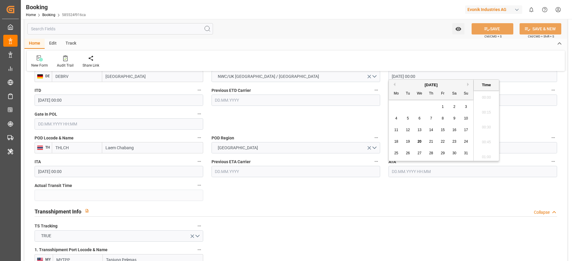
scroll to position [1015, 0]
click at [466, 155] on span "31" at bounding box center [466, 153] width 4 height 4
type input "31.08.2025 00:00"
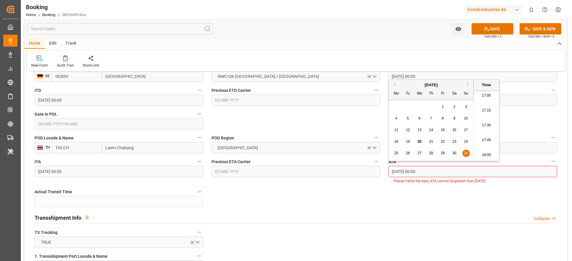
click at [427, 168] on input "31.08.2025 00:00" at bounding box center [472, 171] width 169 height 11
drag, startPoint x: 425, startPoint y: 173, endPoint x: 384, endPoint y: 178, distance: 42.0
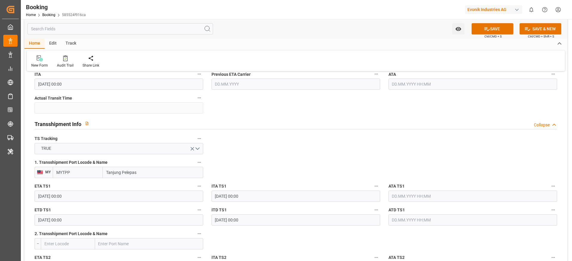
scroll to position [625, 0]
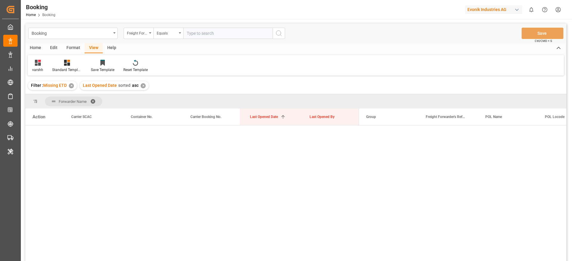
scroll to position [1657, 0]
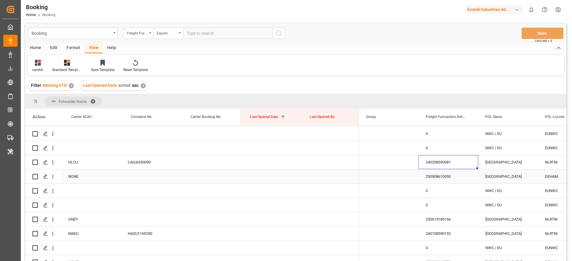
click at [423, 177] on div "250908610050" at bounding box center [448, 177] width 60 height 14
click at [315, 73] on div "varshh Standard Templates Save Template Reset Template" at bounding box center [296, 65] width 536 height 21
